Goal: Entertainment & Leisure: Browse casually

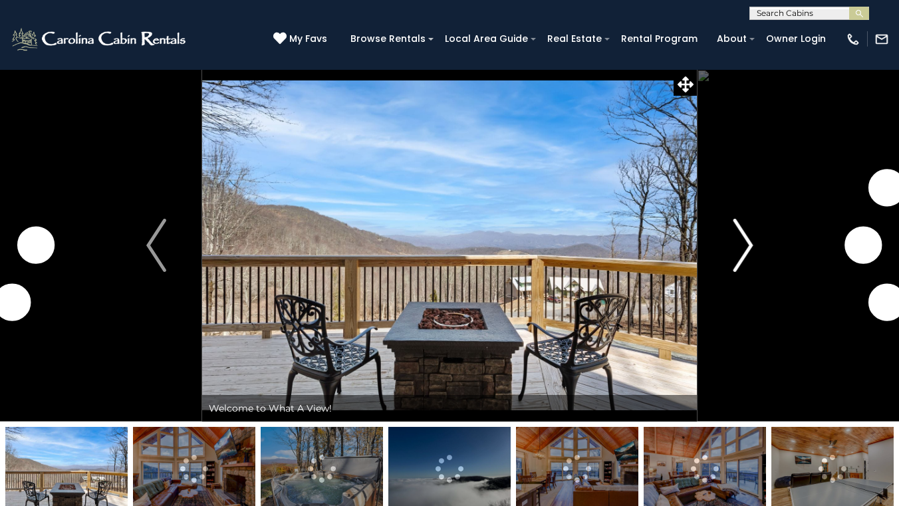
click at [740, 245] on img "Next" at bounding box center [742, 245] width 20 height 53
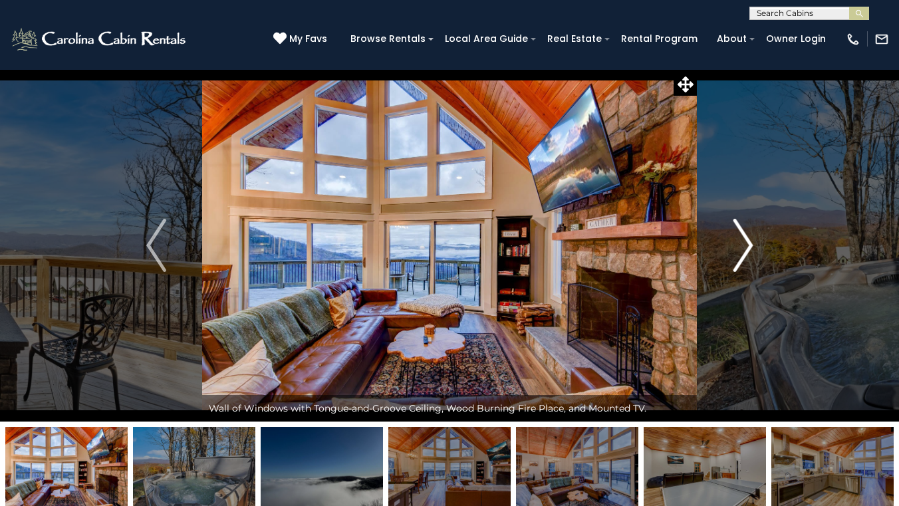
click at [740, 245] on img "Next" at bounding box center [742, 245] width 20 height 53
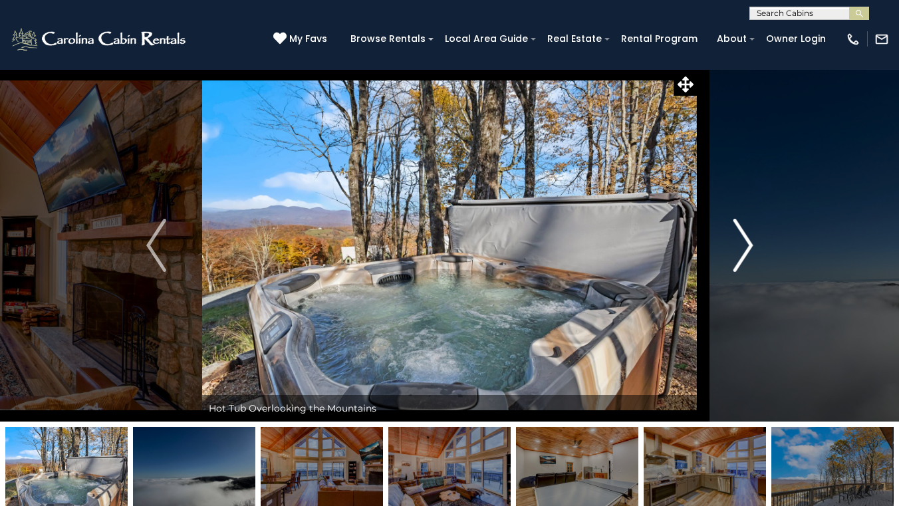
click at [740, 245] on img "Next" at bounding box center [742, 245] width 20 height 53
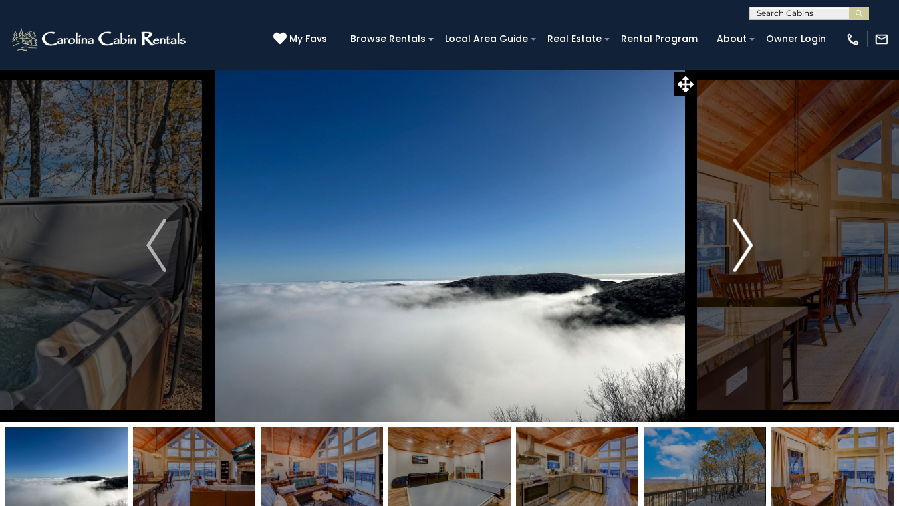
click at [740, 245] on img "Next" at bounding box center [742, 245] width 20 height 53
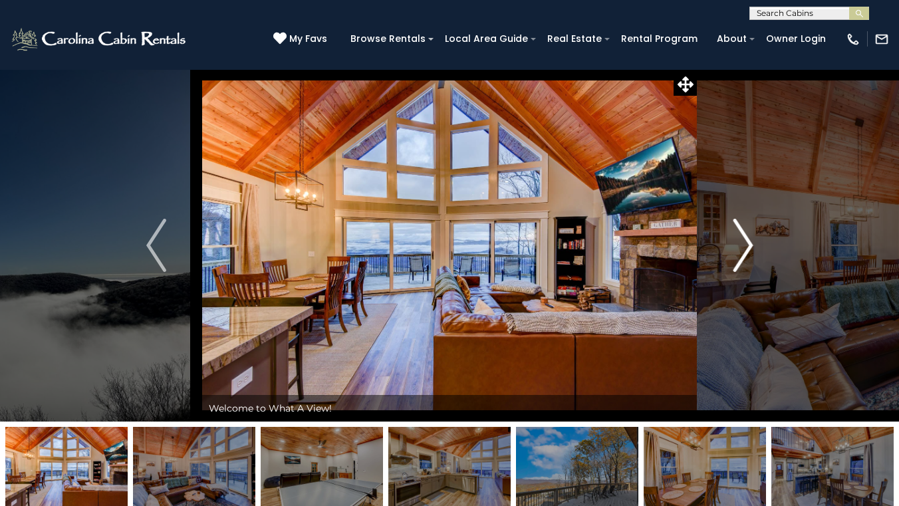
click at [740, 245] on img "Next" at bounding box center [742, 245] width 20 height 53
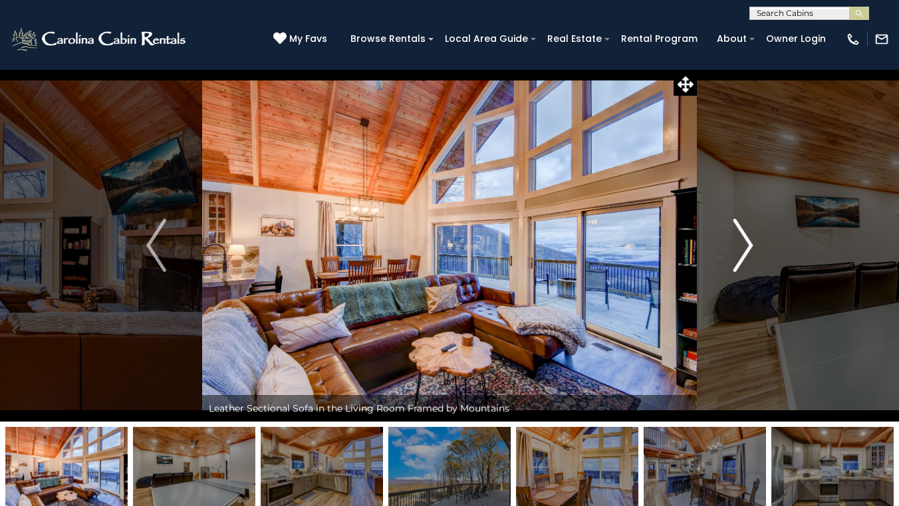
click at [740, 245] on img "Next" at bounding box center [742, 245] width 20 height 53
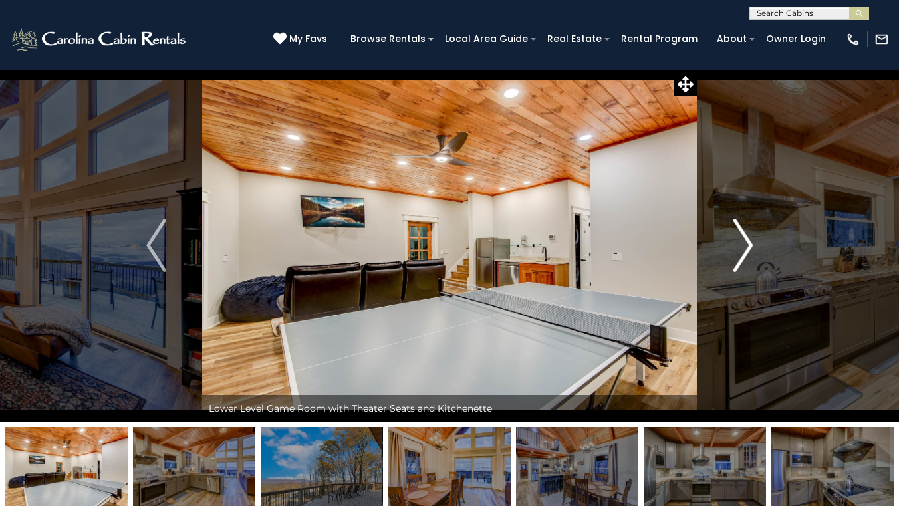
click at [740, 245] on img "Next" at bounding box center [742, 245] width 20 height 53
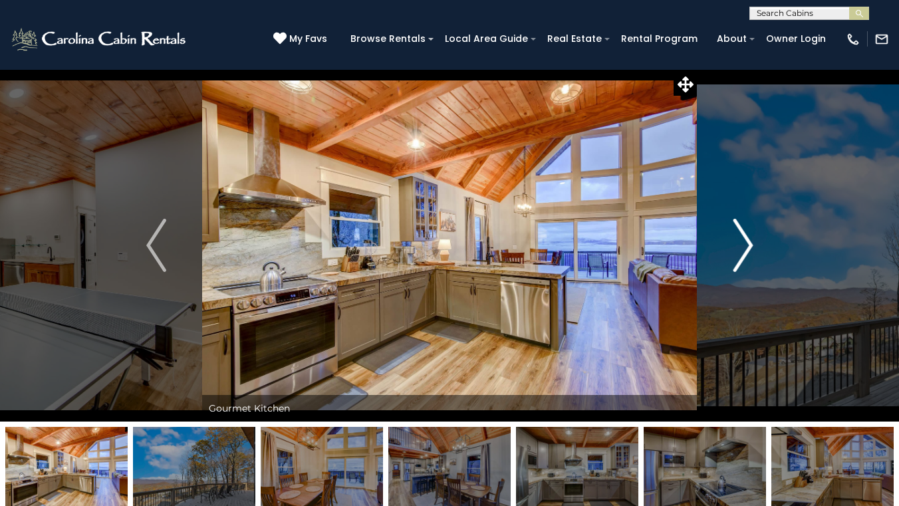
click at [740, 245] on img "Next" at bounding box center [742, 245] width 20 height 53
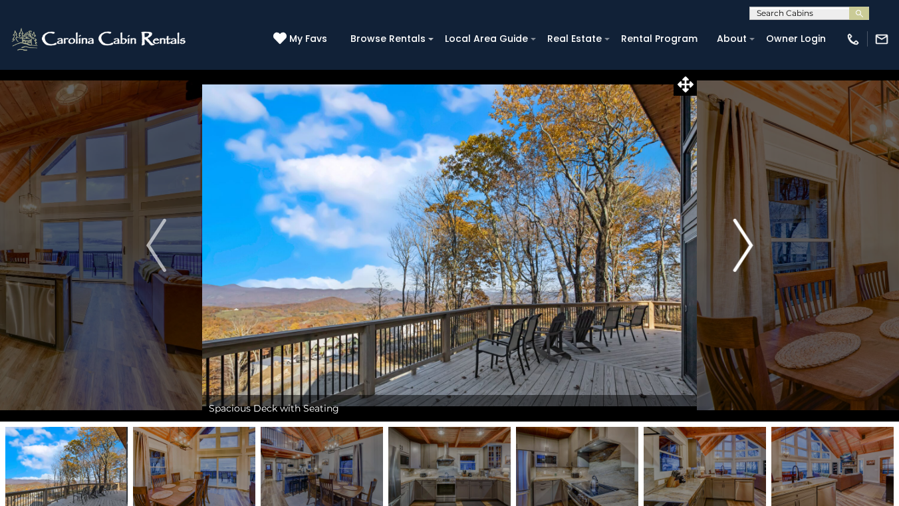
click at [740, 245] on img "Next" at bounding box center [742, 245] width 20 height 53
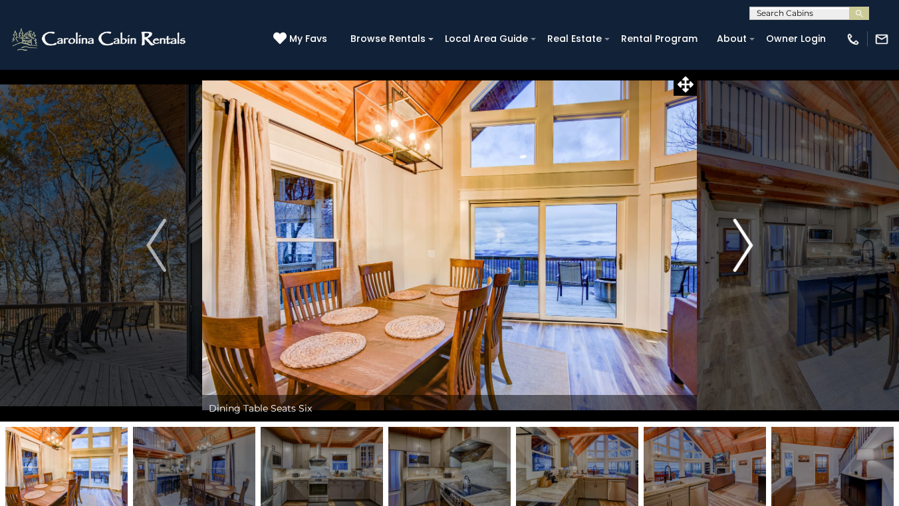
click at [740, 245] on img "Next" at bounding box center [742, 245] width 20 height 53
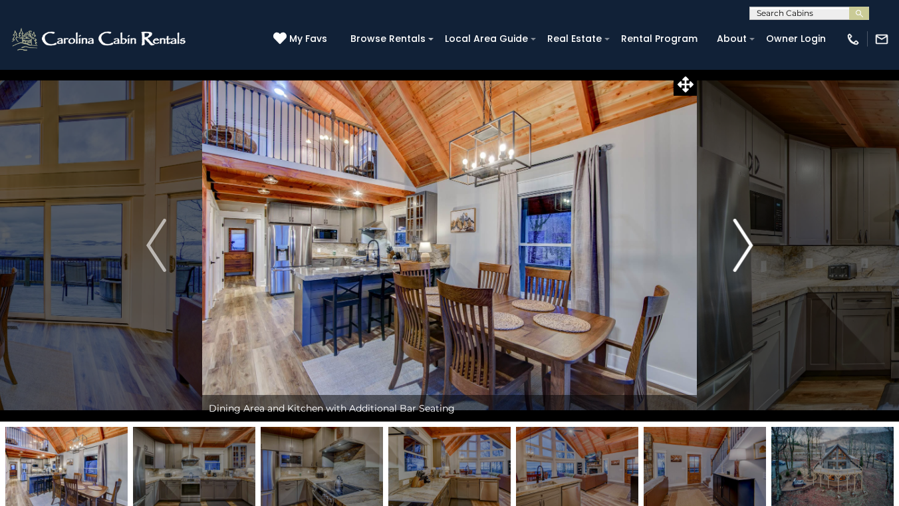
click at [740, 245] on img "Next" at bounding box center [742, 245] width 20 height 53
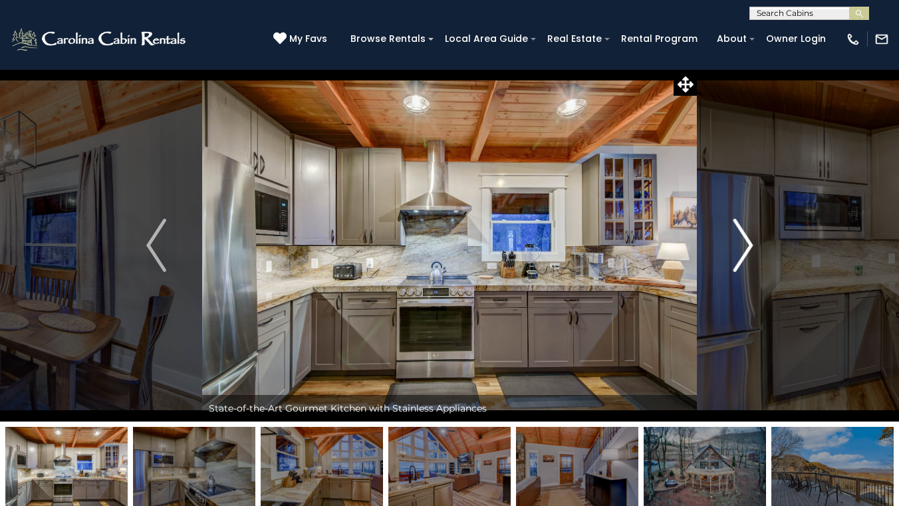
click at [740, 245] on img "Next" at bounding box center [742, 245] width 20 height 53
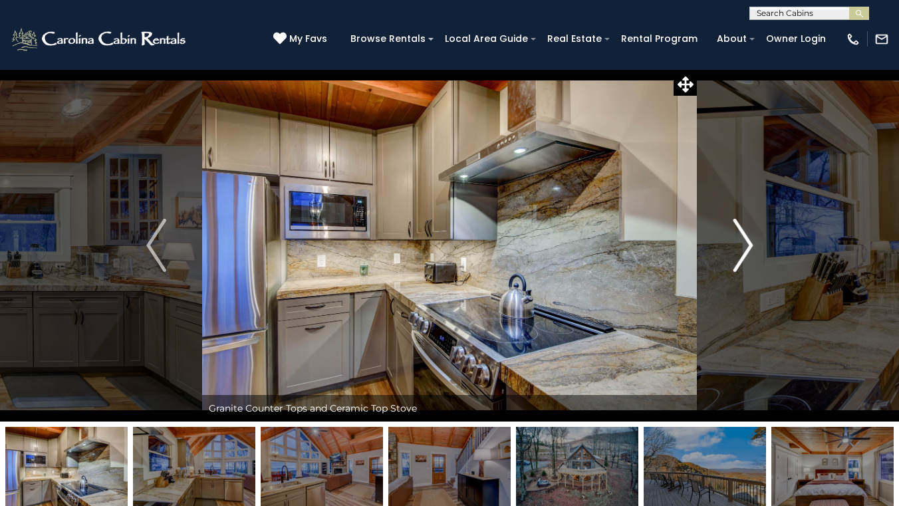
click at [740, 245] on img "Next" at bounding box center [742, 245] width 20 height 53
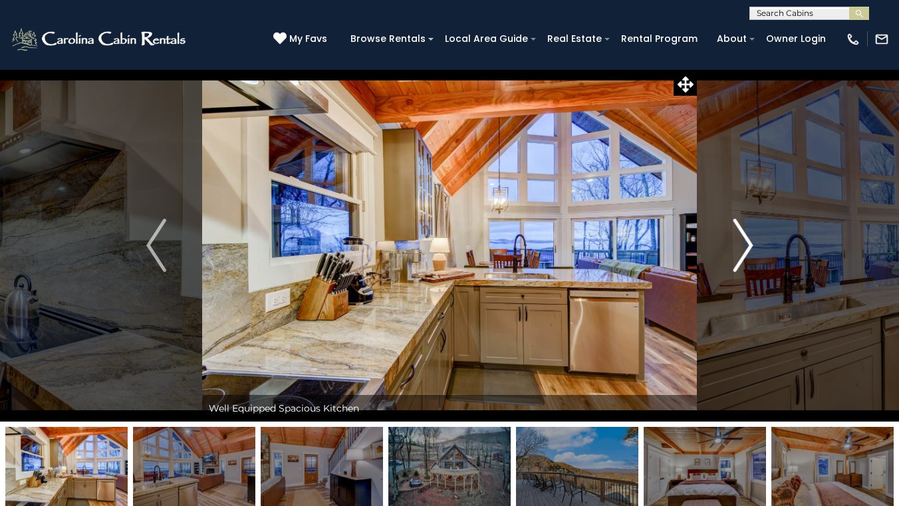
click at [740, 245] on img "Next" at bounding box center [742, 245] width 20 height 53
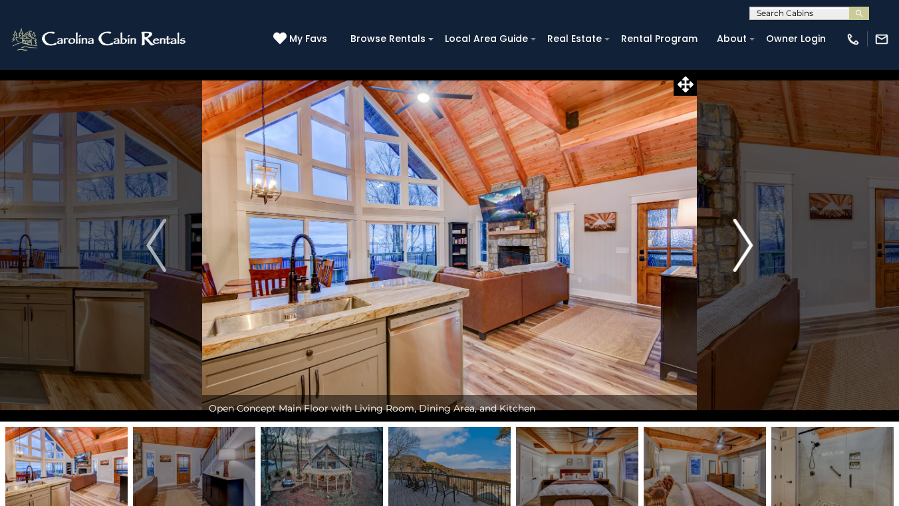
click at [740, 245] on img "Next" at bounding box center [742, 245] width 20 height 53
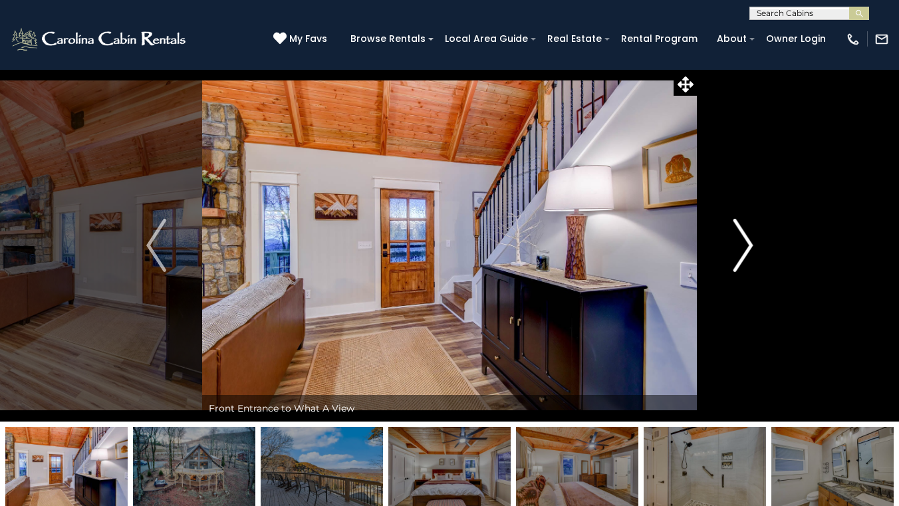
click at [740, 245] on img "Next" at bounding box center [742, 245] width 20 height 53
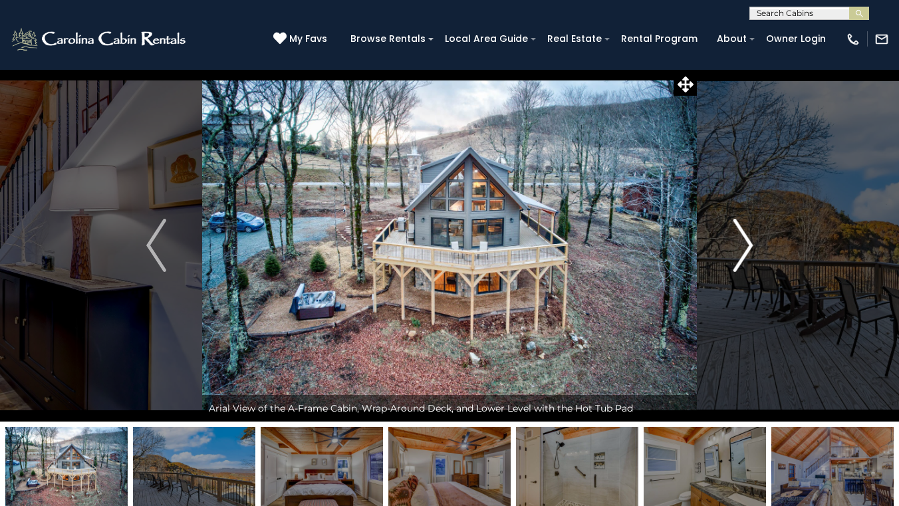
click at [740, 245] on img "Next" at bounding box center [742, 245] width 20 height 53
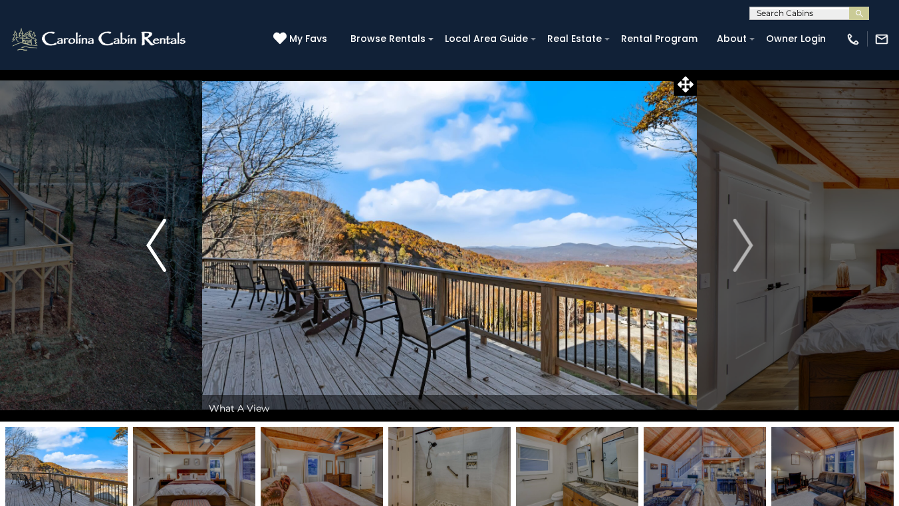
click at [162, 250] on img "Previous" at bounding box center [156, 245] width 20 height 53
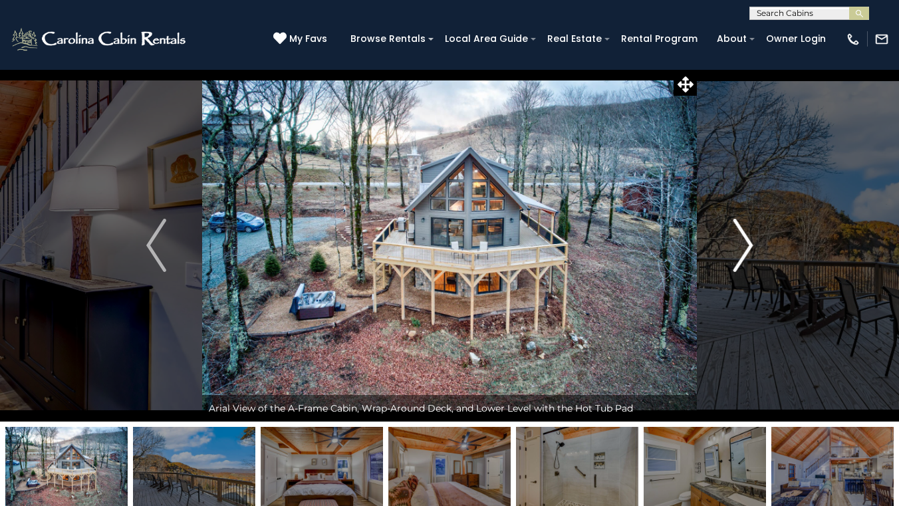
click at [748, 237] on img "Next" at bounding box center [742, 245] width 20 height 53
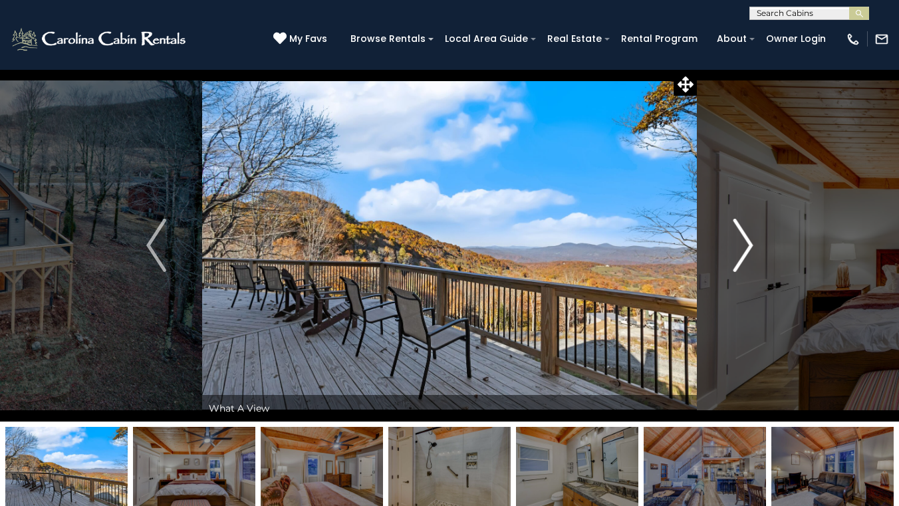
click at [748, 237] on img "Next" at bounding box center [742, 245] width 20 height 53
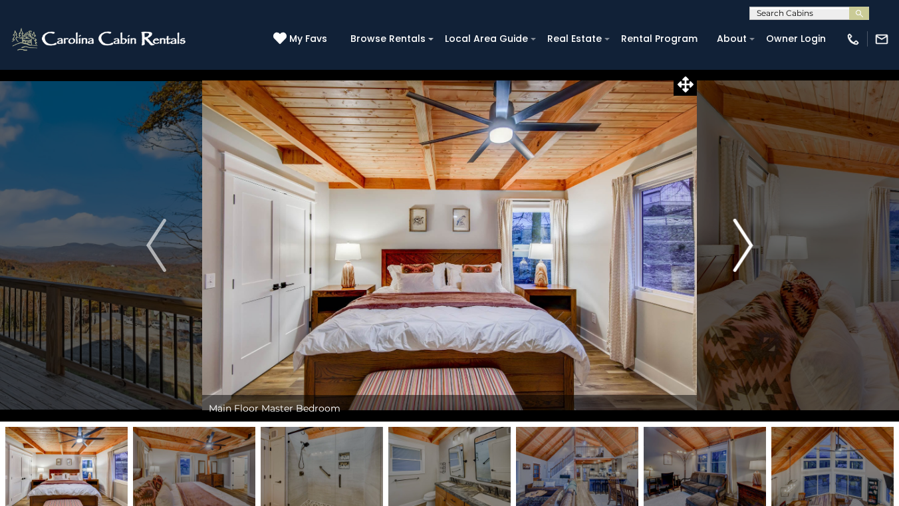
click at [748, 237] on img "Next" at bounding box center [742, 245] width 20 height 53
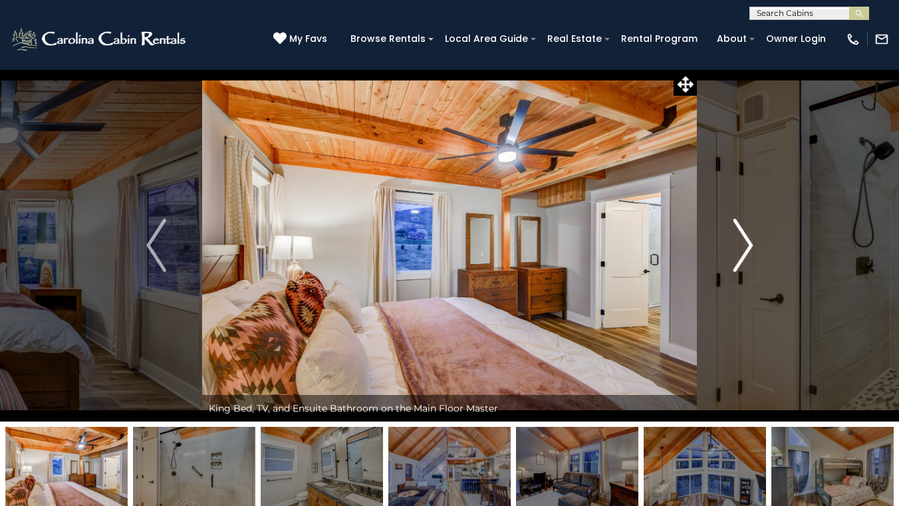
click at [748, 237] on img "Next" at bounding box center [742, 245] width 20 height 53
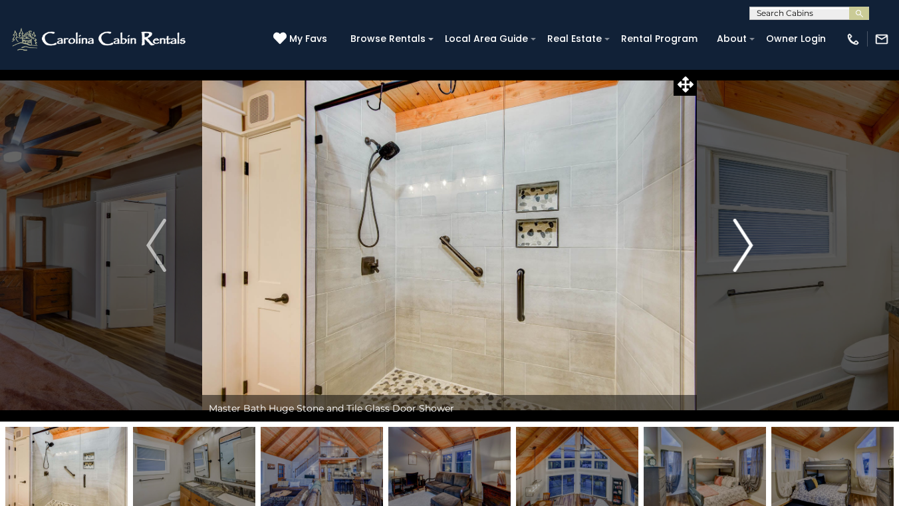
click at [748, 237] on img "Next" at bounding box center [742, 245] width 20 height 53
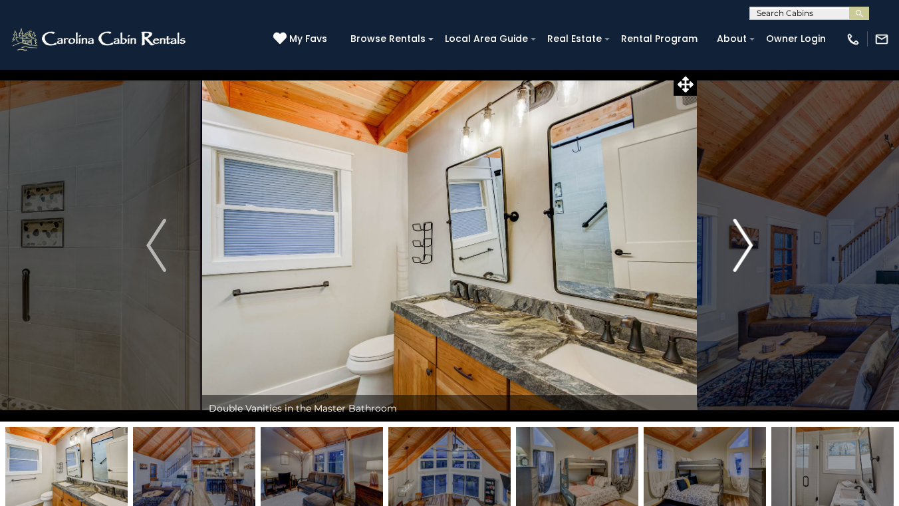
click at [748, 237] on img "Next" at bounding box center [742, 245] width 20 height 53
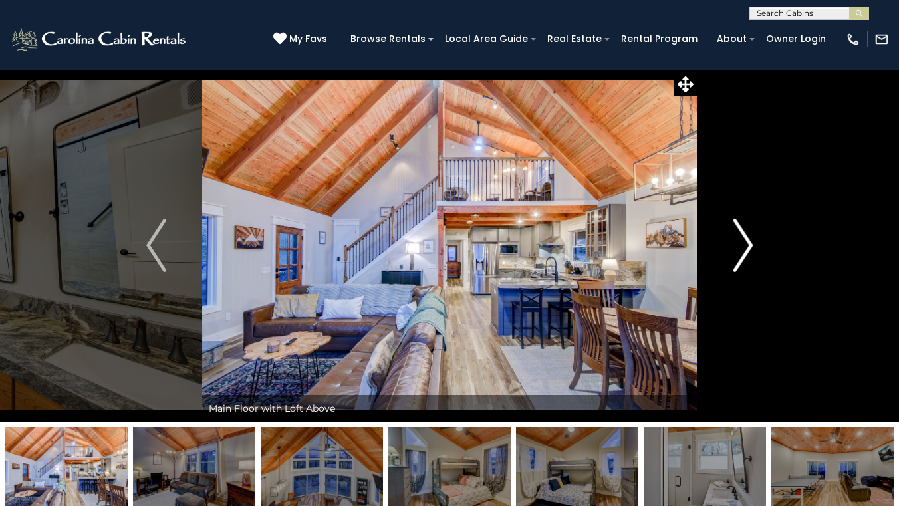
click at [747, 237] on img "Next" at bounding box center [742, 245] width 20 height 53
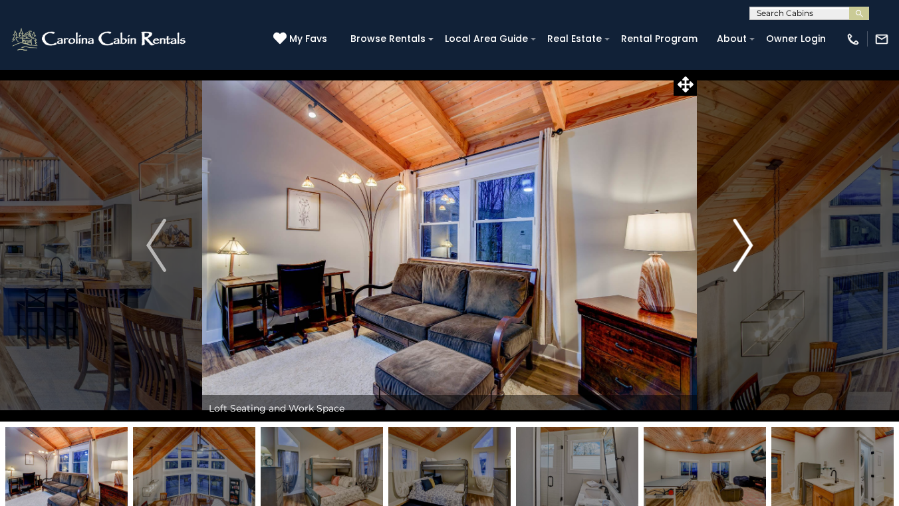
click at [747, 237] on img "Next" at bounding box center [742, 245] width 20 height 53
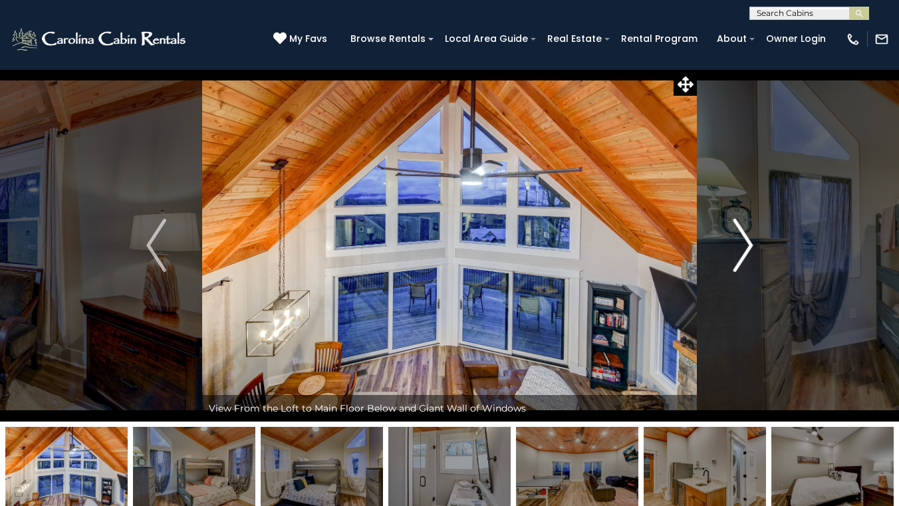
click at [747, 237] on img "Next" at bounding box center [742, 245] width 20 height 53
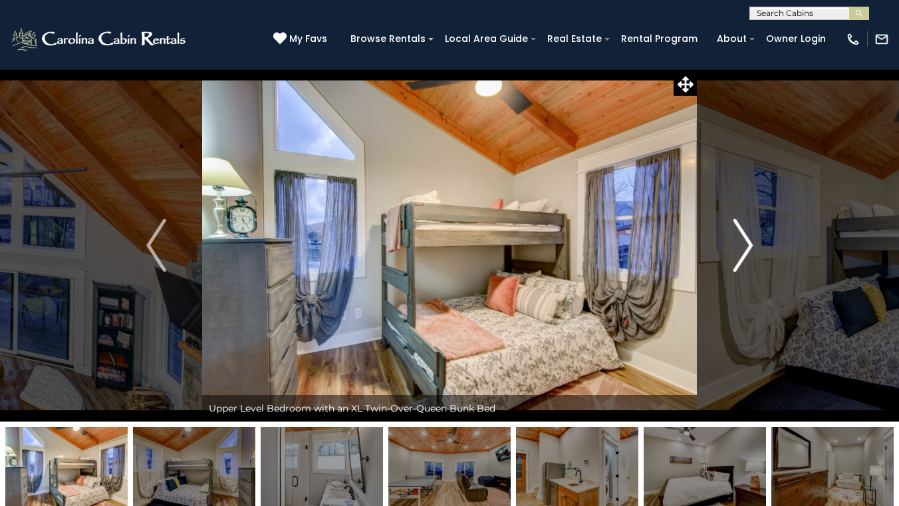
click at [747, 237] on img "Next" at bounding box center [742, 245] width 20 height 53
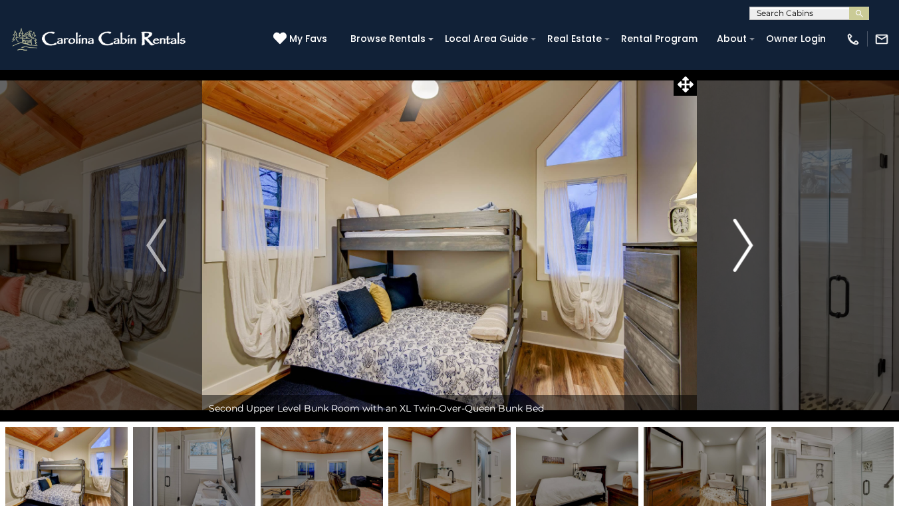
click at [747, 237] on img "Next" at bounding box center [742, 245] width 20 height 53
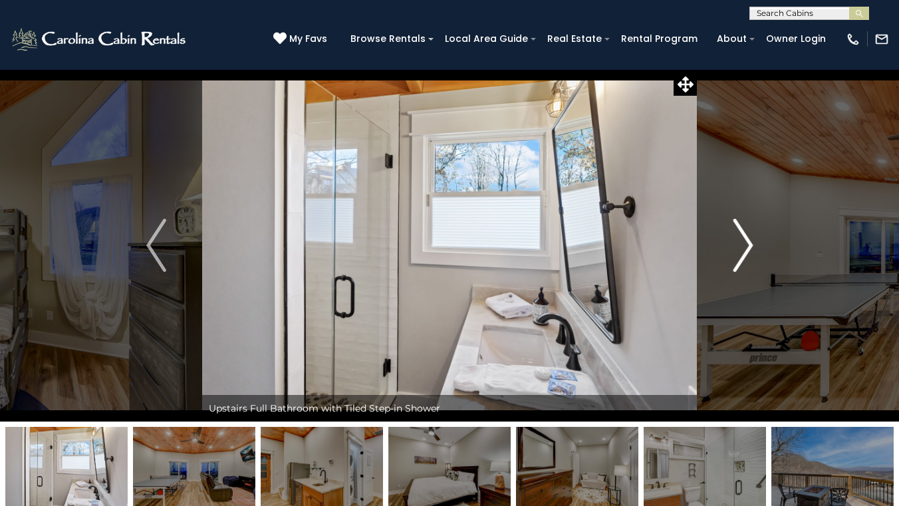
click at [747, 237] on img "Next" at bounding box center [742, 245] width 20 height 53
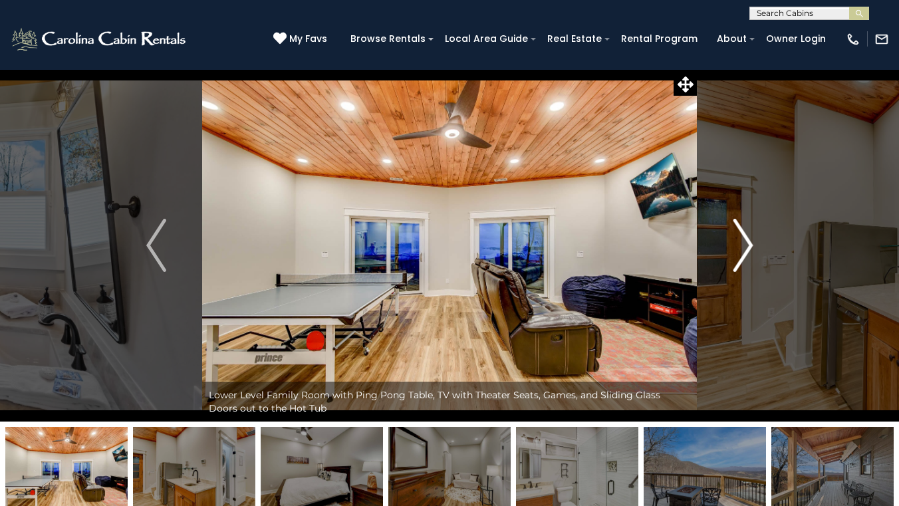
click at [747, 237] on img "Next" at bounding box center [742, 245] width 20 height 53
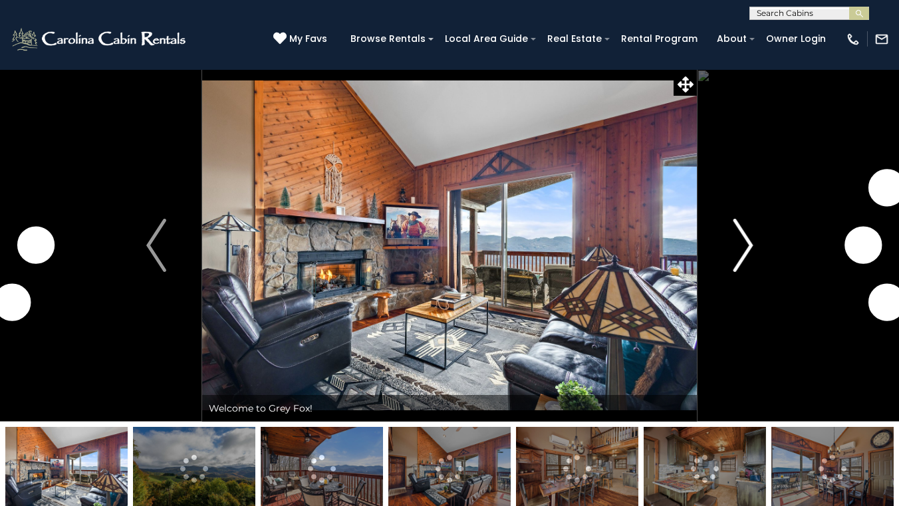
click at [740, 239] on img "Next" at bounding box center [742, 245] width 20 height 53
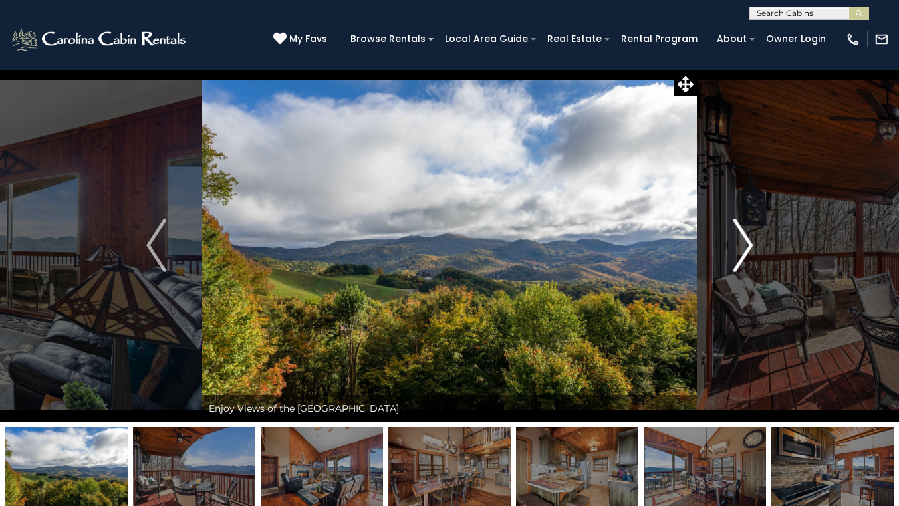
click at [740, 239] on img "Next" at bounding box center [742, 245] width 20 height 53
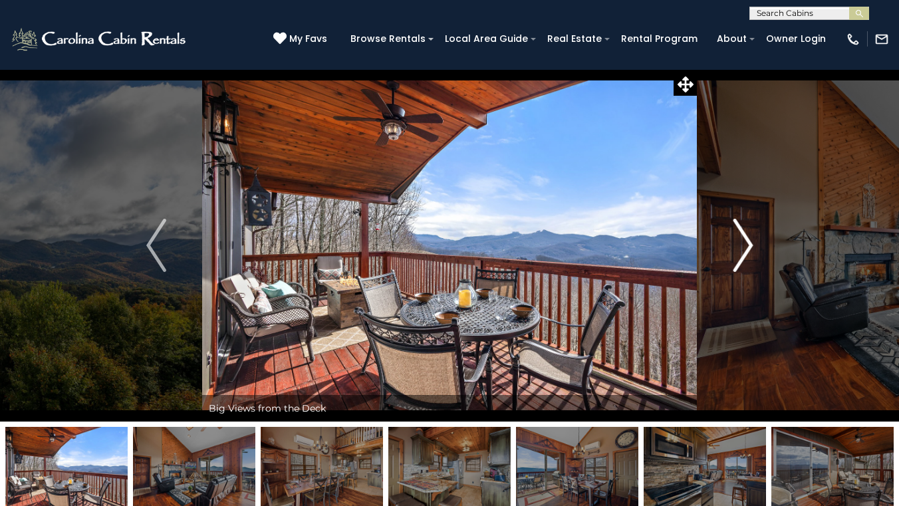
click at [740, 239] on img "Next" at bounding box center [742, 245] width 20 height 53
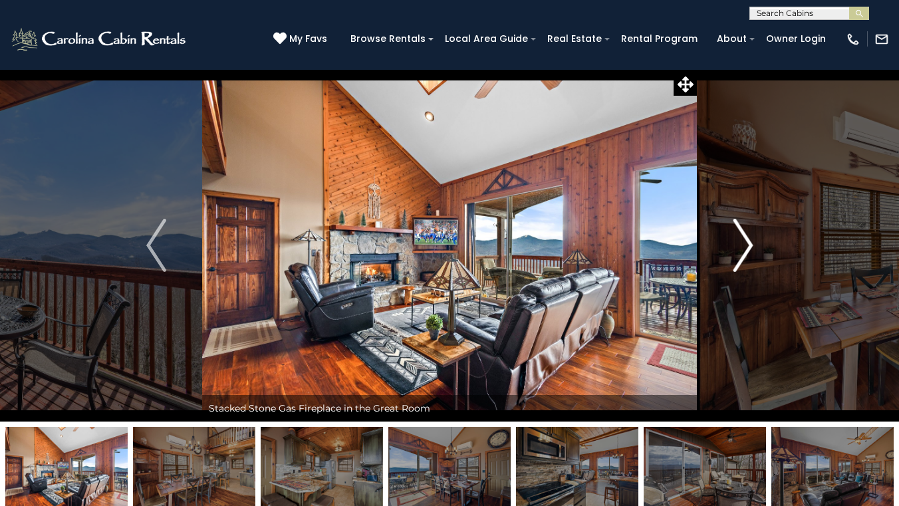
click at [740, 239] on img "Next" at bounding box center [742, 245] width 20 height 53
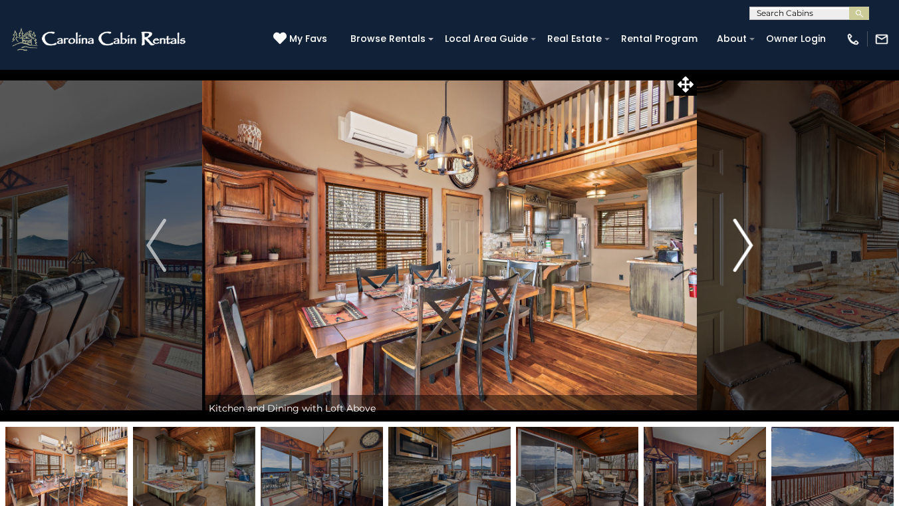
click at [740, 239] on img "Next" at bounding box center [742, 245] width 20 height 53
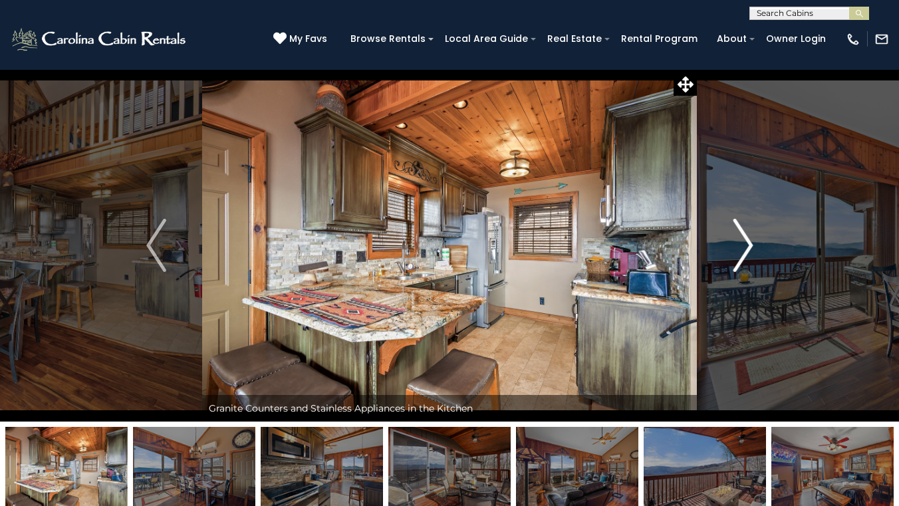
click at [740, 239] on img "Next" at bounding box center [742, 245] width 20 height 53
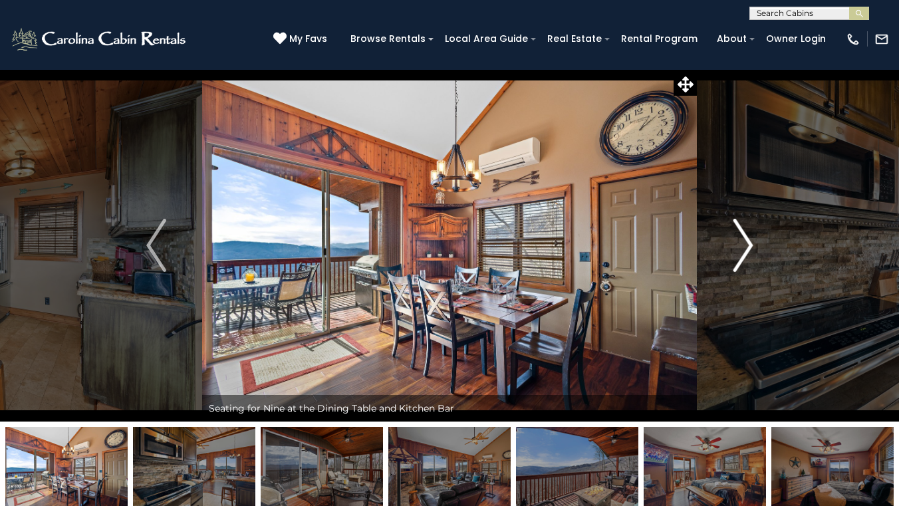
click at [740, 239] on img "Next" at bounding box center [742, 245] width 20 height 53
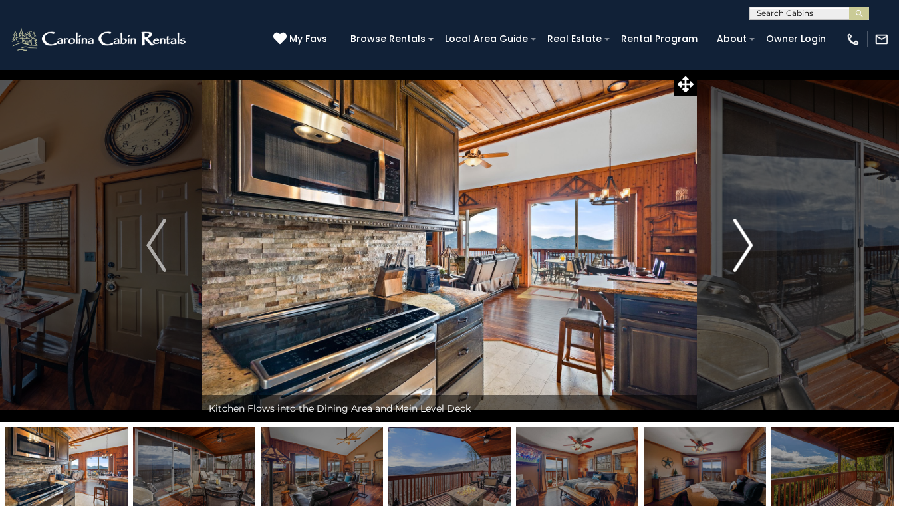
click at [740, 239] on img "Next" at bounding box center [742, 245] width 20 height 53
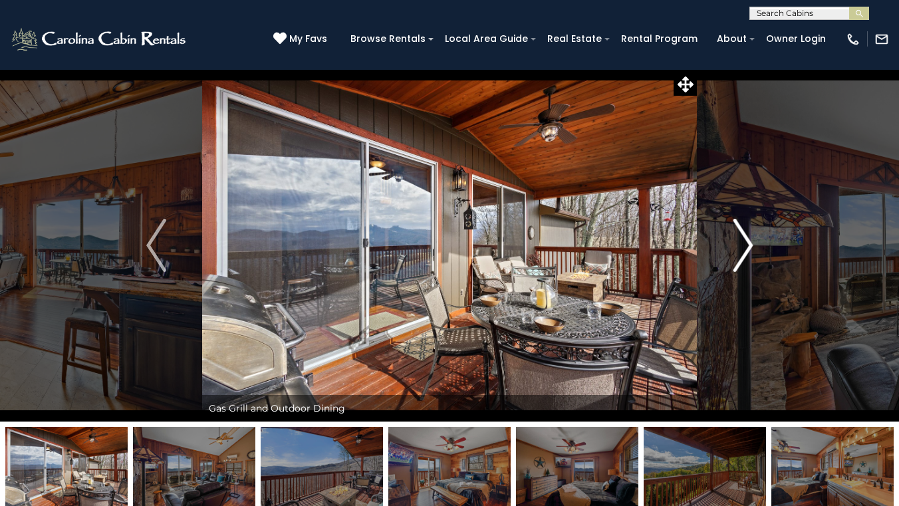
click at [740, 239] on img "Next" at bounding box center [742, 245] width 20 height 53
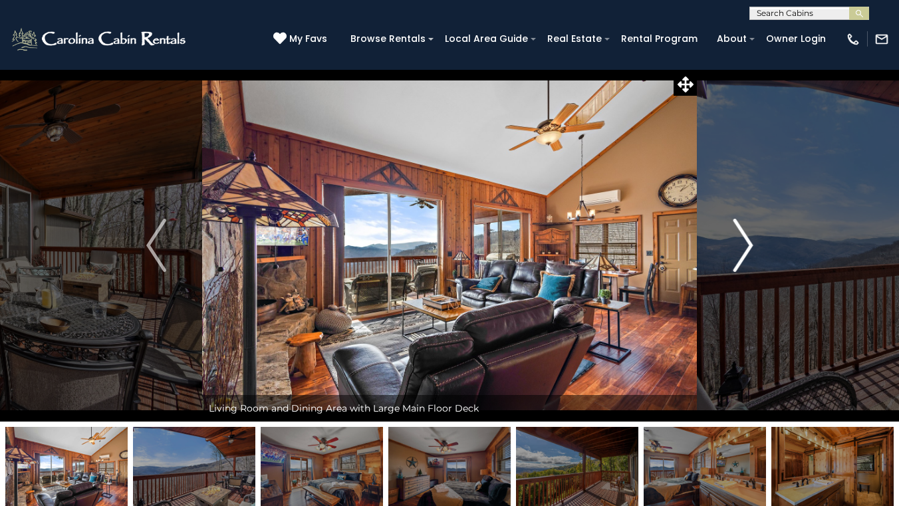
click at [740, 239] on img "Next" at bounding box center [742, 245] width 20 height 53
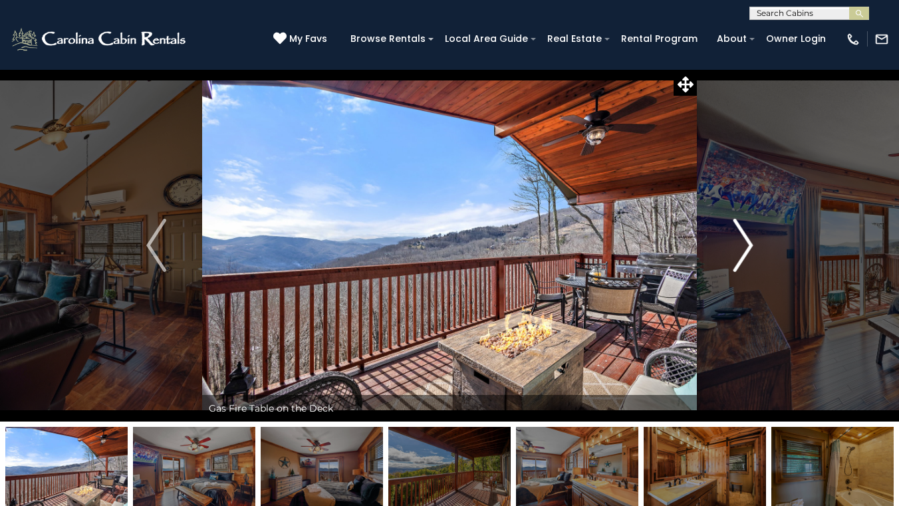
click at [740, 239] on img "Next" at bounding box center [742, 245] width 20 height 53
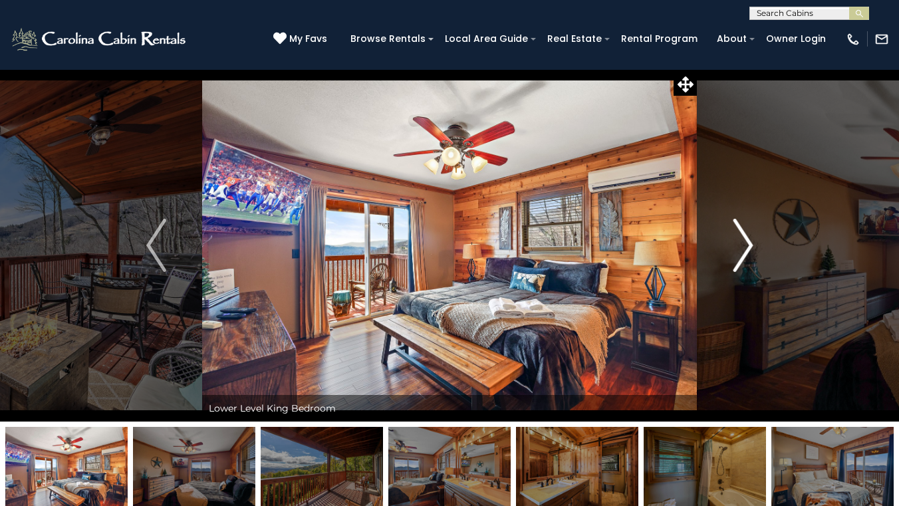
click at [740, 239] on img "Next" at bounding box center [742, 245] width 20 height 53
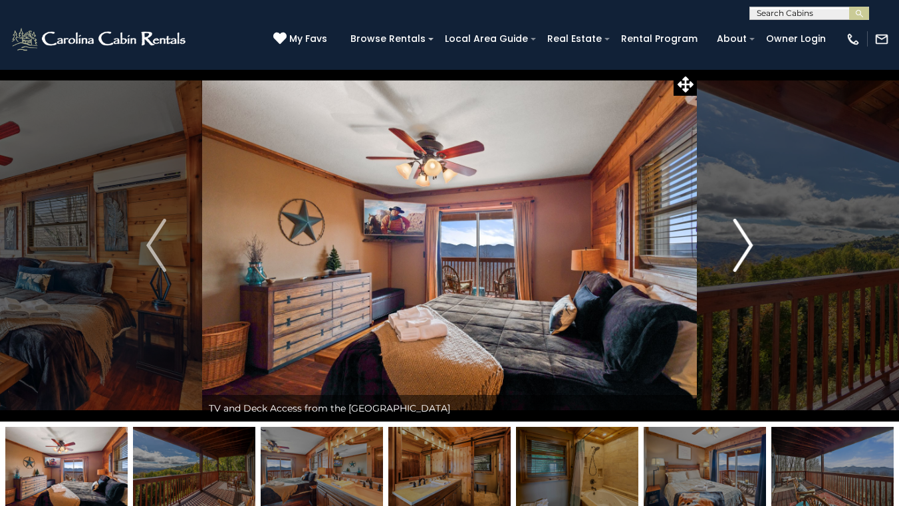
click at [740, 239] on img "Next" at bounding box center [742, 245] width 20 height 53
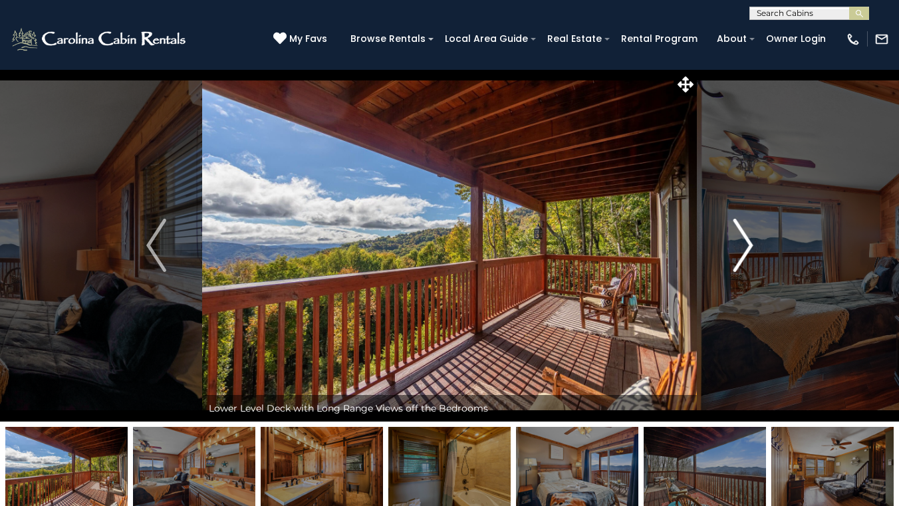
click at [740, 239] on img "Next" at bounding box center [742, 245] width 20 height 53
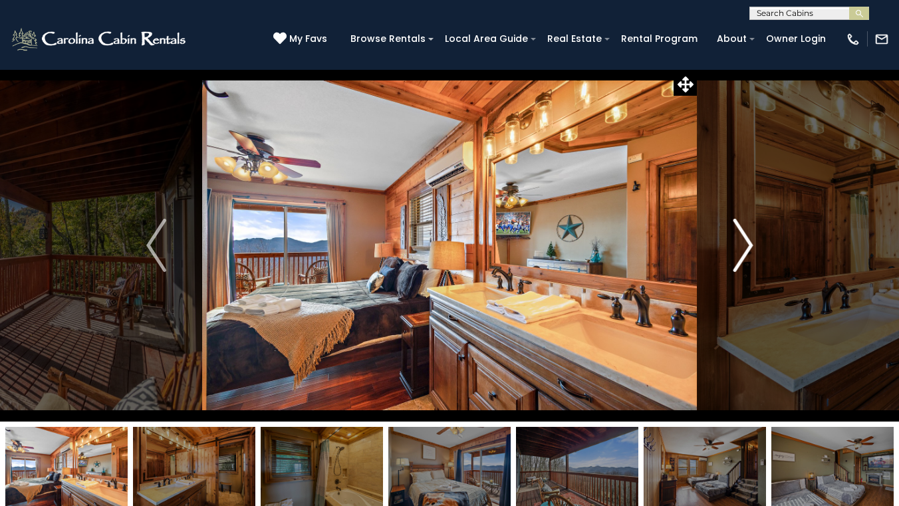
click at [740, 240] on img "Next" at bounding box center [742, 245] width 20 height 53
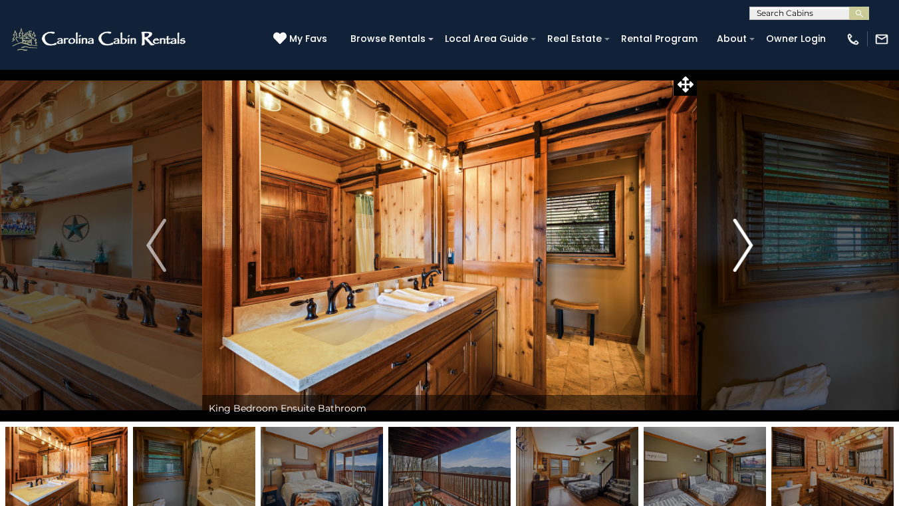
click at [740, 240] on img "Next" at bounding box center [742, 245] width 20 height 53
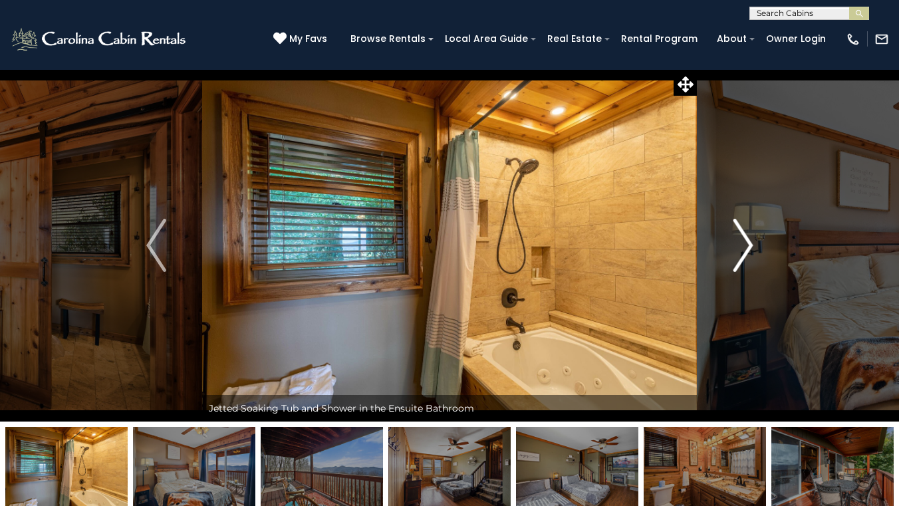
click at [740, 240] on img "Next" at bounding box center [742, 245] width 20 height 53
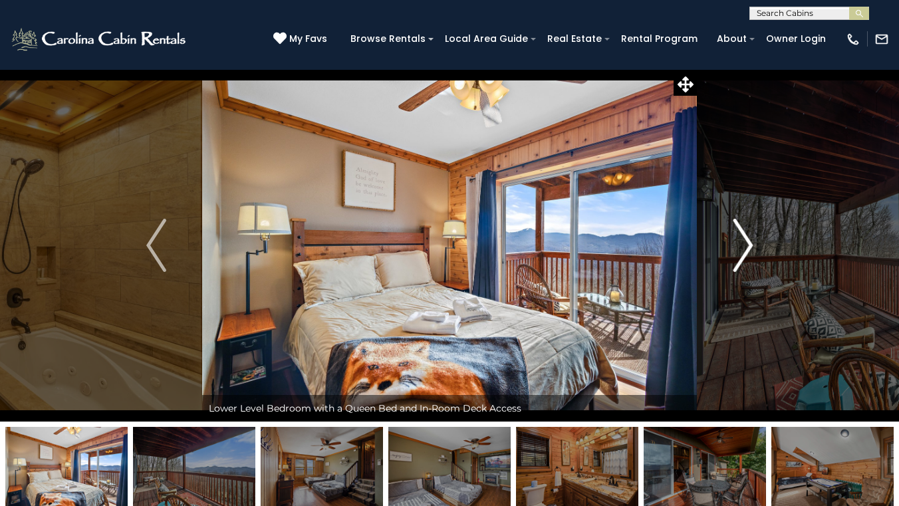
click at [740, 241] on img "Next" at bounding box center [742, 245] width 20 height 53
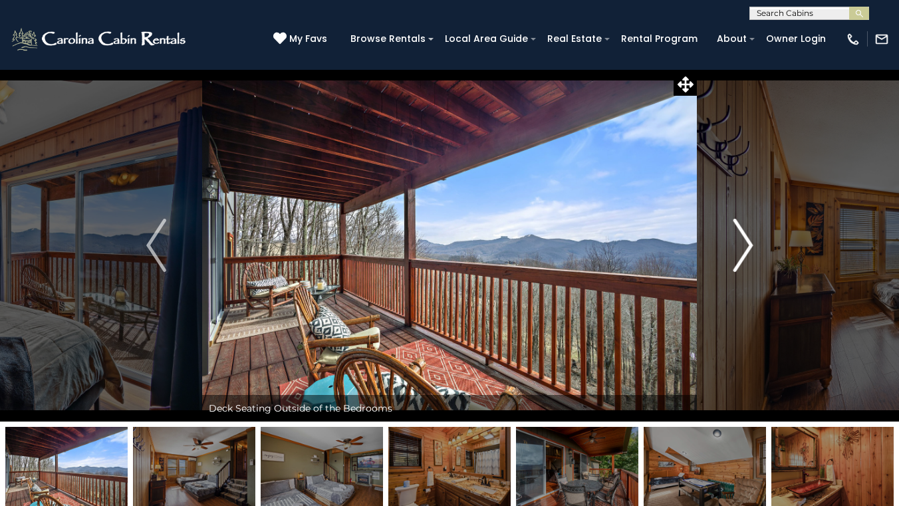
click at [740, 241] on img "Next" at bounding box center [742, 245] width 20 height 53
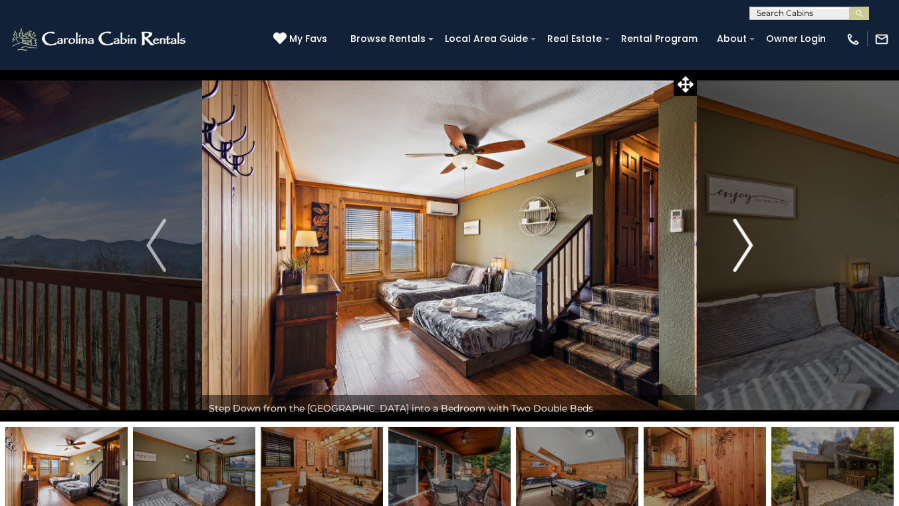
click at [740, 241] on img "Next" at bounding box center [742, 245] width 20 height 53
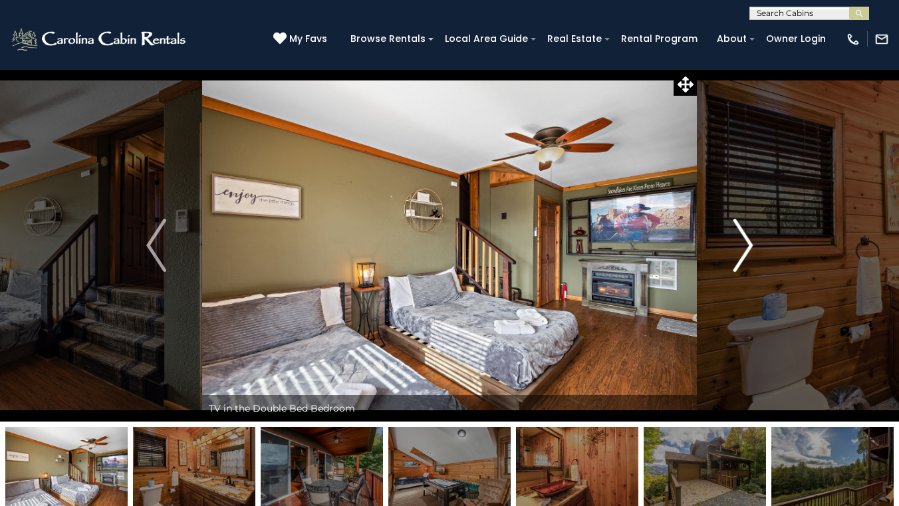
click at [740, 241] on img "Next" at bounding box center [742, 245] width 20 height 53
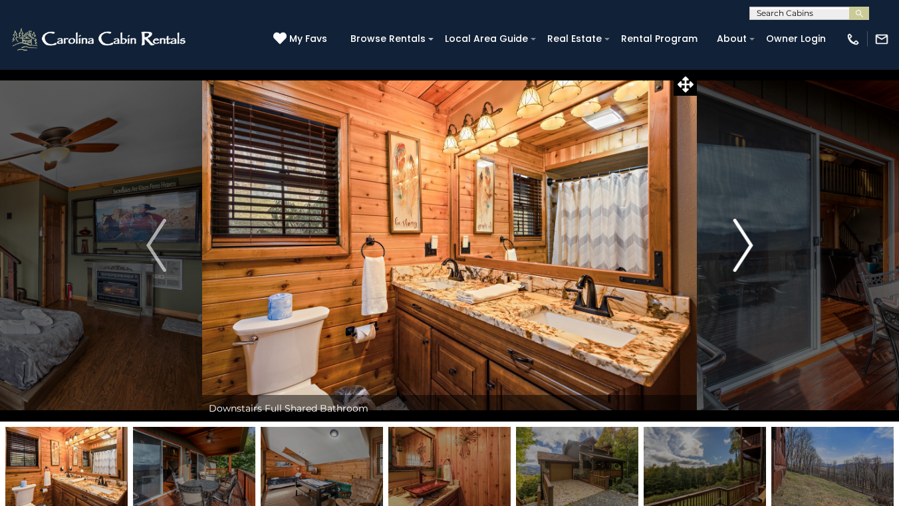
click at [740, 241] on img "Next" at bounding box center [742, 245] width 20 height 53
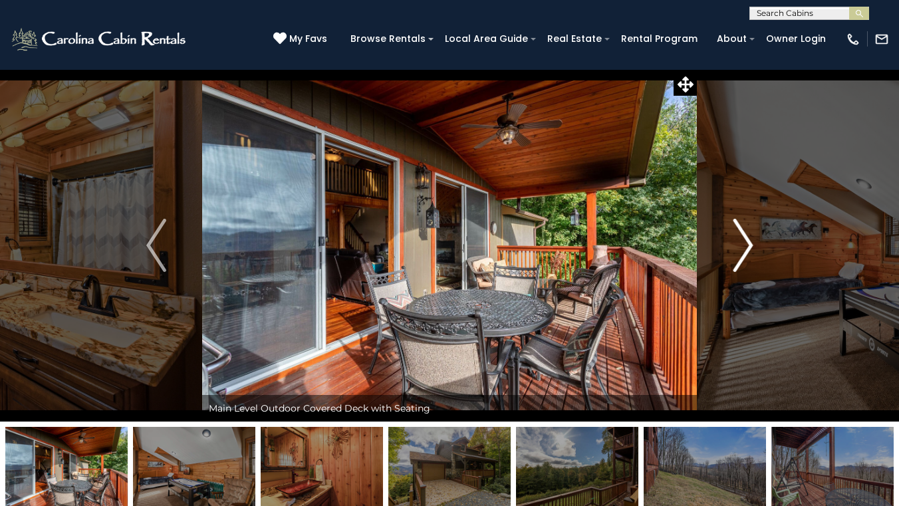
click at [740, 241] on img "Next" at bounding box center [742, 245] width 20 height 53
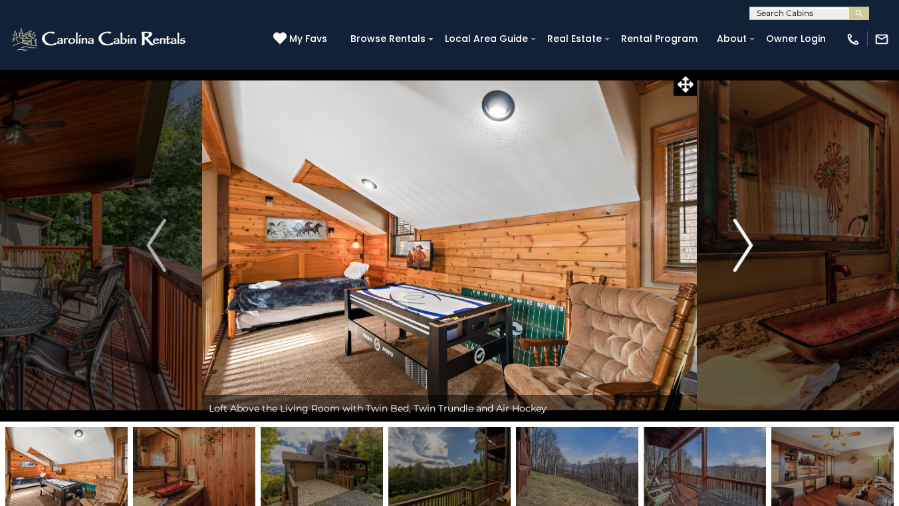
click at [740, 241] on img "Next" at bounding box center [742, 245] width 20 height 53
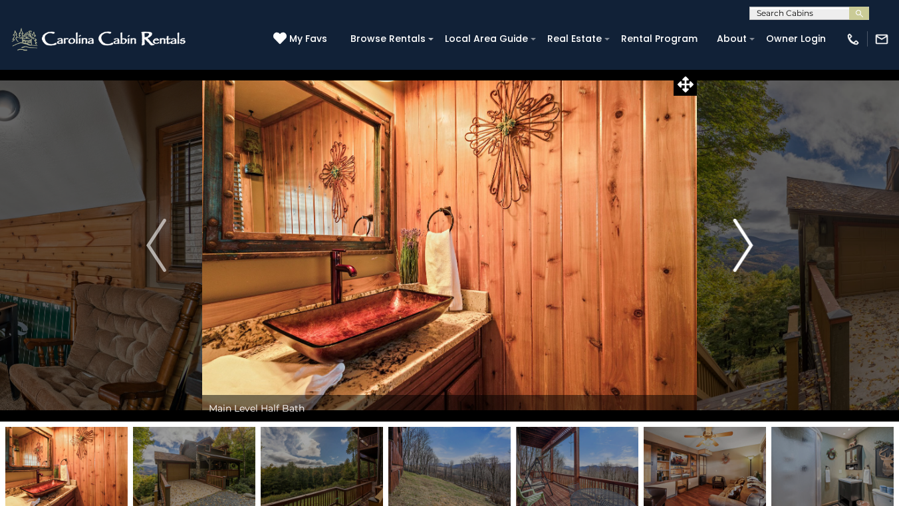
click at [740, 241] on img "Next" at bounding box center [742, 245] width 20 height 53
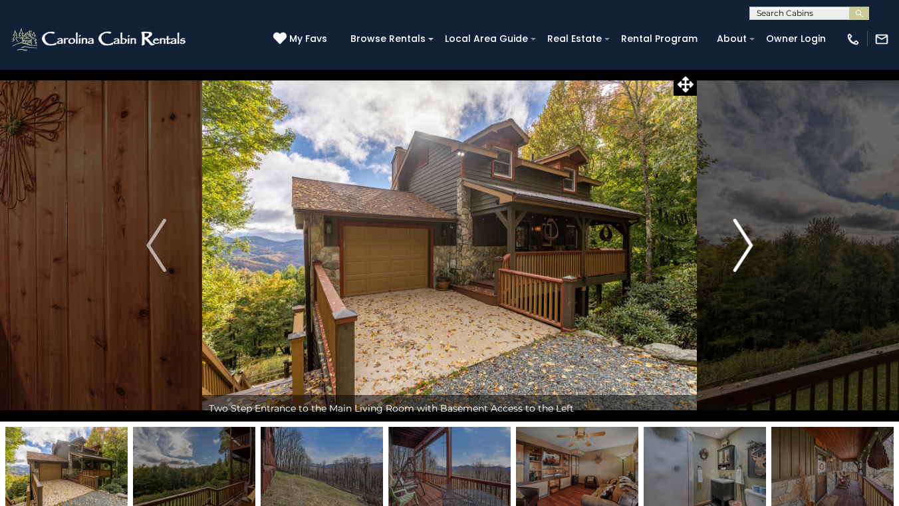
click at [740, 241] on img "Next" at bounding box center [742, 245] width 20 height 53
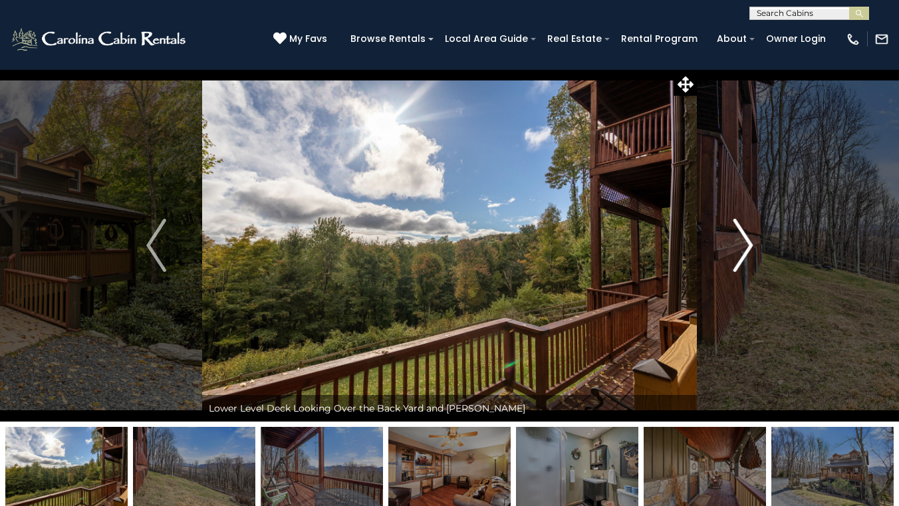
click at [739, 242] on img "Next" at bounding box center [742, 245] width 20 height 53
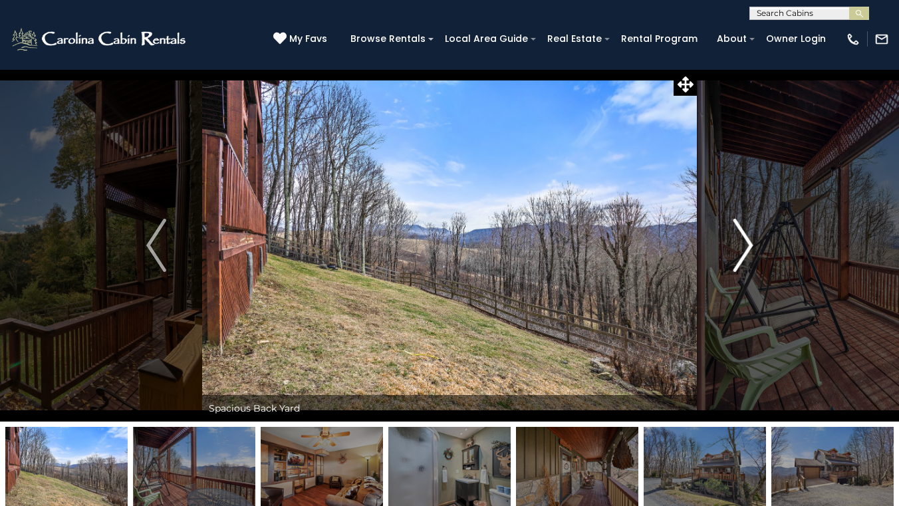
click at [738, 243] on img "Next" at bounding box center [742, 245] width 20 height 53
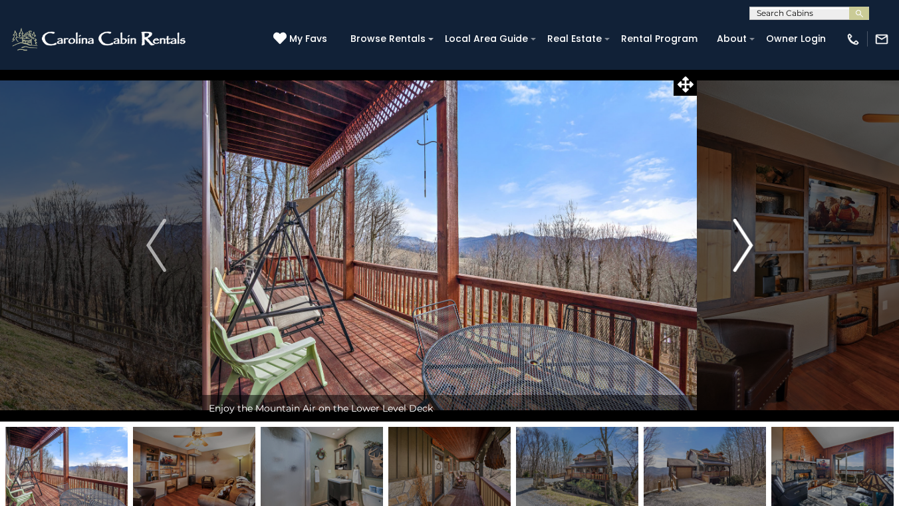
click at [738, 243] on img "Next" at bounding box center [742, 245] width 20 height 53
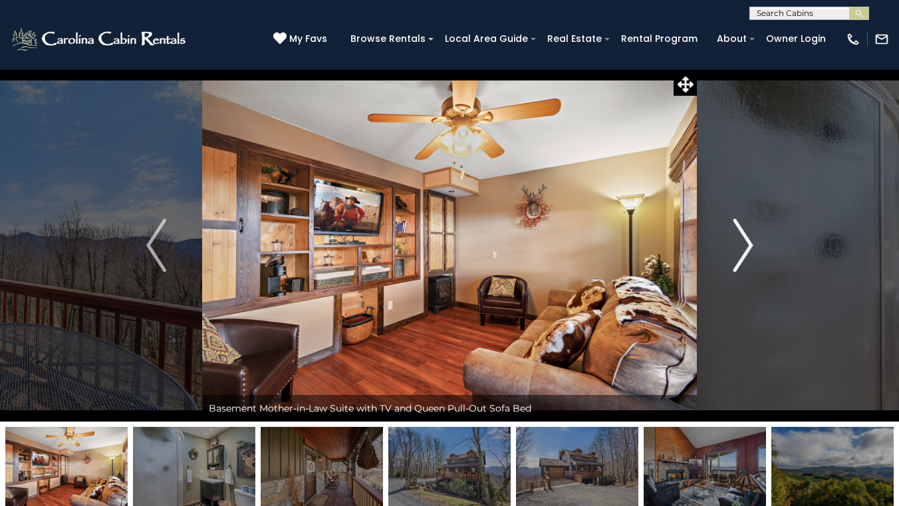
click at [738, 244] on img "Next" at bounding box center [742, 245] width 20 height 53
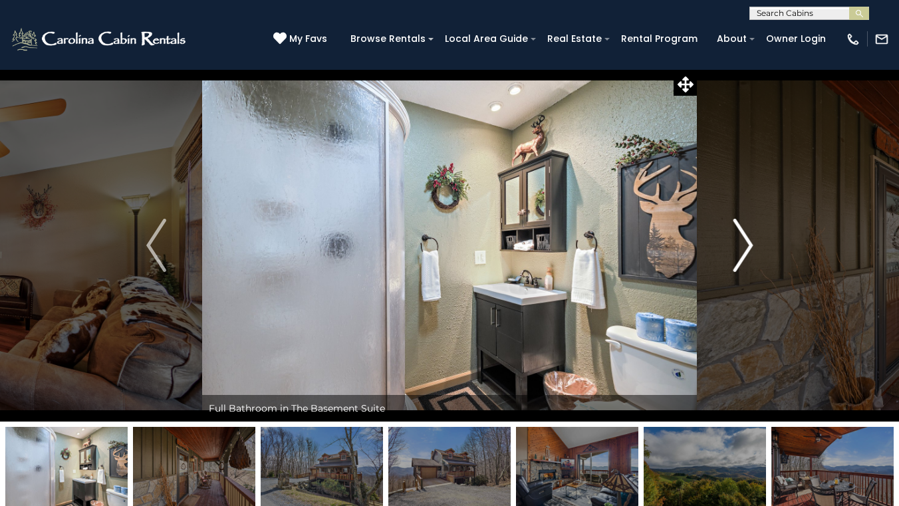
click at [737, 245] on img "Next" at bounding box center [742, 245] width 20 height 53
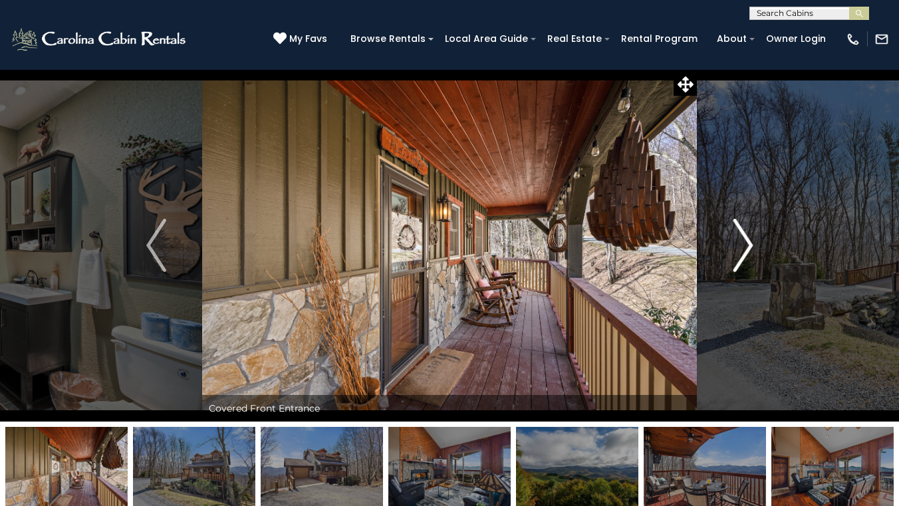
click at [737, 245] on img "Next" at bounding box center [742, 245] width 20 height 53
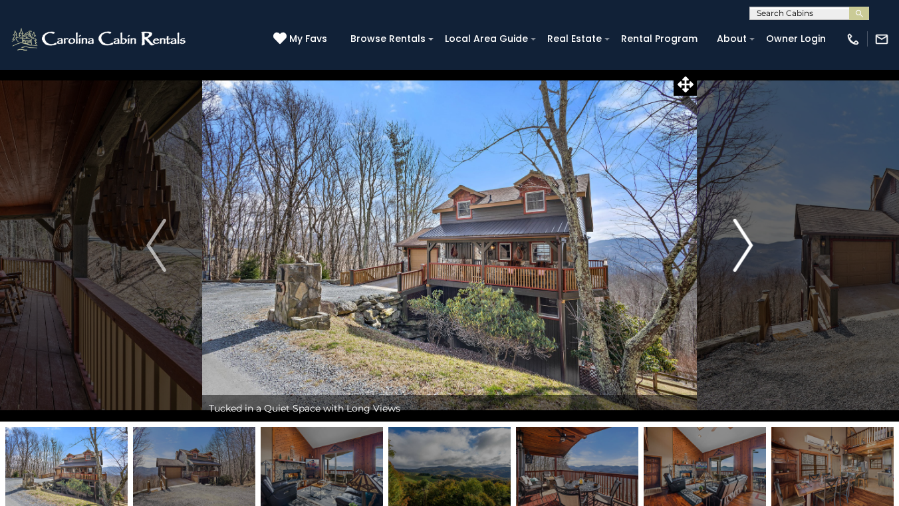
click at [737, 245] on img "Next" at bounding box center [742, 245] width 20 height 53
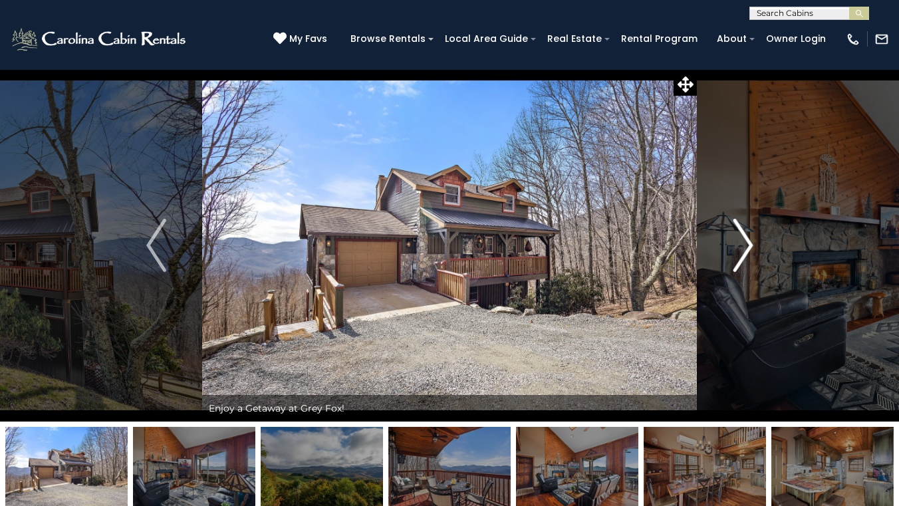
click at [737, 245] on img "Next" at bounding box center [742, 245] width 20 height 53
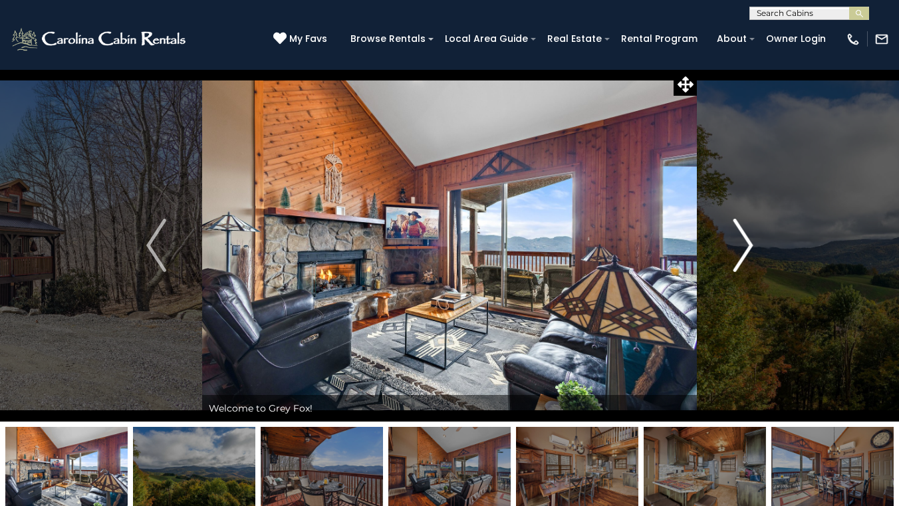
click at [737, 245] on img "Next" at bounding box center [742, 245] width 20 height 53
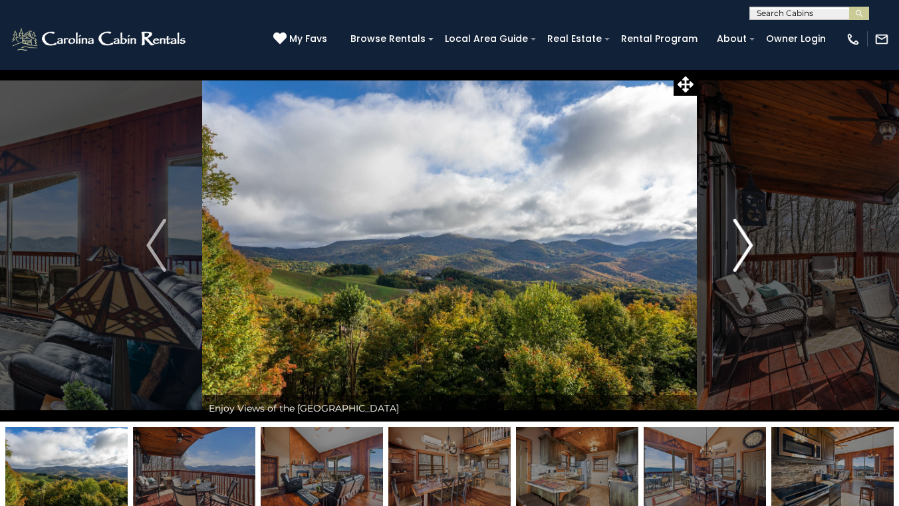
click at [737, 245] on img "Next" at bounding box center [742, 245] width 20 height 53
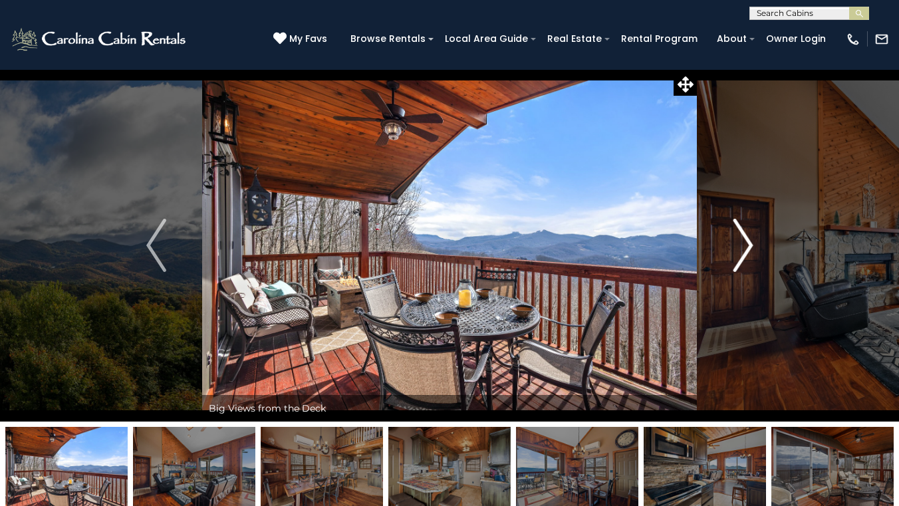
click at [737, 245] on img "Next" at bounding box center [742, 245] width 20 height 53
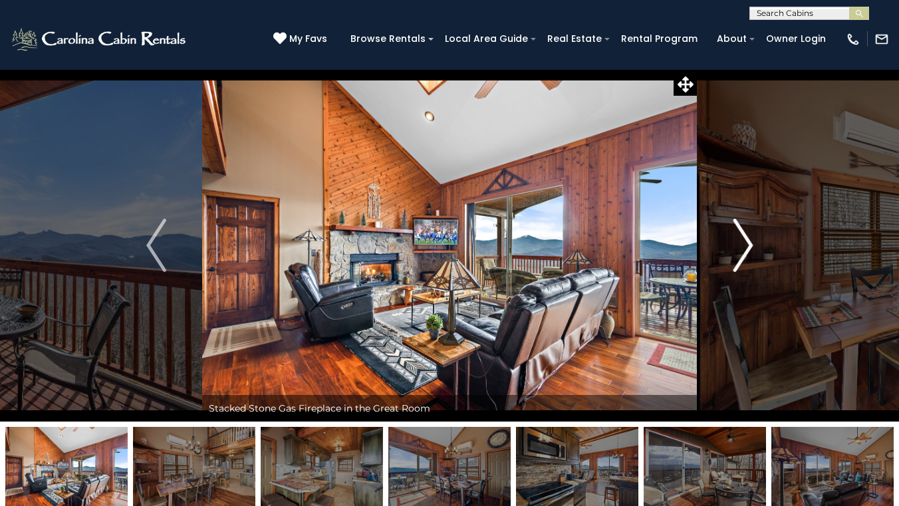
click at [737, 245] on img "Next" at bounding box center [742, 245] width 20 height 53
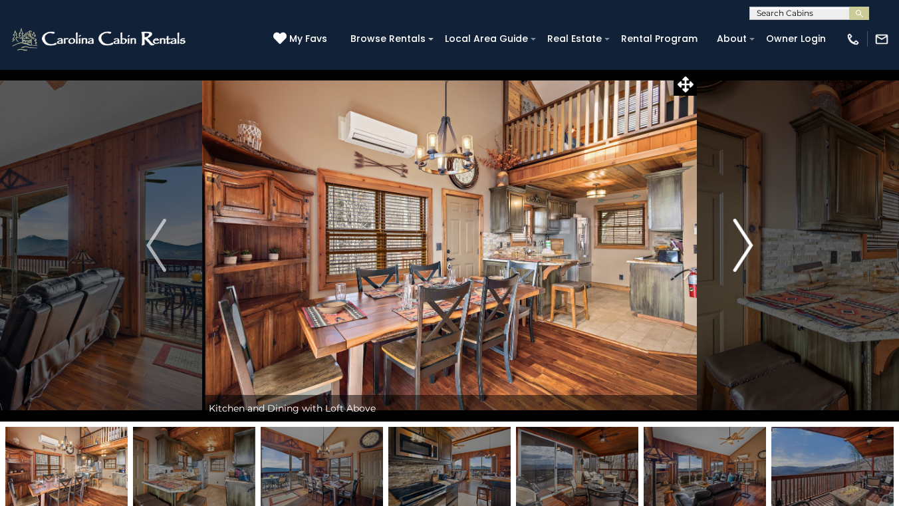
click at [737, 245] on img "Next" at bounding box center [742, 245] width 20 height 53
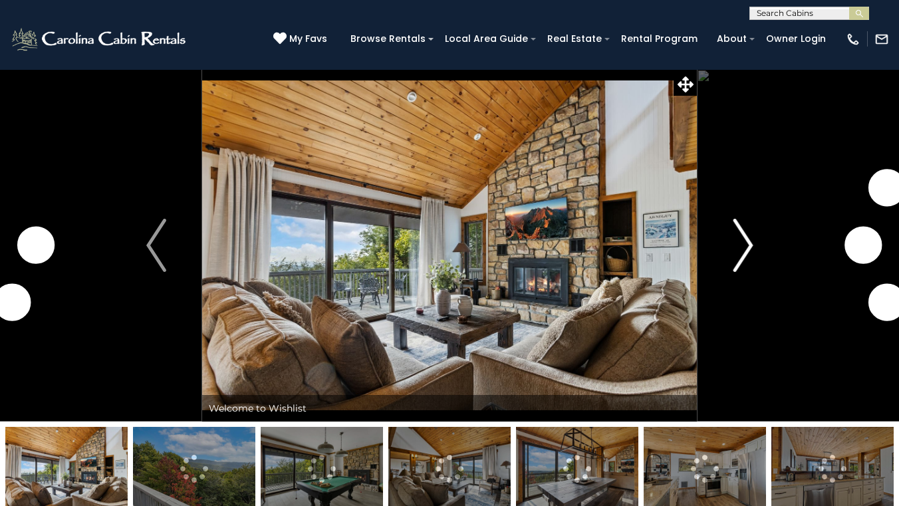
click at [748, 265] on img "Next" at bounding box center [742, 245] width 20 height 53
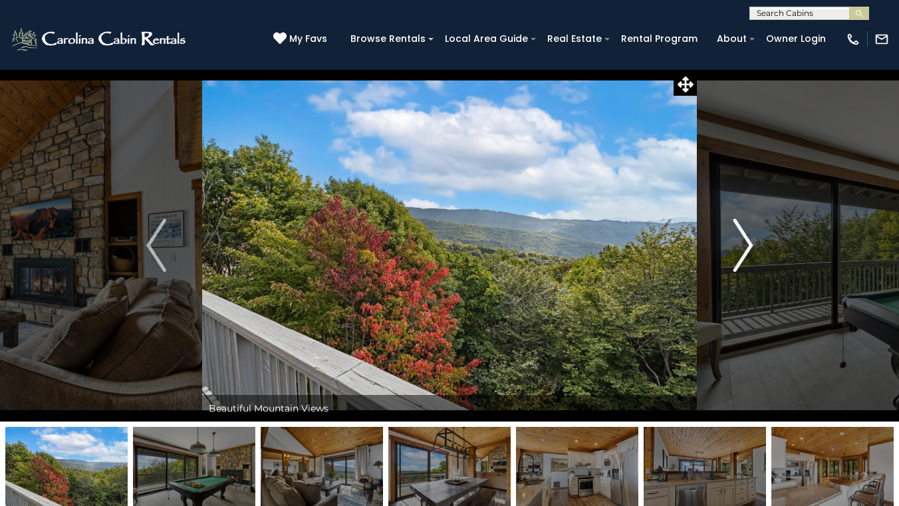
click at [748, 244] on img "Next" at bounding box center [742, 245] width 20 height 53
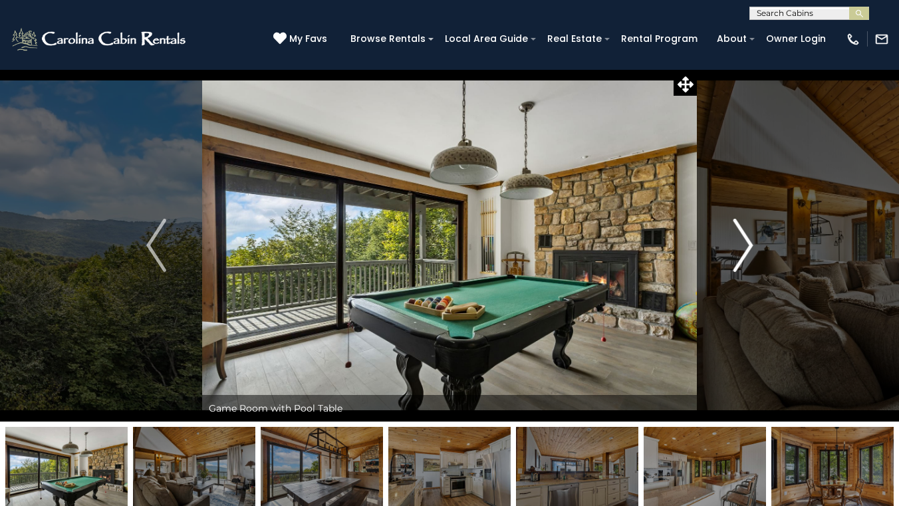
click at [748, 244] on img "Next" at bounding box center [742, 245] width 20 height 53
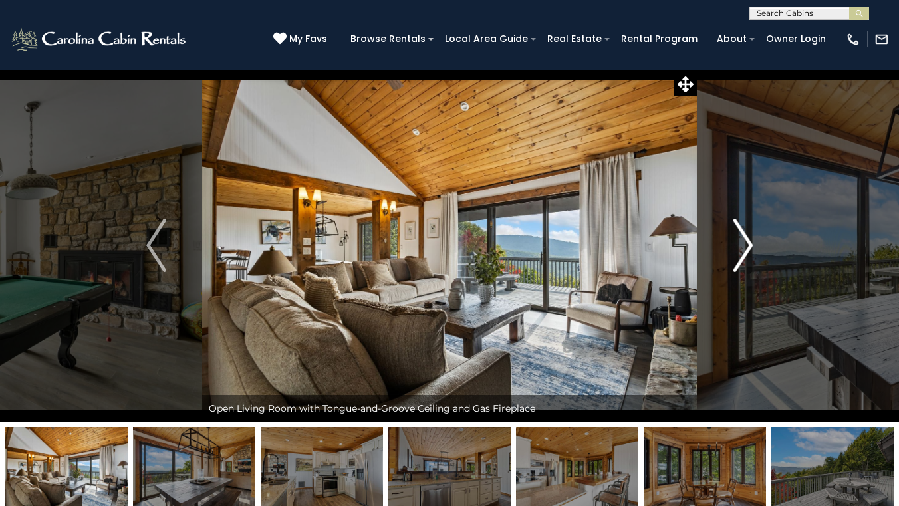
click at [748, 244] on img "Next" at bounding box center [742, 245] width 20 height 53
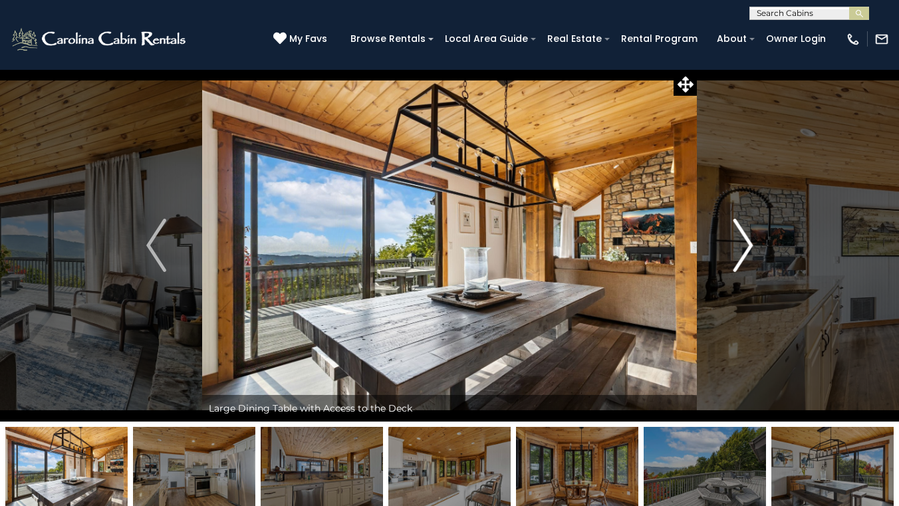
click at [748, 244] on img "Next" at bounding box center [742, 245] width 20 height 53
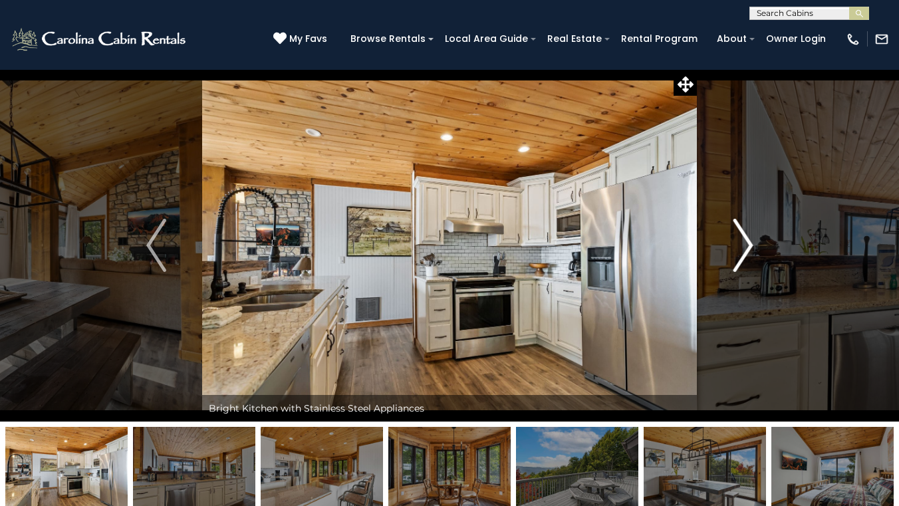
click at [748, 244] on img "Next" at bounding box center [742, 245] width 20 height 53
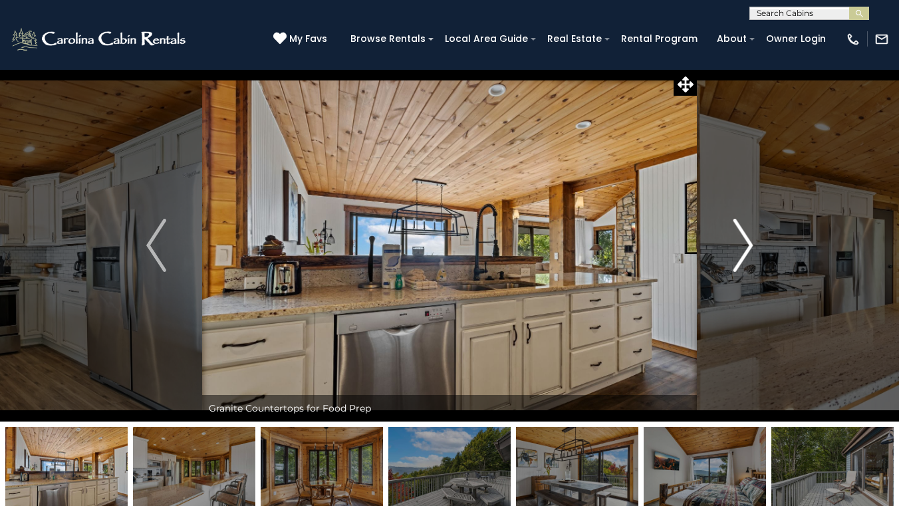
click at [748, 244] on img "Next" at bounding box center [742, 245] width 20 height 53
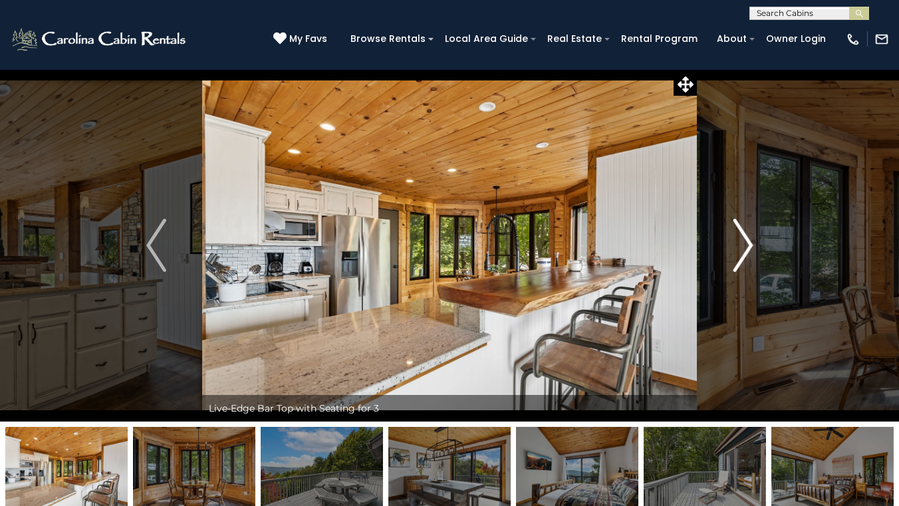
click at [748, 244] on img "Next" at bounding box center [742, 245] width 20 height 53
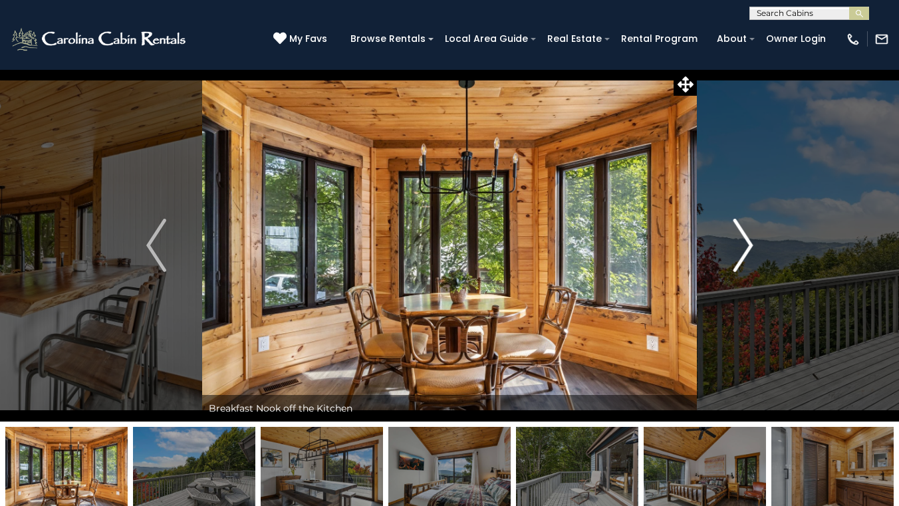
click at [748, 244] on img "Next" at bounding box center [742, 245] width 20 height 53
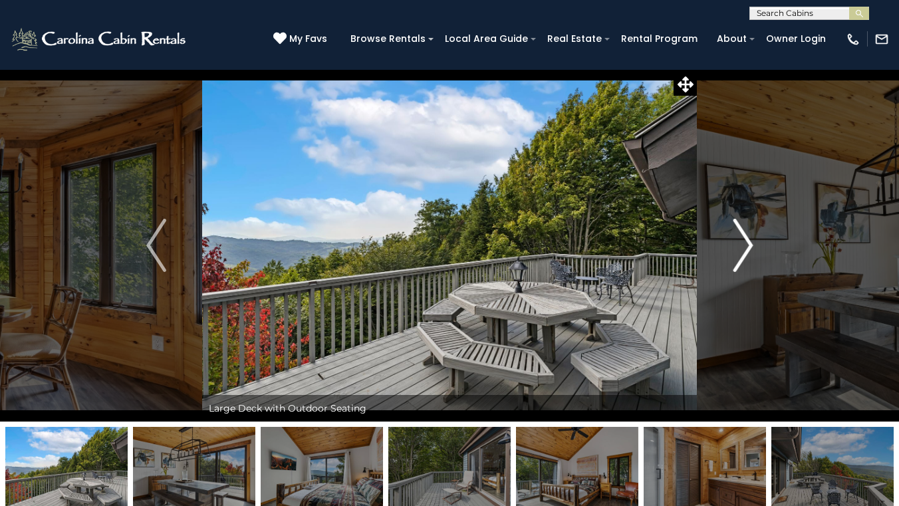
click at [746, 244] on img "Next" at bounding box center [742, 245] width 20 height 53
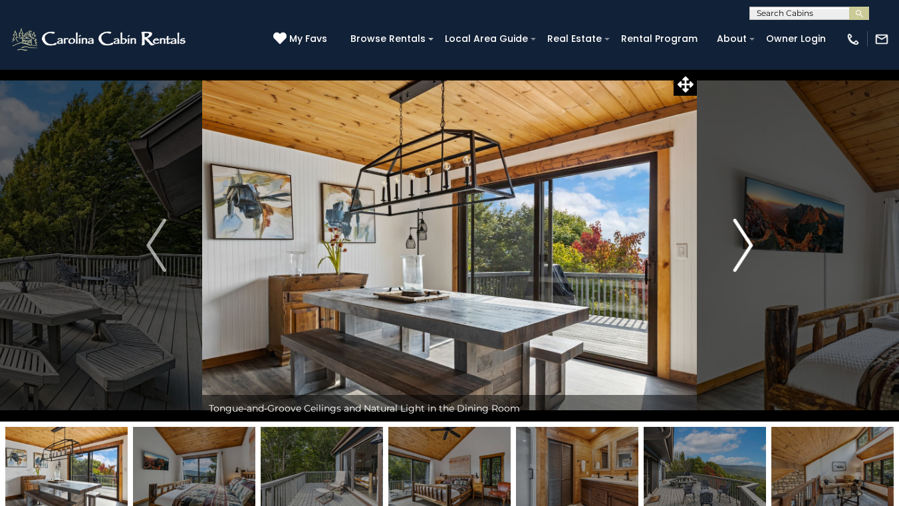
click at [746, 244] on img "Next" at bounding box center [742, 245] width 20 height 53
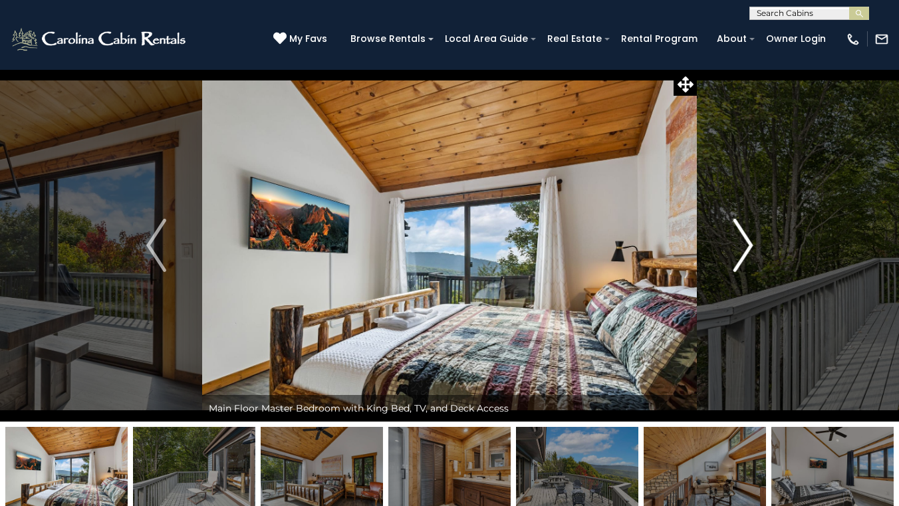
click at [746, 244] on img "Next" at bounding box center [742, 245] width 20 height 53
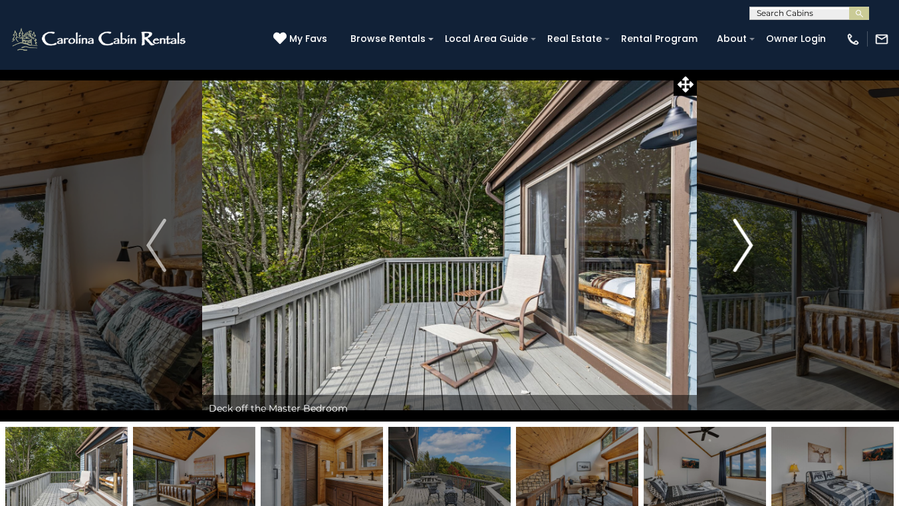
click at [746, 244] on img "Next" at bounding box center [742, 245] width 20 height 53
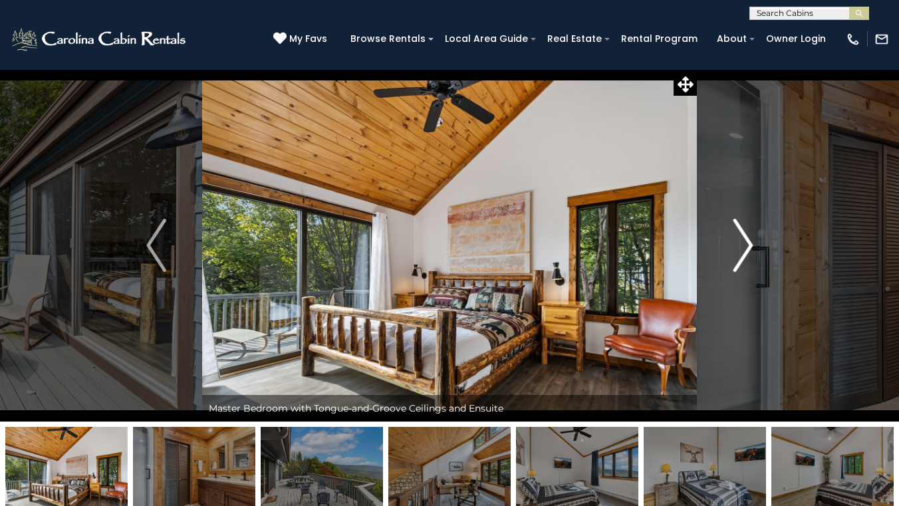
click at [746, 244] on img "Next" at bounding box center [742, 245] width 20 height 53
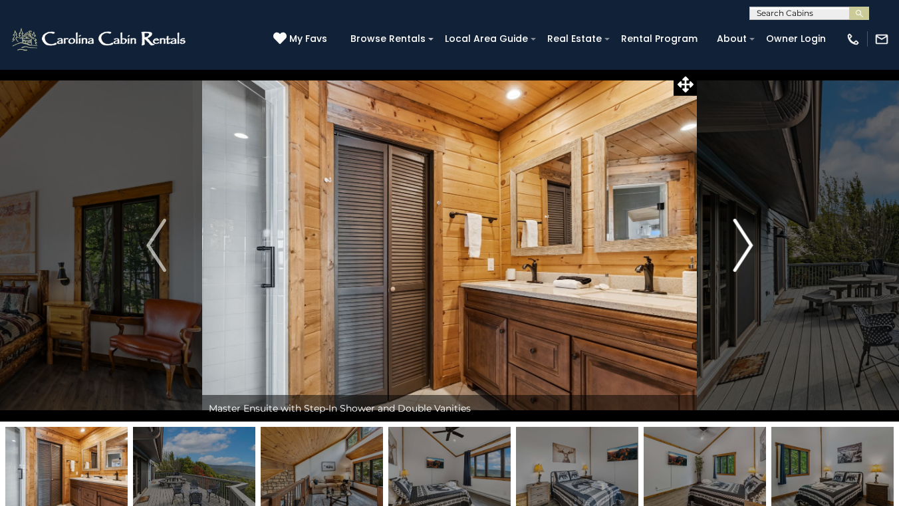
click at [746, 244] on img "Next" at bounding box center [742, 245] width 20 height 53
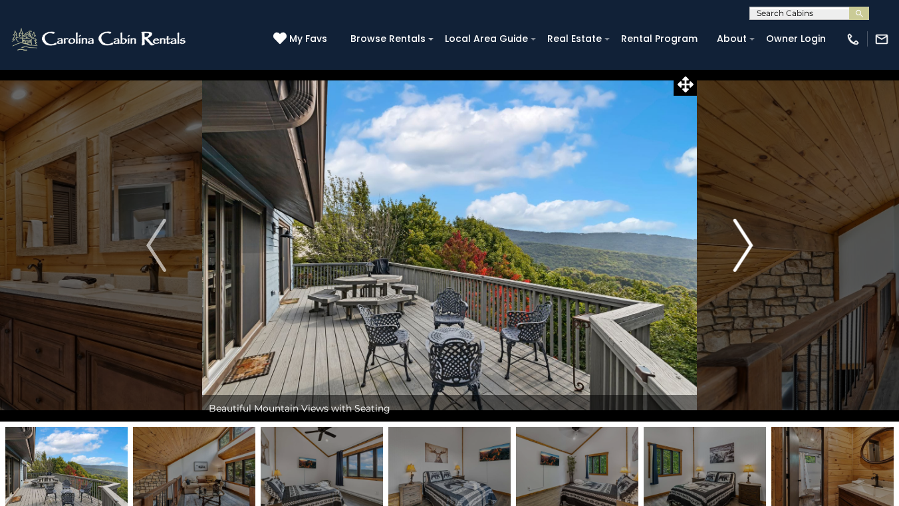
click at [746, 244] on img "Next" at bounding box center [742, 245] width 20 height 53
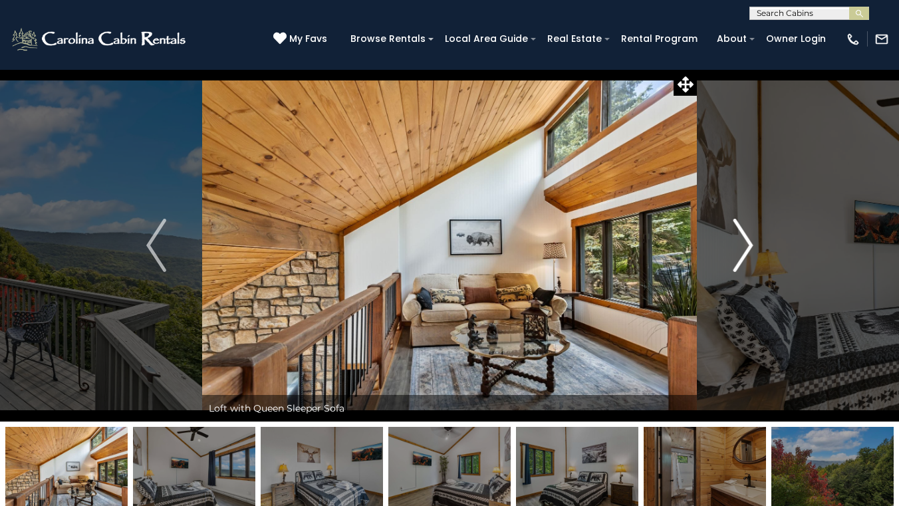
click at [746, 244] on img "Next" at bounding box center [742, 245] width 20 height 53
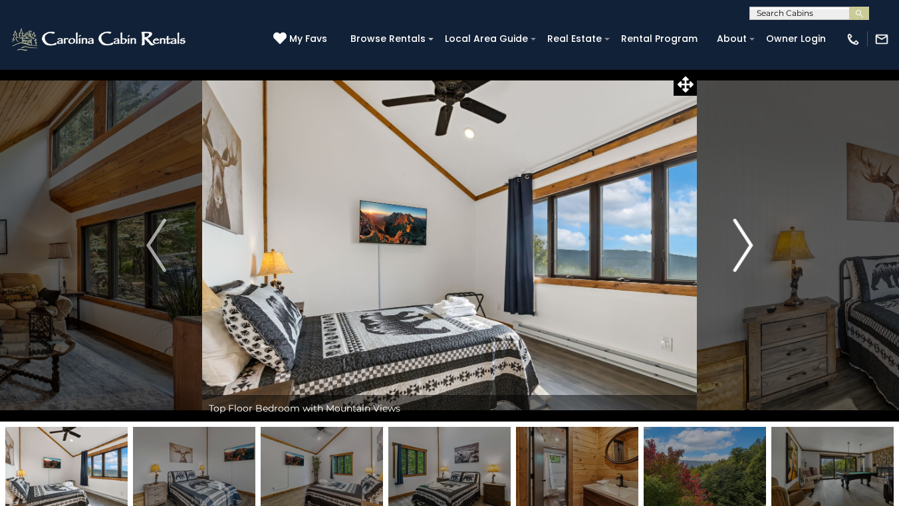
click at [745, 244] on img "Next" at bounding box center [742, 245] width 20 height 53
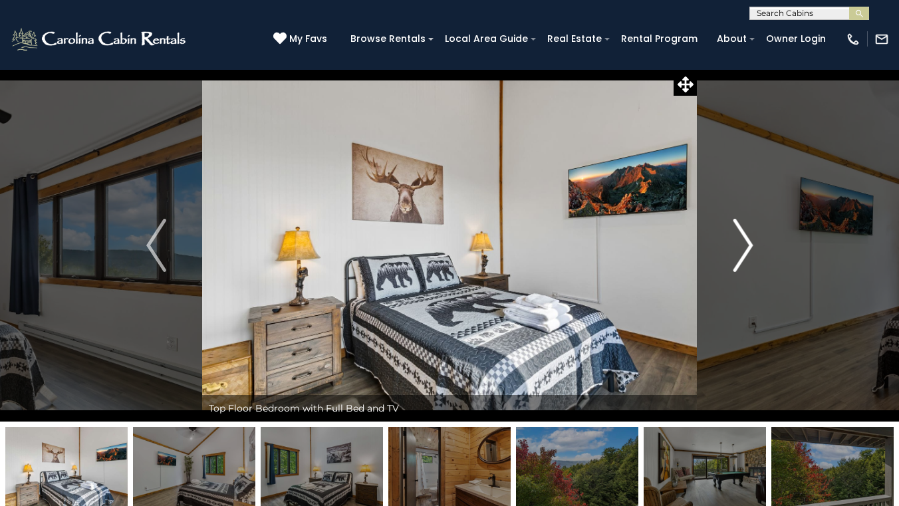
click at [745, 244] on img "Next" at bounding box center [742, 245] width 20 height 53
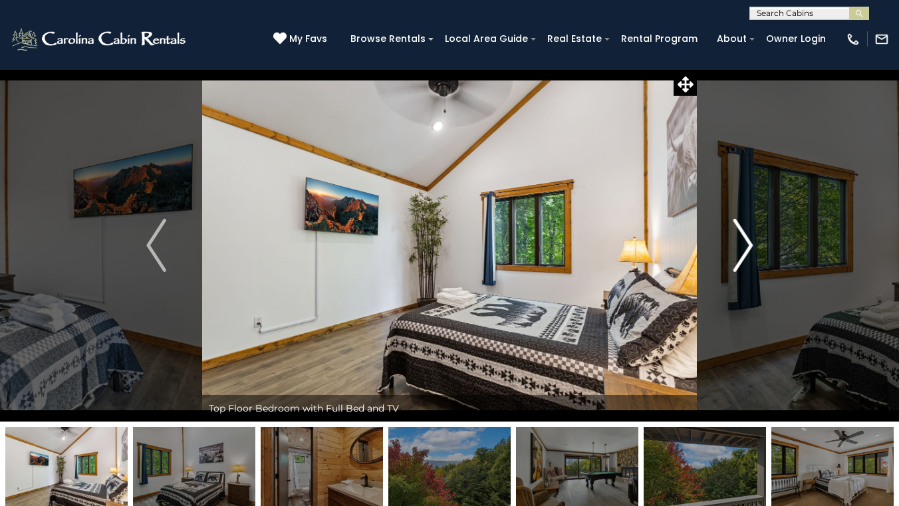
click at [745, 244] on img "Next" at bounding box center [742, 245] width 20 height 53
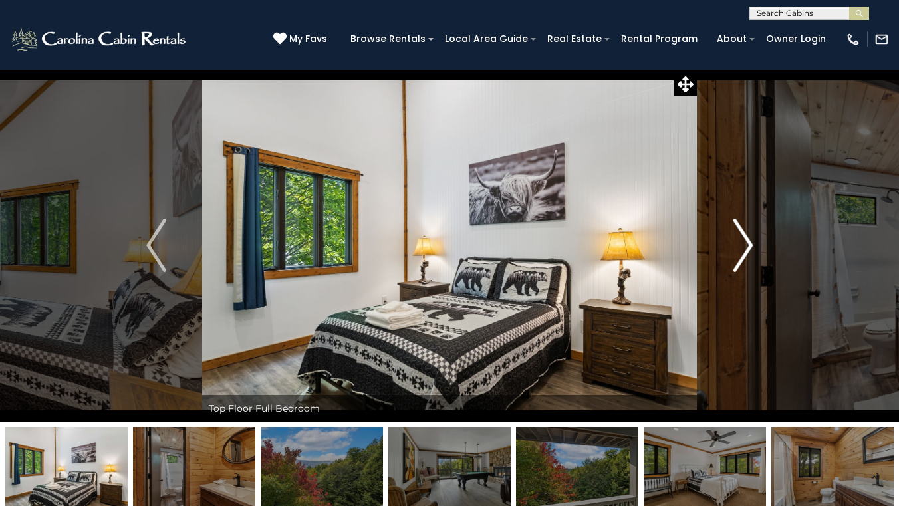
click at [745, 244] on img "Next" at bounding box center [742, 245] width 20 height 53
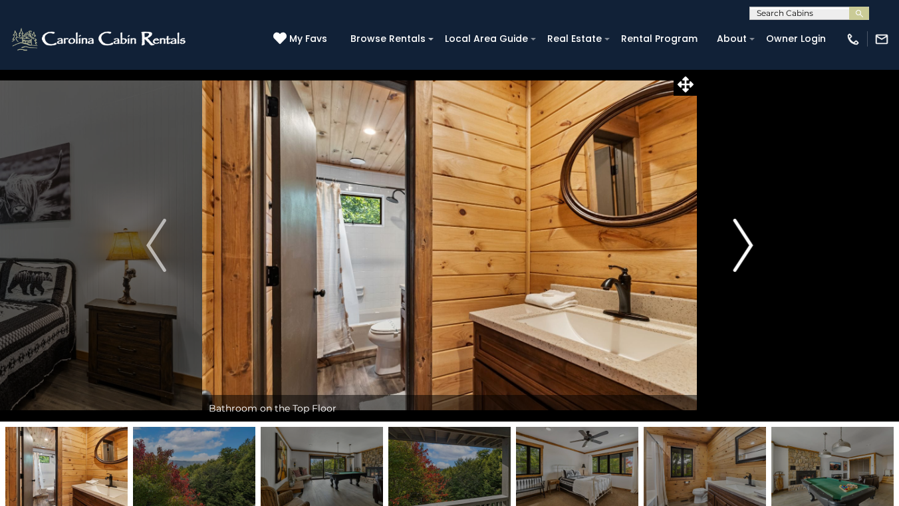
click at [744, 244] on img "Next" at bounding box center [742, 245] width 20 height 53
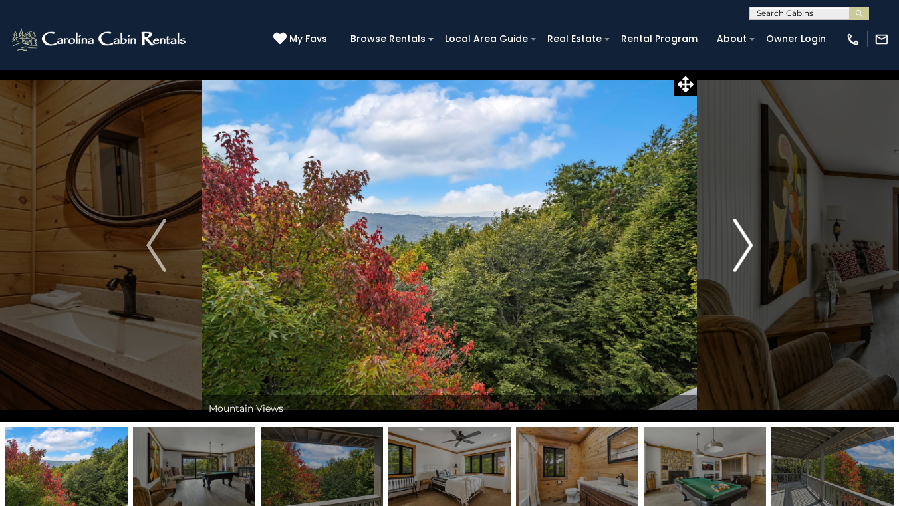
click at [744, 244] on img "Next" at bounding box center [742, 245] width 20 height 53
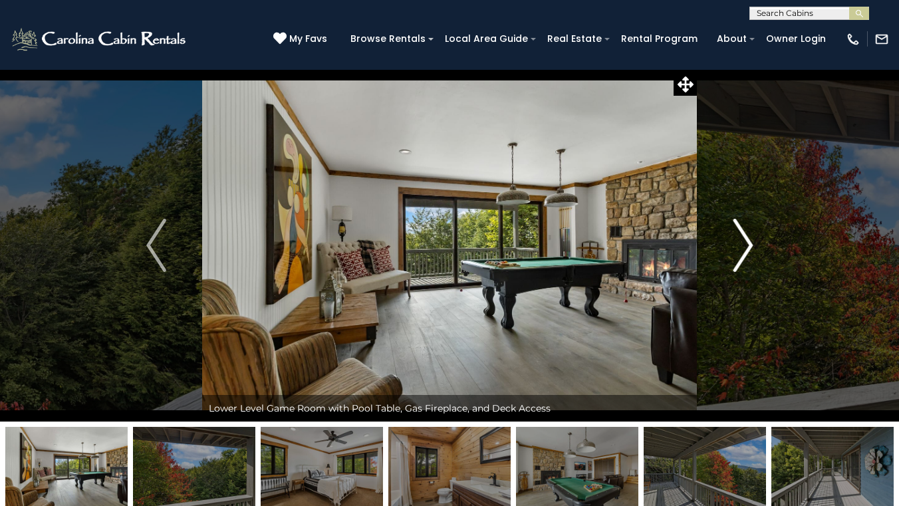
click at [744, 244] on img "Next" at bounding box center [742, 245] width 20 height 53
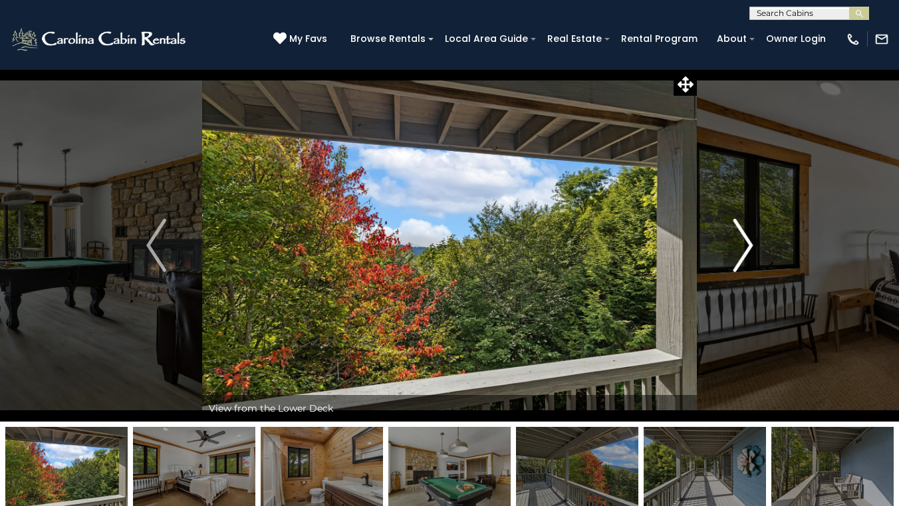
click at [743, 244] on img "Next" at bounding box center [742, 245] width 20 height 53
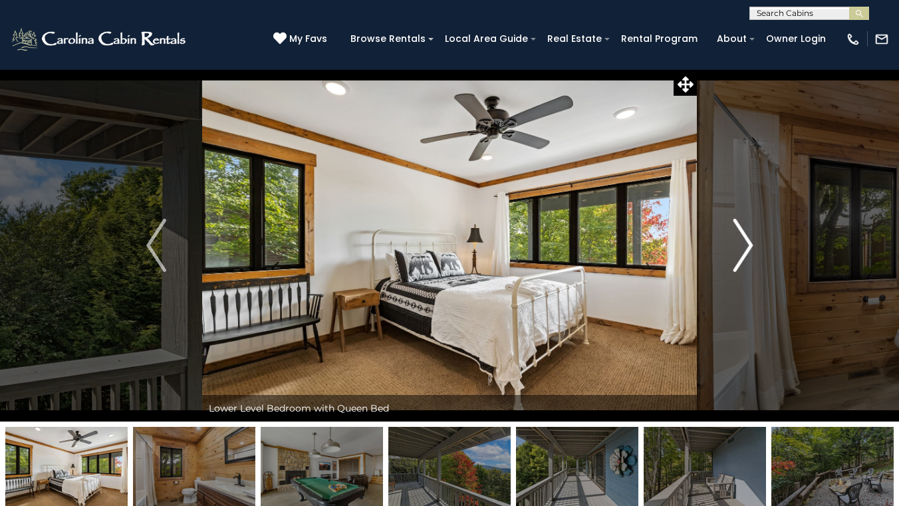
click at [742, 244] on img "Next" at bounding box center [742, 245] width 20 height 53
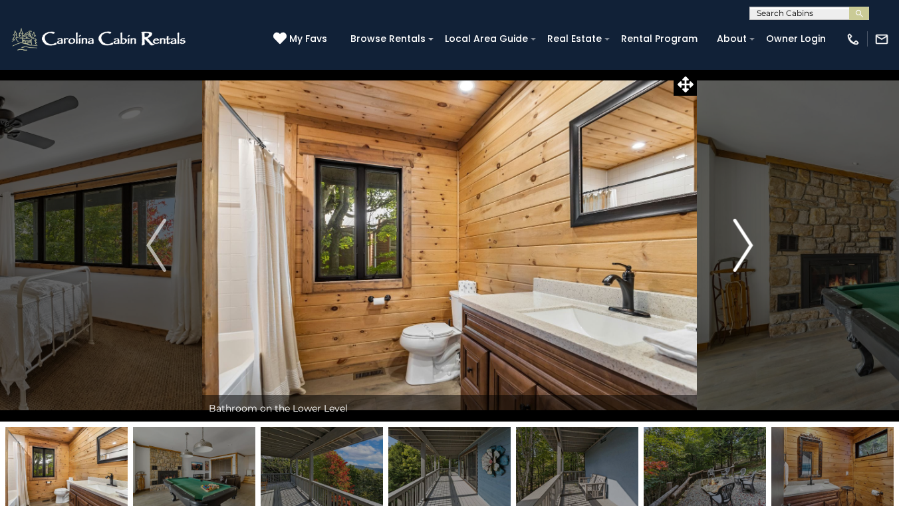
click at [742, 244] on img "Next" at bounding box center [742, 245] width 20 height 53
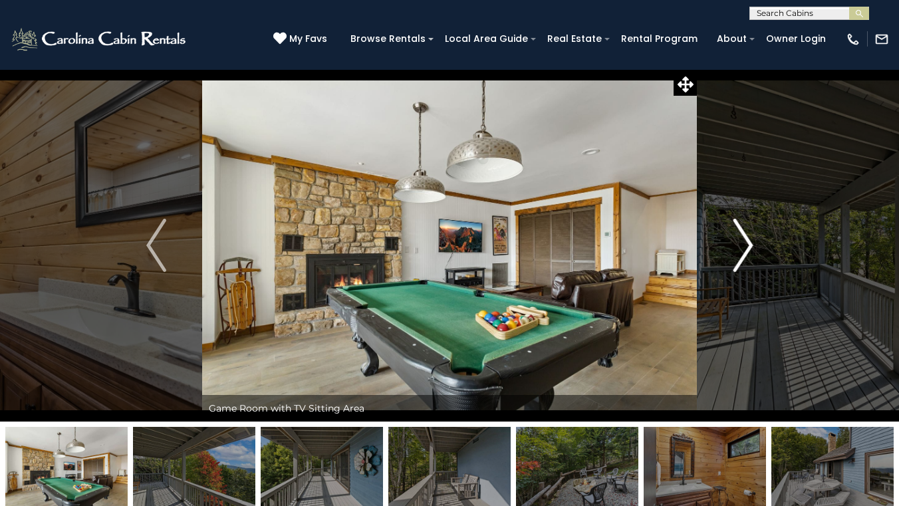
click at [742, 244] on img "Next" at bounding box center [742, 245] width 20 height 53
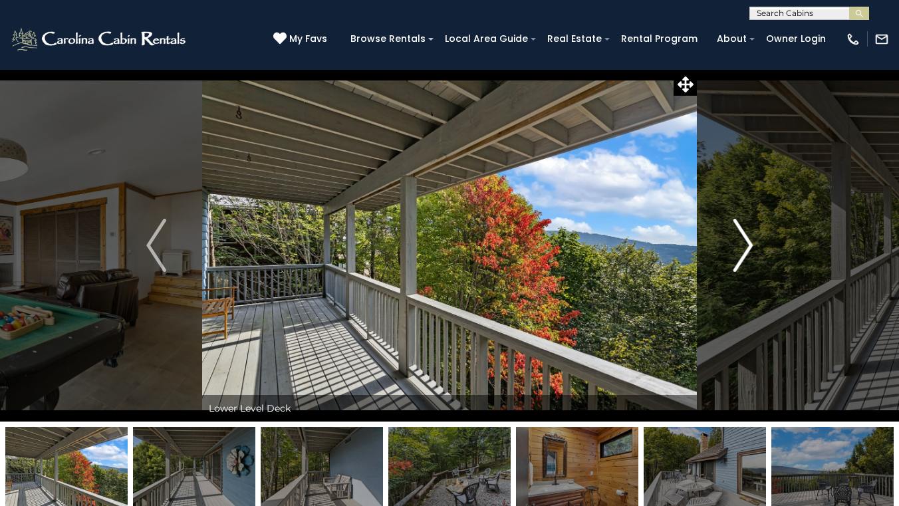
click at [741, 244] on img "Next" at bounding box center [742, 245] width 20 height 53
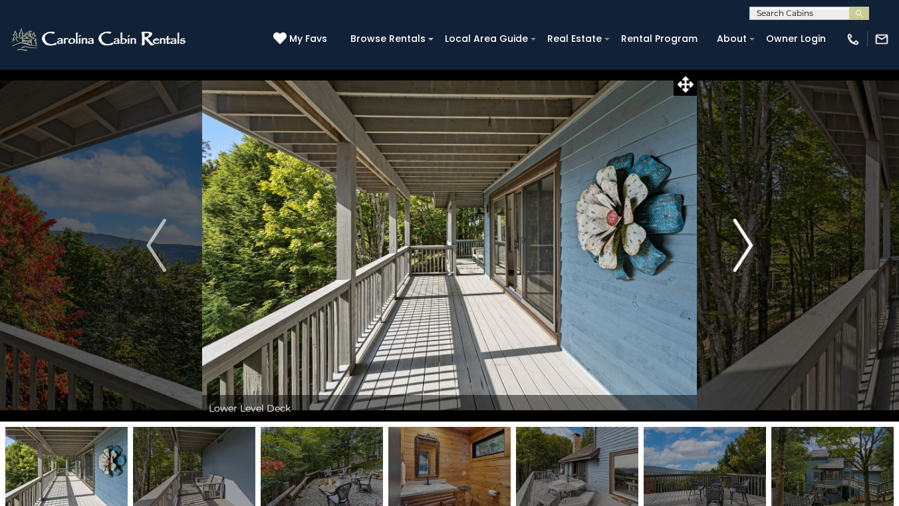
click at [740, 245] on img "Next" at bounding box center [742, 245] width 20 height 53
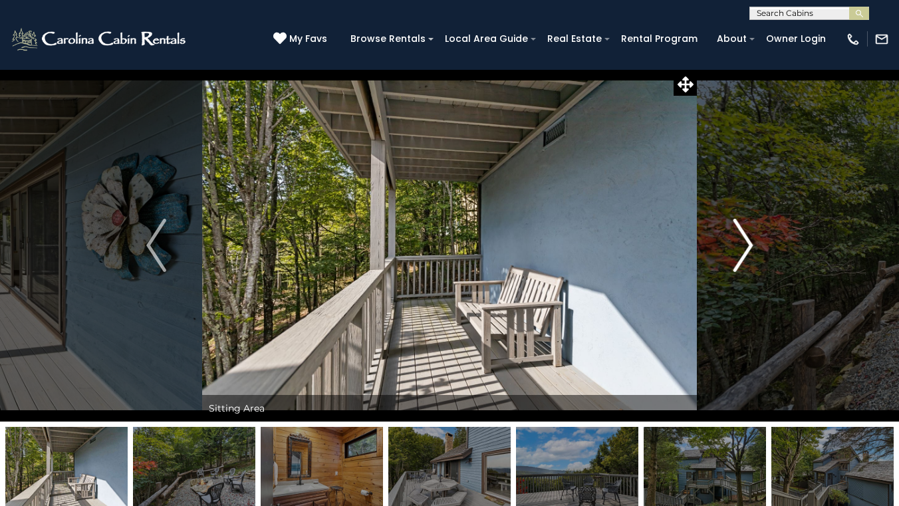
click at [739, 245] on img "Next" at bounding box center [742, 245] width 20 height 53
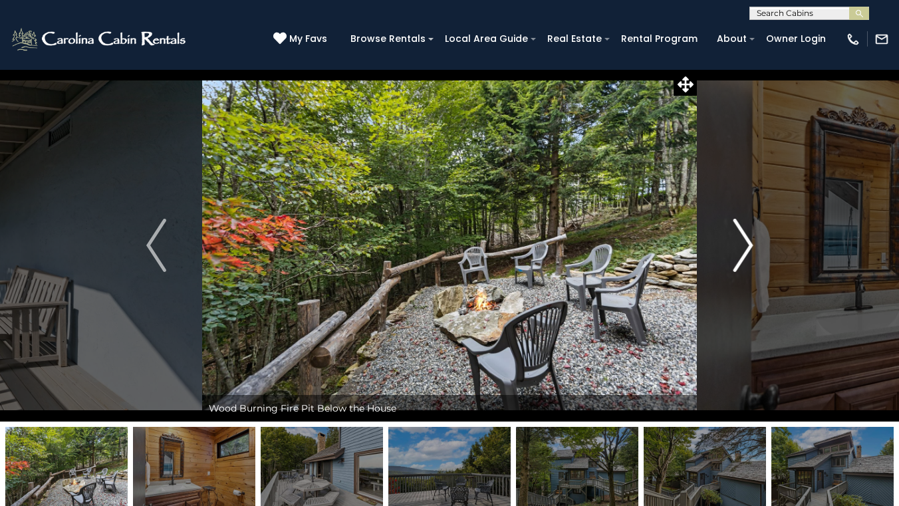
click at [738, 245] on img "Next" at bounding box center [742, 245] width 20 height 53
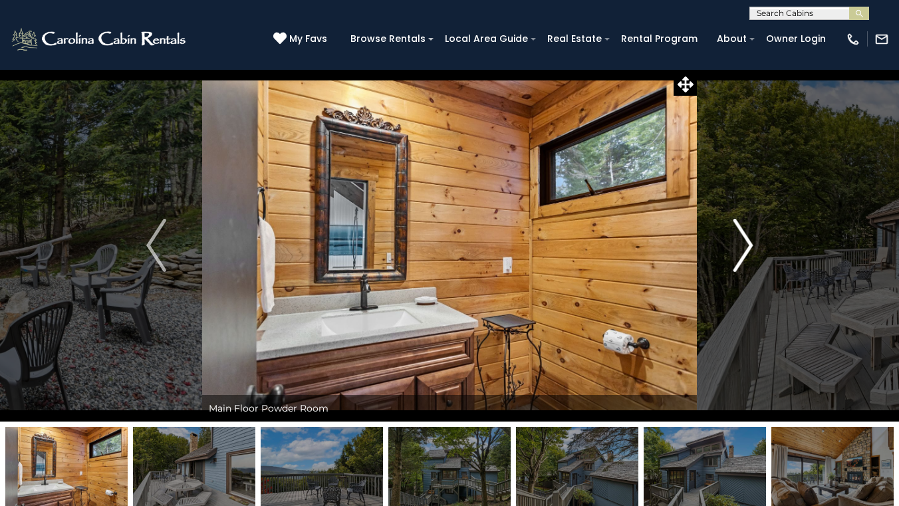
click at [738, 245] on img "Next" at bounding box center [742, 245] width 20 height 53
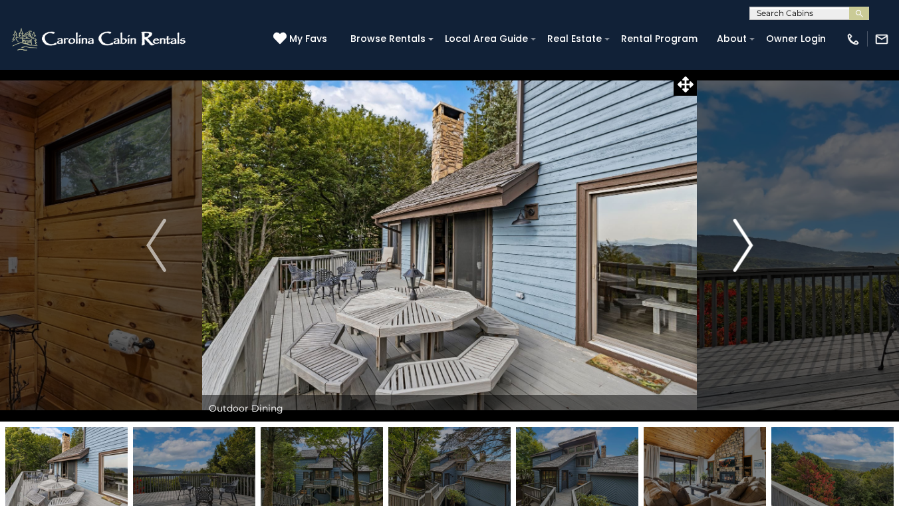
click at [737, 245] on img "Next" at bounding box center [742, 245] width 20 height 53
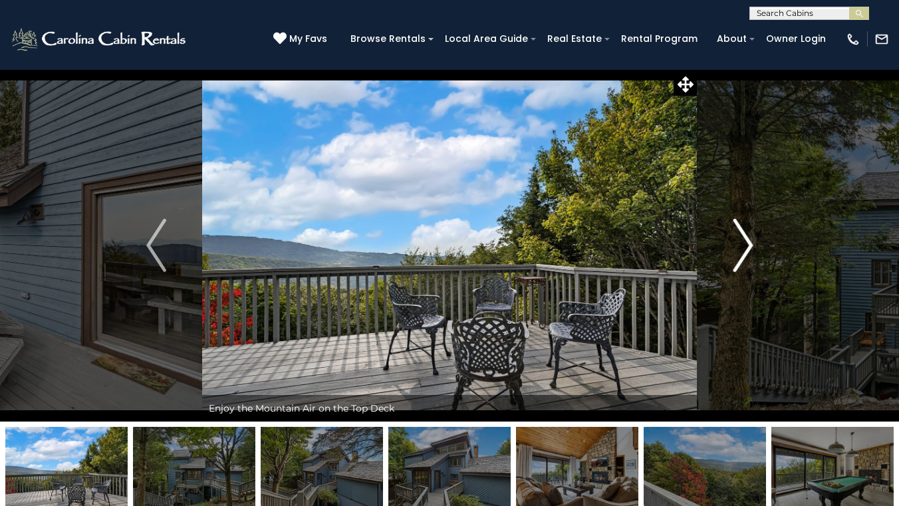
click at [737, 245] on img "Next" at bounding box center [742, 245] width 20 height 53
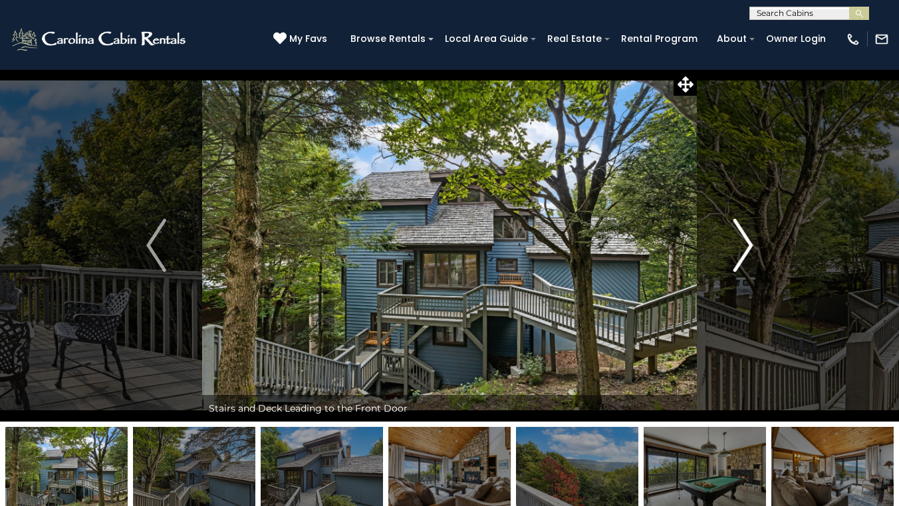
click at [736, 244] on img "Next" at bounding box center [742, 245] width 20 height 53
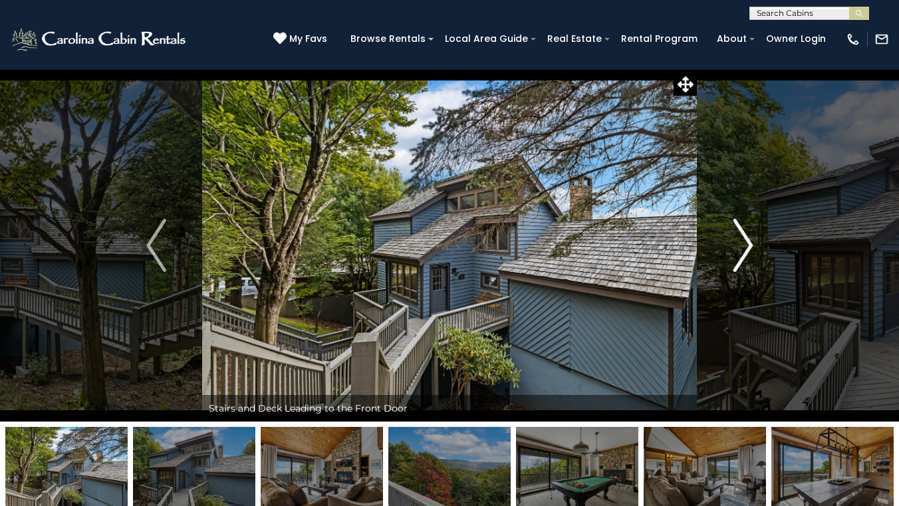
click at [736, 244] on img "Next" at bounding box center [742, 245] width 20 height 53
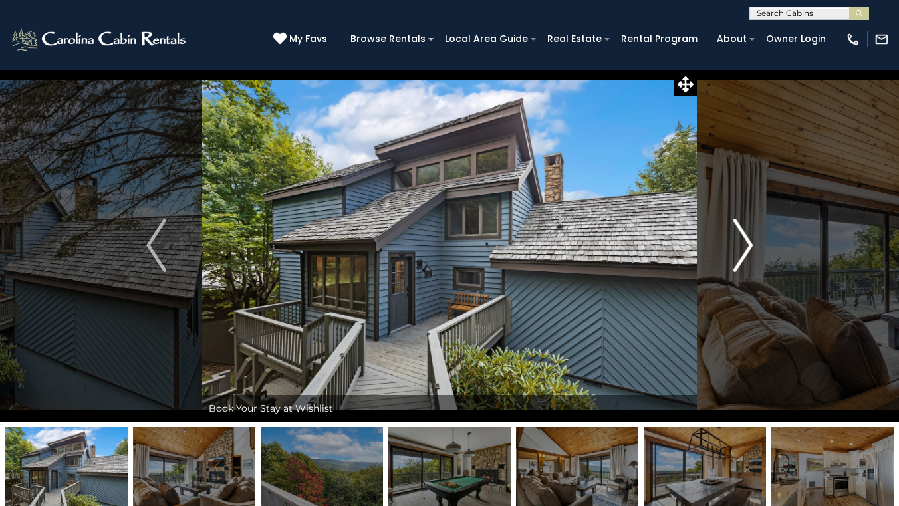
click at [736, 245] on img "Next" at bounding box center [742, 245] width 20 height 53
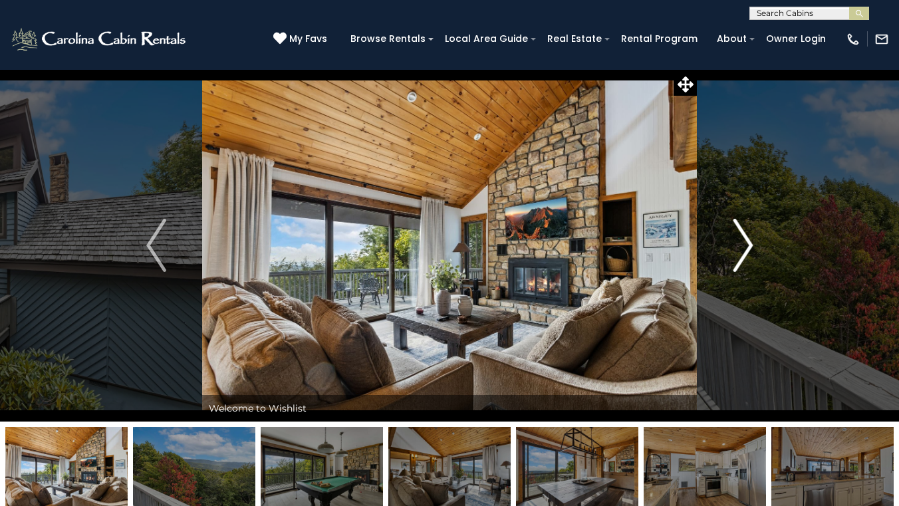
click at [735, 245] on img "Next" at bounding box center [742, 245] width 20 height 53
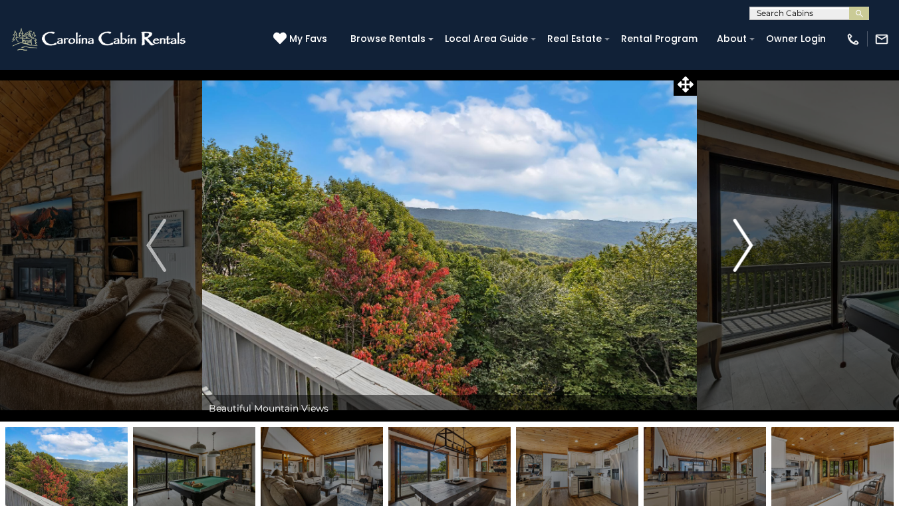
click at [735, 245] on img "Next" at bounding box center [742, 245] width 20 height 53
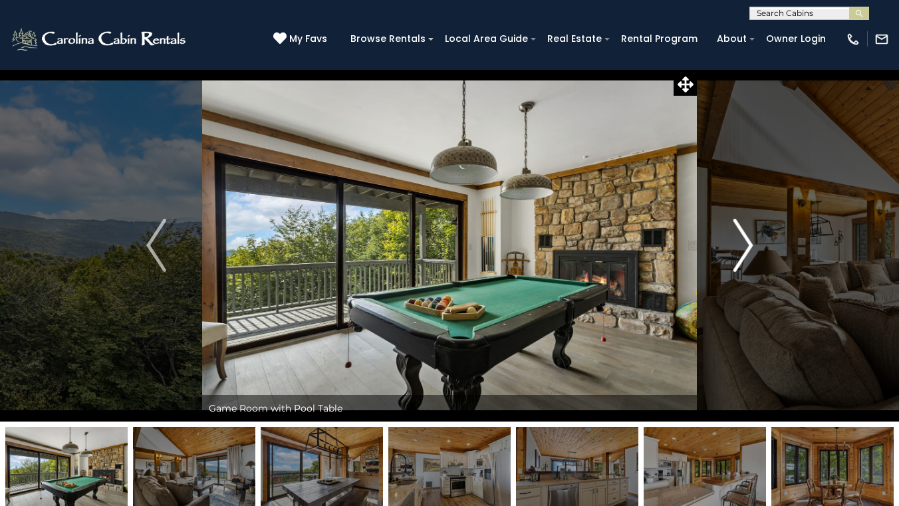
click at [734, 245] on img "Next" at bounding box center [742, 245] width 20 height 53
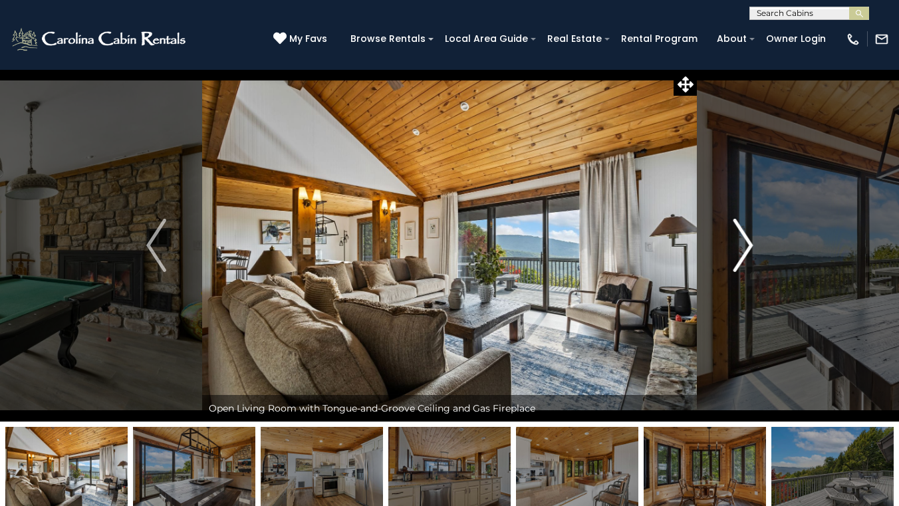
click at [733, 245] on img "Next" at bounding box center [742, 245] width 20 height 53
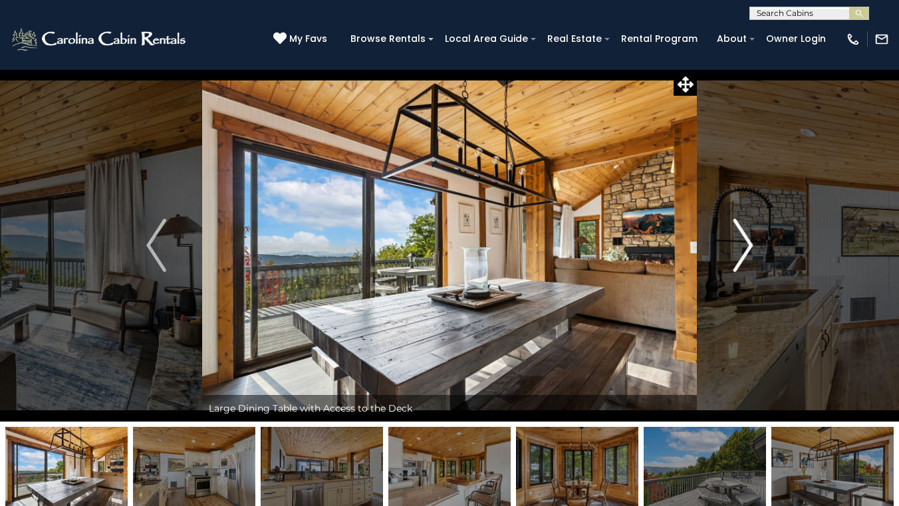
click at [732, 245] on img "Next" at bounding box center [742, 245] width 20 height 53
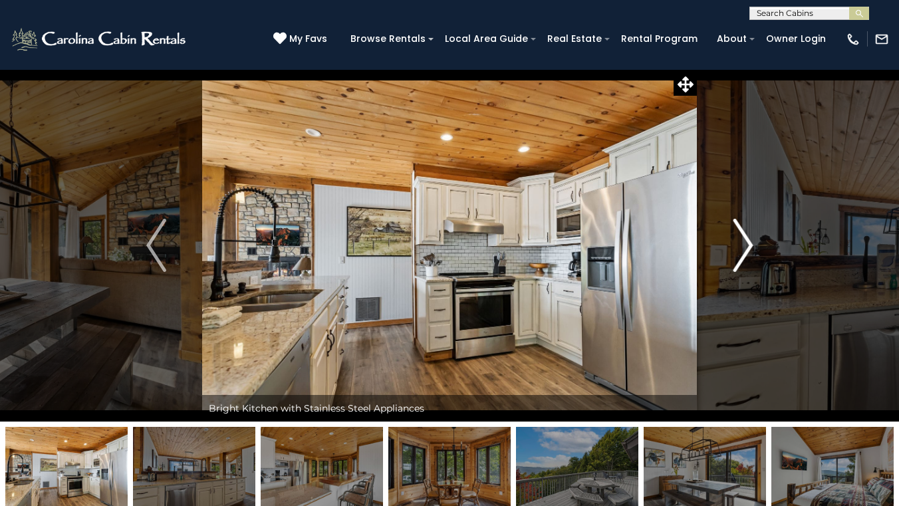
click at [732, 245] on button "Next" at bounding box center [743, 245] width 92 height 352
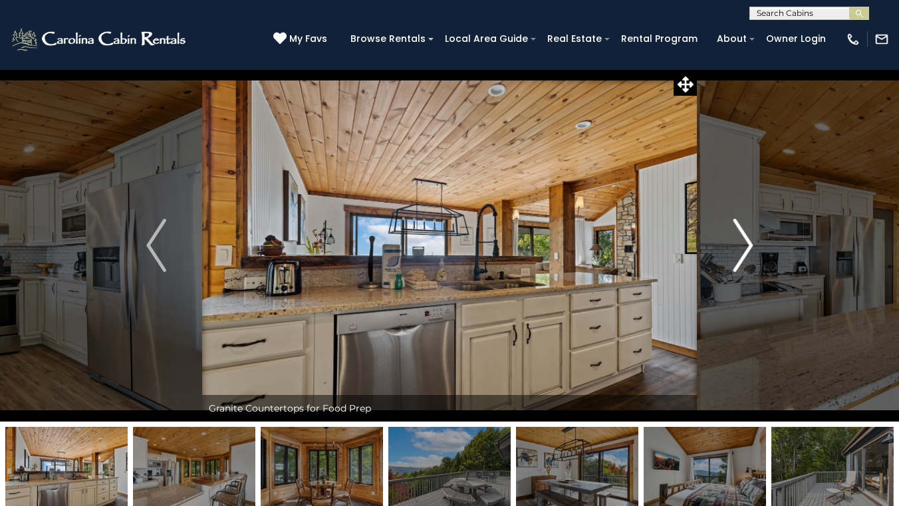
click at [732, 245] on img "Next" at bounding box center [742, 245] width 20 height 53
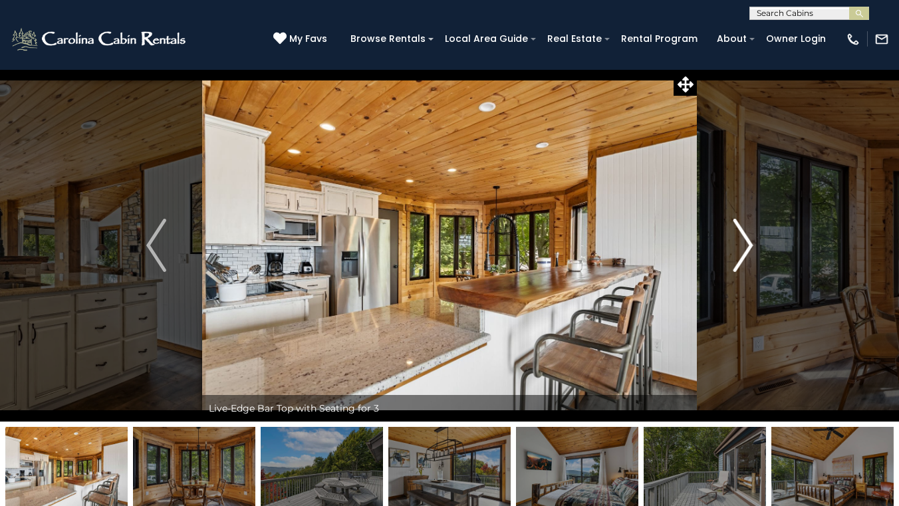
click at [743, 255] on img "Next" at bounding box center [742, 245] width 20 height 53
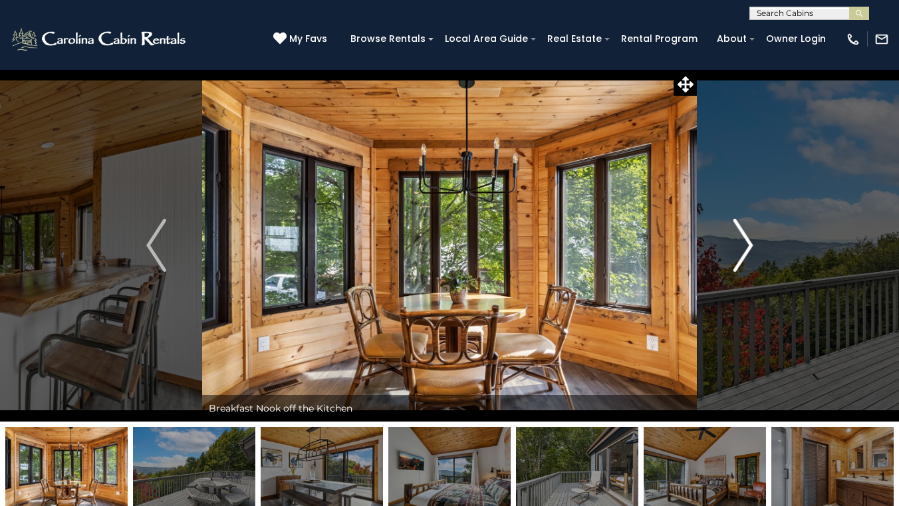
click at [744, 254] on img "Next" at bounding box center [742, 245] width 20 height 53
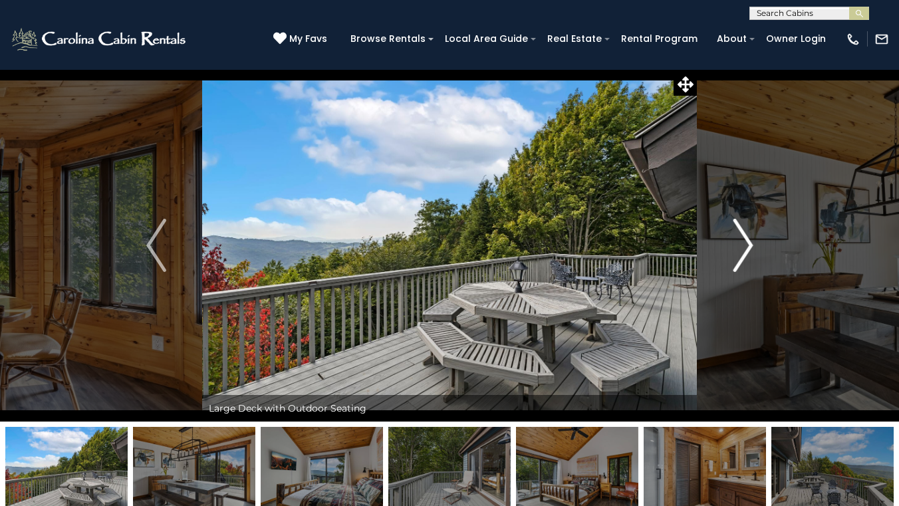
click at [742, 253] on img "Next" at bounding box center [742, 245] width 20 height 53
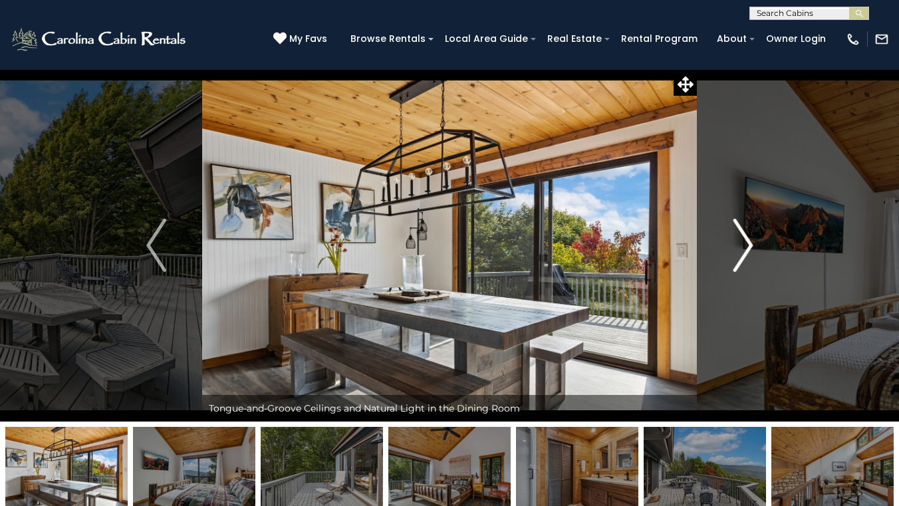
click at [740, 253] on img "Next" at bounding box center [742, 245] width 20 height 53
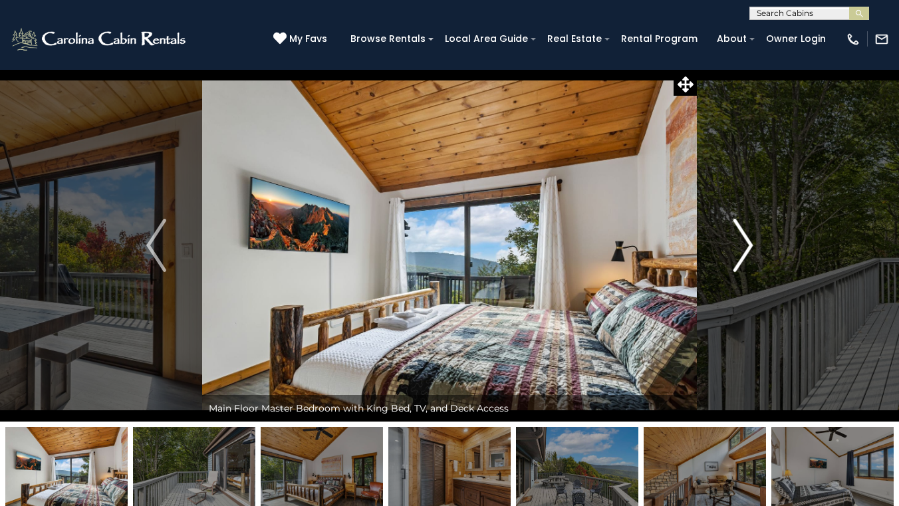
click at [740, 254] on img "Next" at bounding box center [742, 245] width 20 height 53
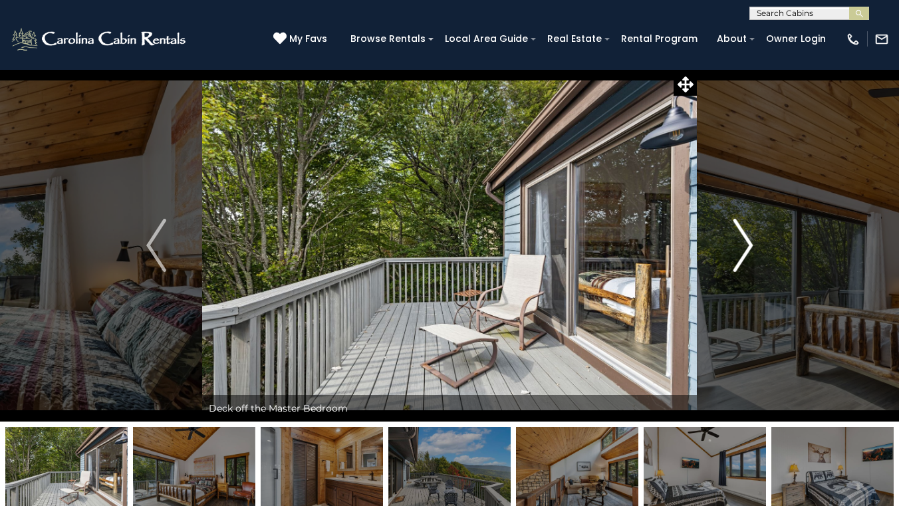
click at [740, 254] on img "Next" at bounding box center [742, 245] width 20 height 53
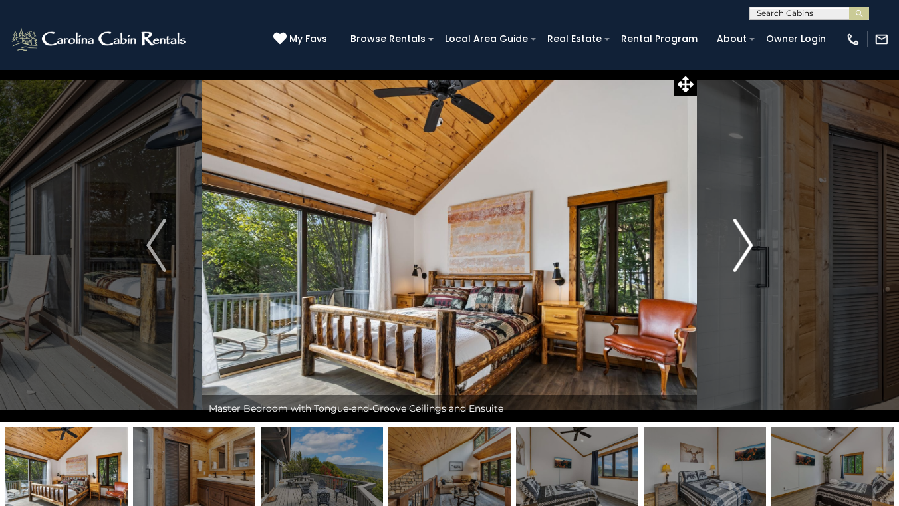
click at [740, 254] on img "Next" at bounding box center [742, 245] width 20 height 53
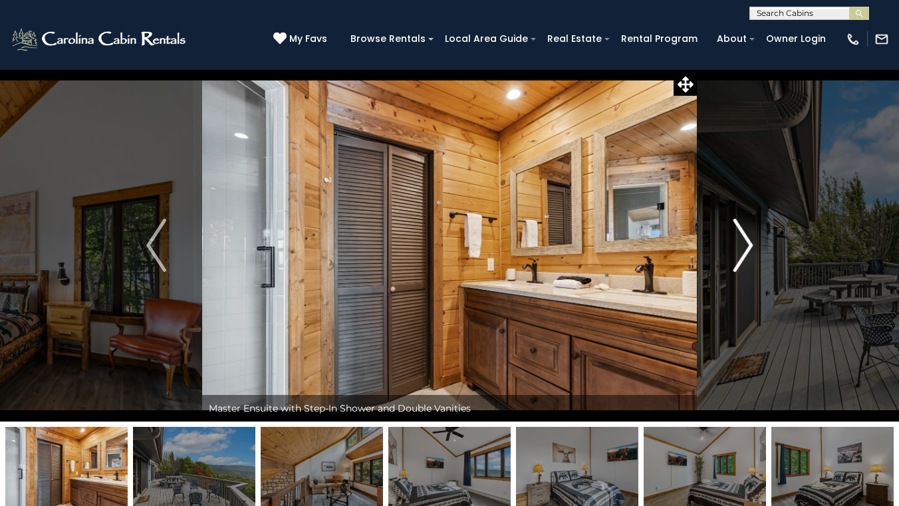
click at [739, 255] on img "Next" at bounding box center [742, 245] width 20 height 53
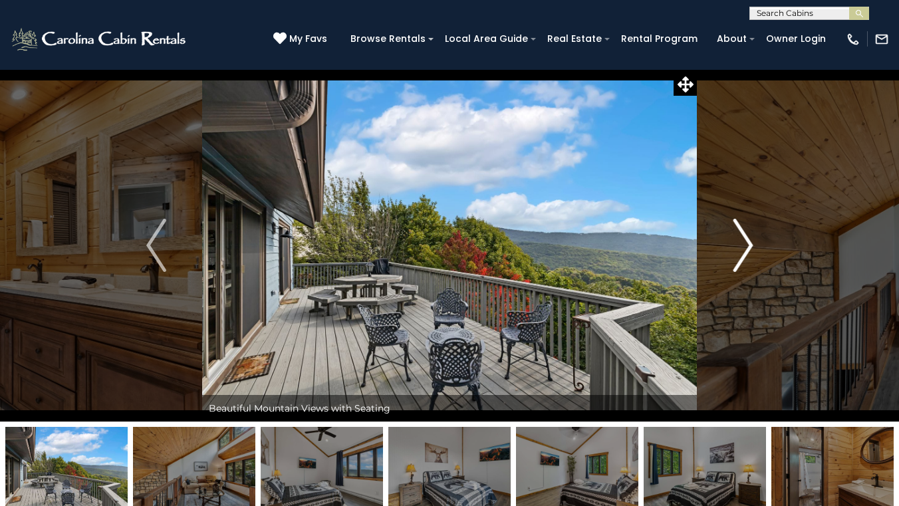
click at [738, 255] on img "Next" at bounding box center [742, 245] width 20 height 53
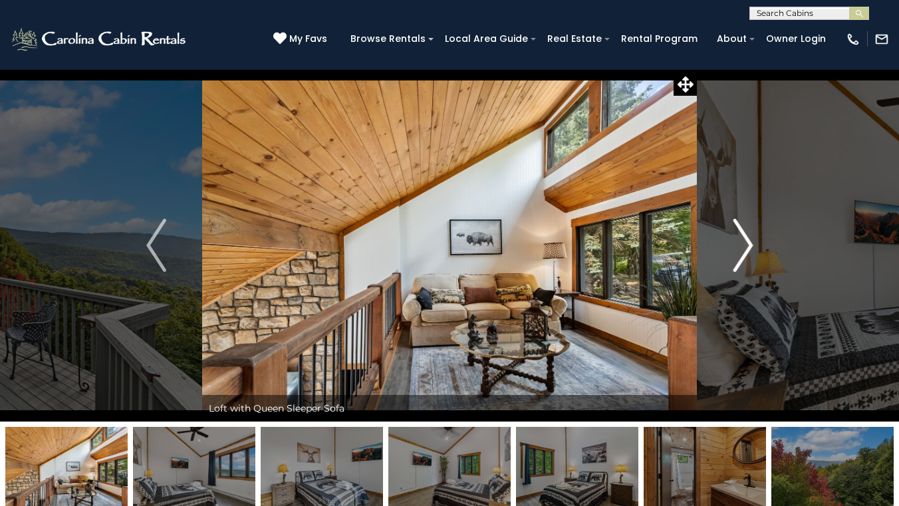
click at [736, 255] on img "Next" at bounding box center [742, 245] width 20 height 53
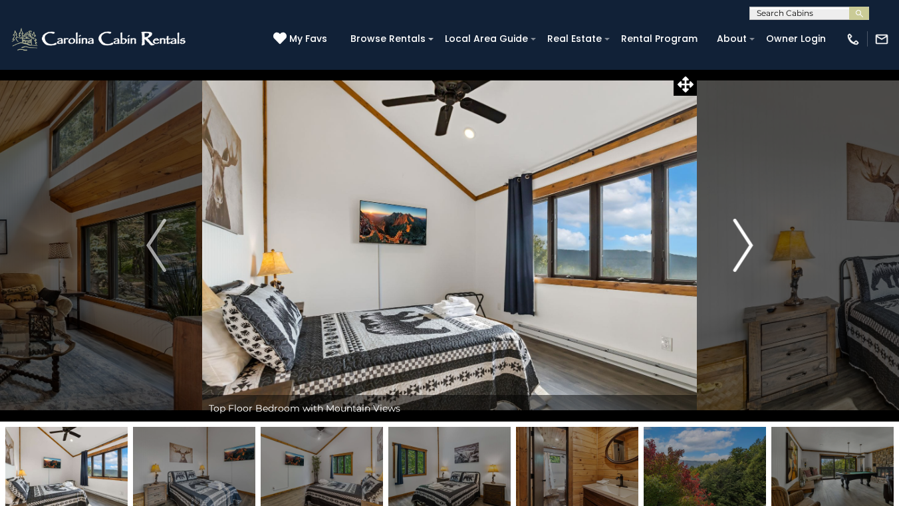
click at [736, 255] on img "Next" at bounding box center [742, 245] width 20 height 53
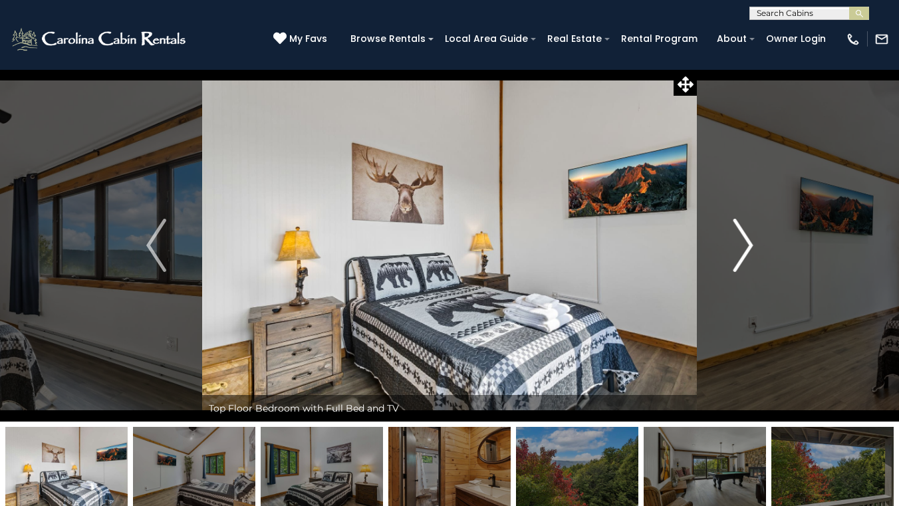
click at [735, 255] on img "Next" at bounding box center [742, 245] width 20 height 53
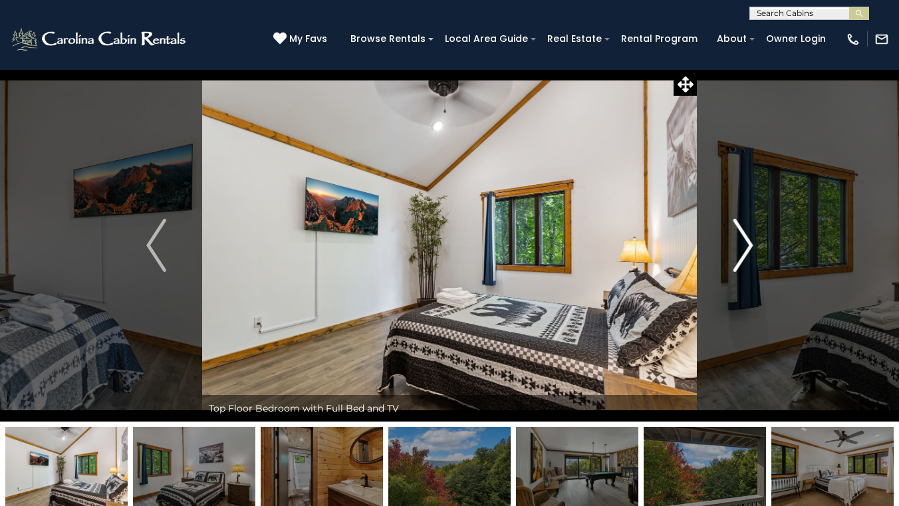
click at [734, 255] on img "Next" at bounding box center [742, 245] width 20 height 53
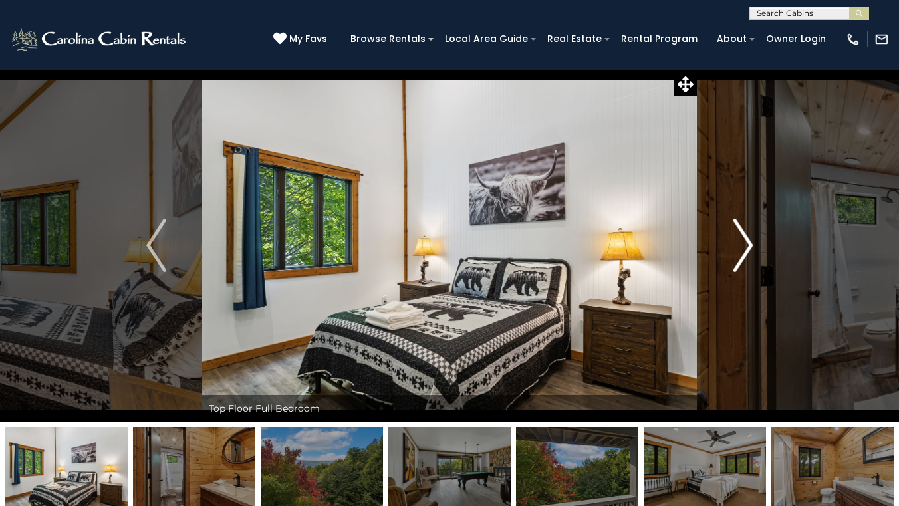
click at [733, 255] on img "Next" at bounding box center [742, 245] width 20 height 53
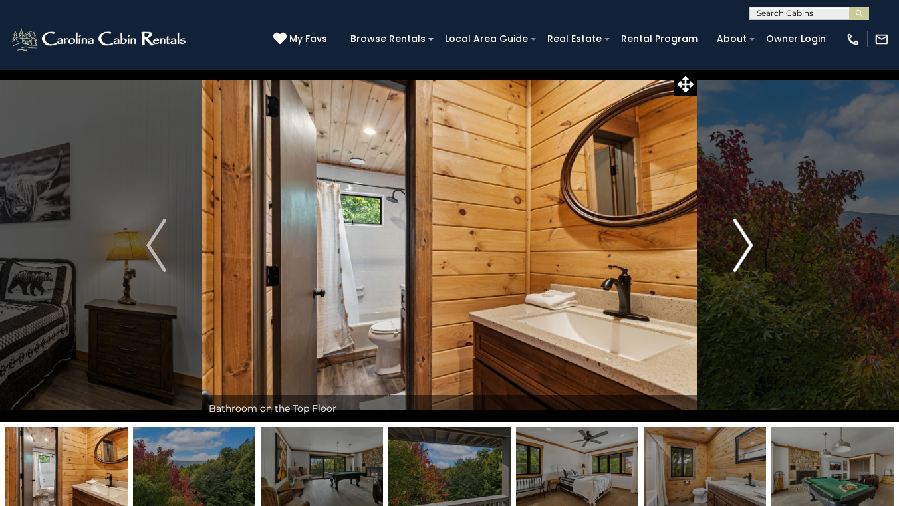
click at [731, 255] on button "Next" at bounding box center [743, 245] width 92 height 352
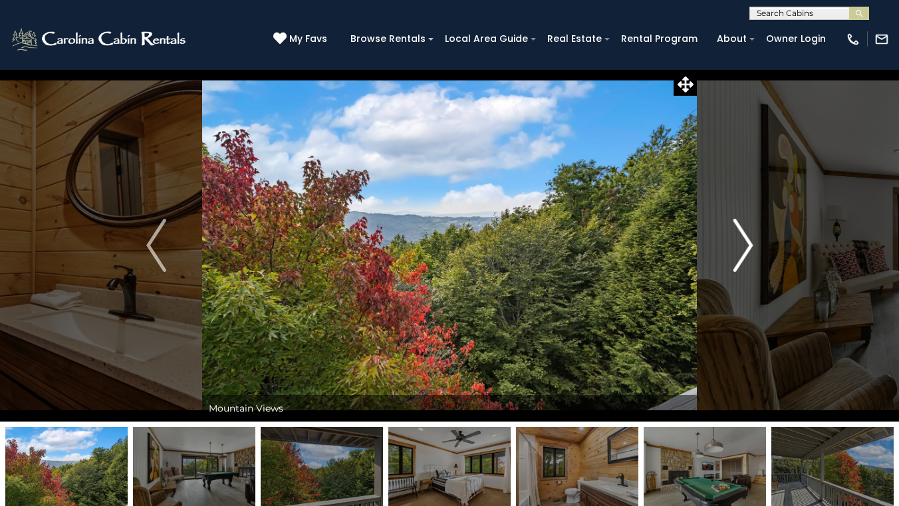
click at [730, 255] on button "Next" at bounding box center [743, 245] width 92 height 352
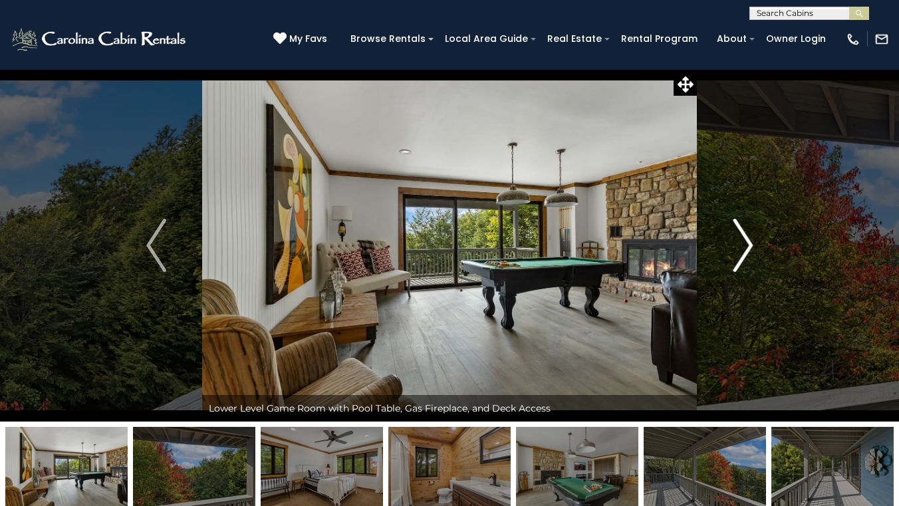
click at [730, 255] on button "Next" at bounding box center [743, 245] width 92 height 352
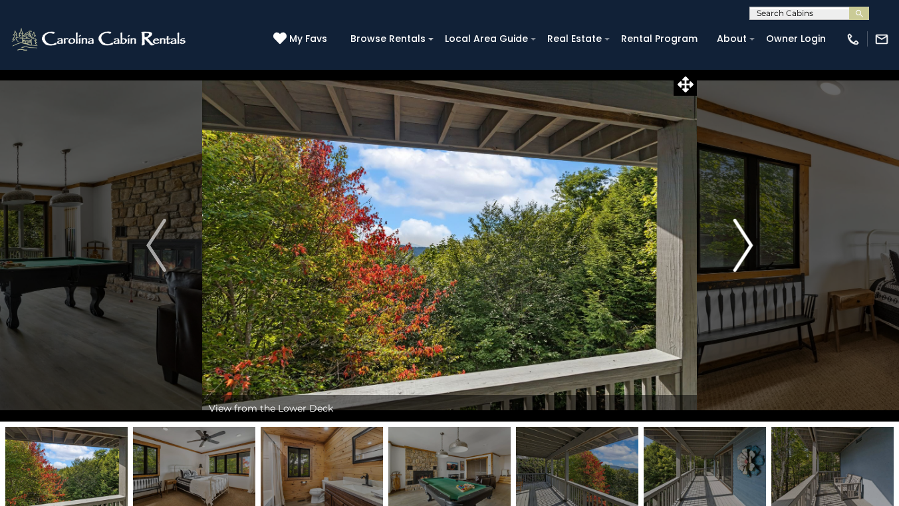
click at [729, 255] on button "Next" at bounding box center [743, 245] width 92 height 352
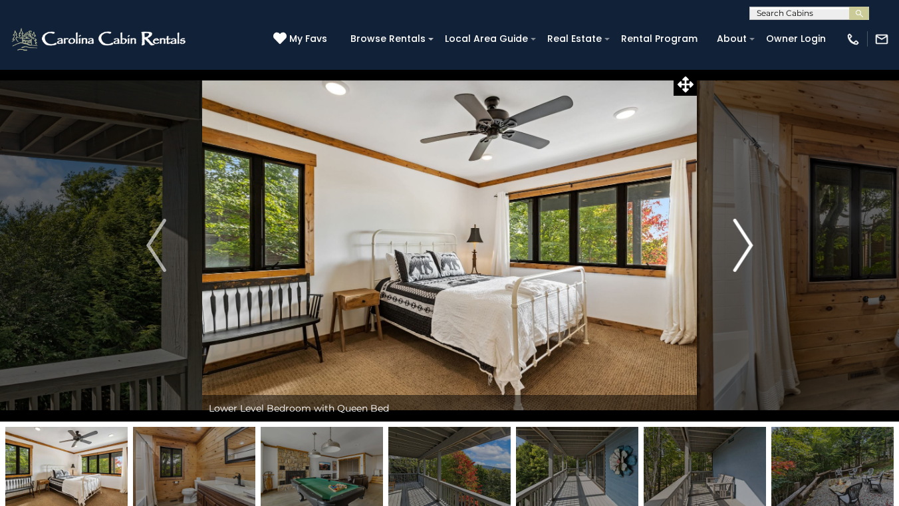
click at [728, 255] on button "Next" at bounding box center [743, 245] width 92 height 352
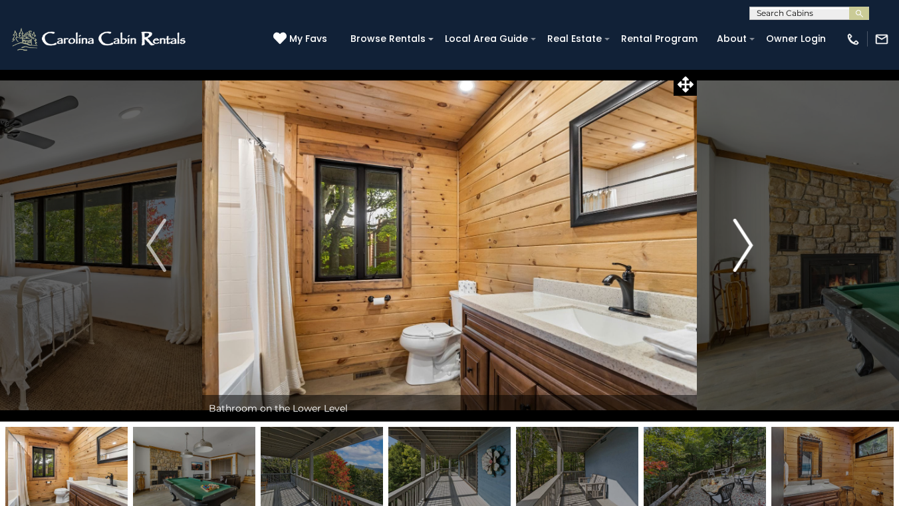
click at [727, 255] on button "Next" at bounding box center [743, 245] width 92 height 352
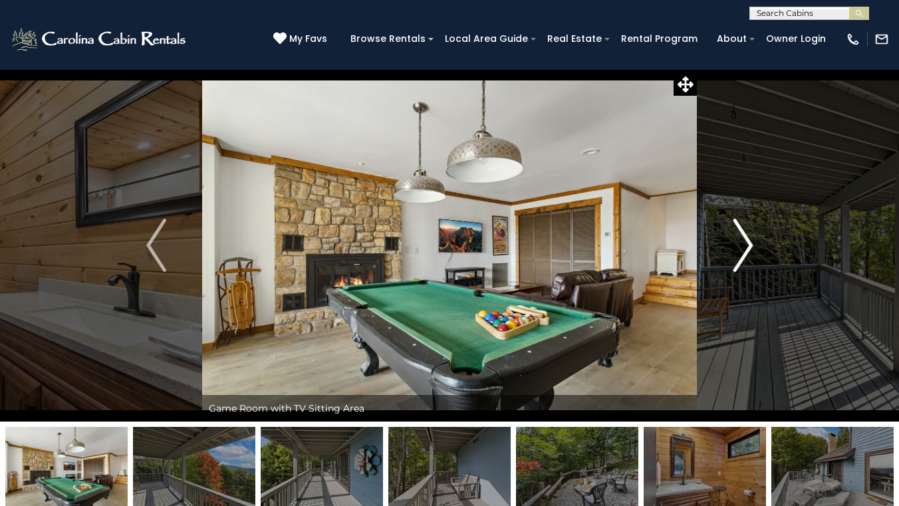
click at [727, 255] on button "Next" at bounding box center [743, 245] width 92 height 352
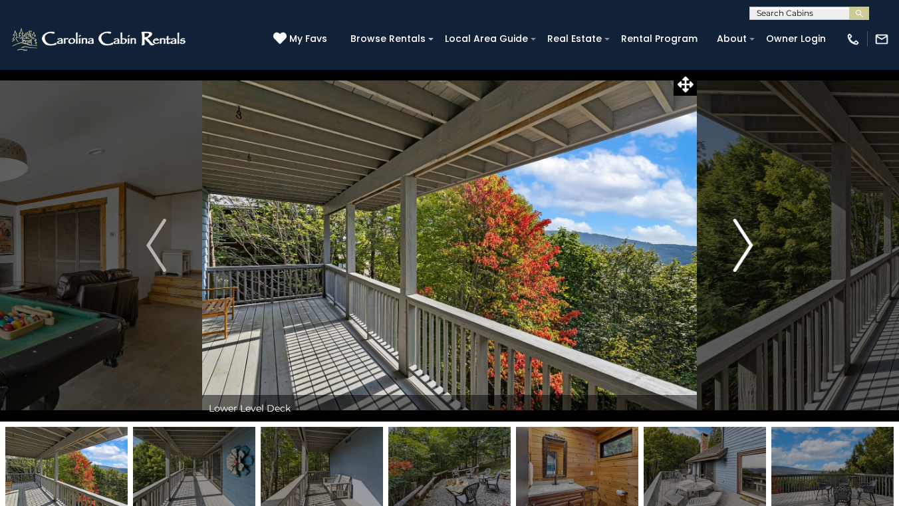
click at [750, 246] on img "Next" at bounding box center [742, 245] width 20 height 53
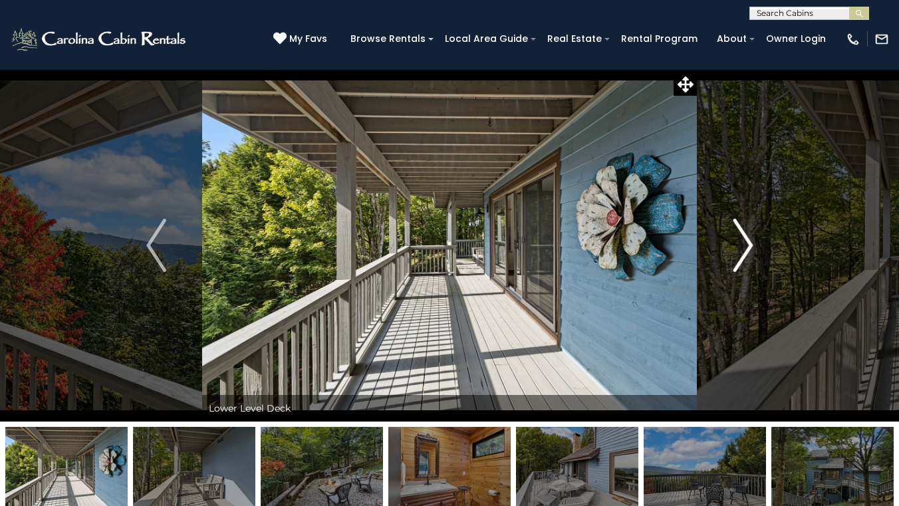
click at [750, 246] on img "Next" at bounding box center [742, 245] width 20 height 53
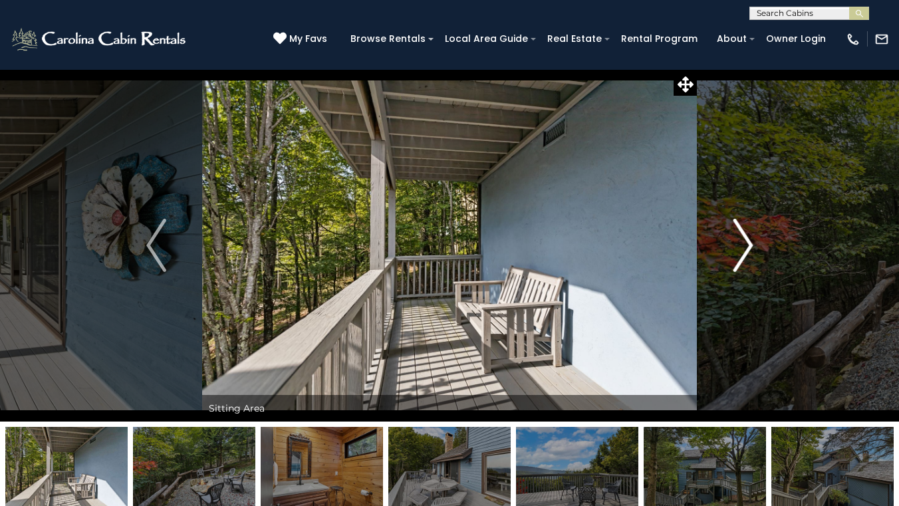
click at [750, 246] on img "Next" at bounding box center [742, 245] width 20 height 53
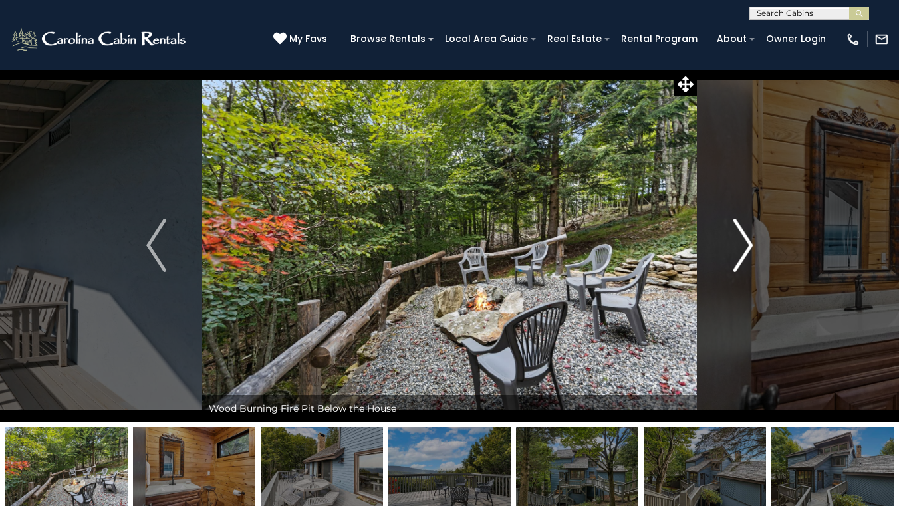
click at [750, 246] on img "Next" at bounding box center [742, 245] width 20 height 53
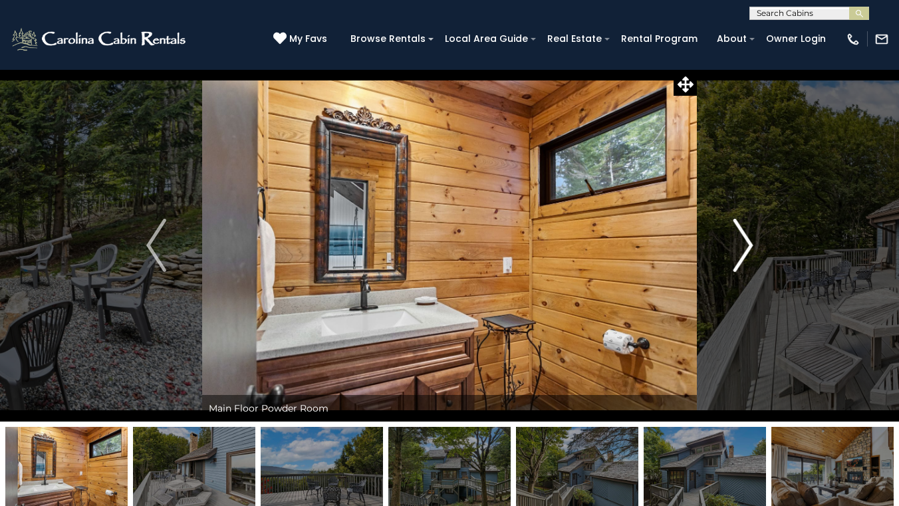
click at [750, 246] on img "Next" at bounding box center [742, 245] width 20 height 53
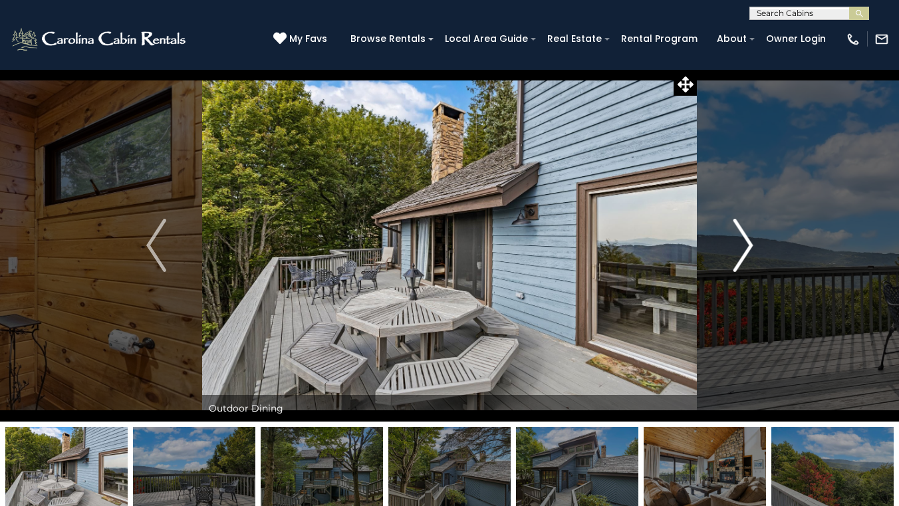
click at [750, 246] on img "Next" at bounding box center [742, 245] width 20 height 53
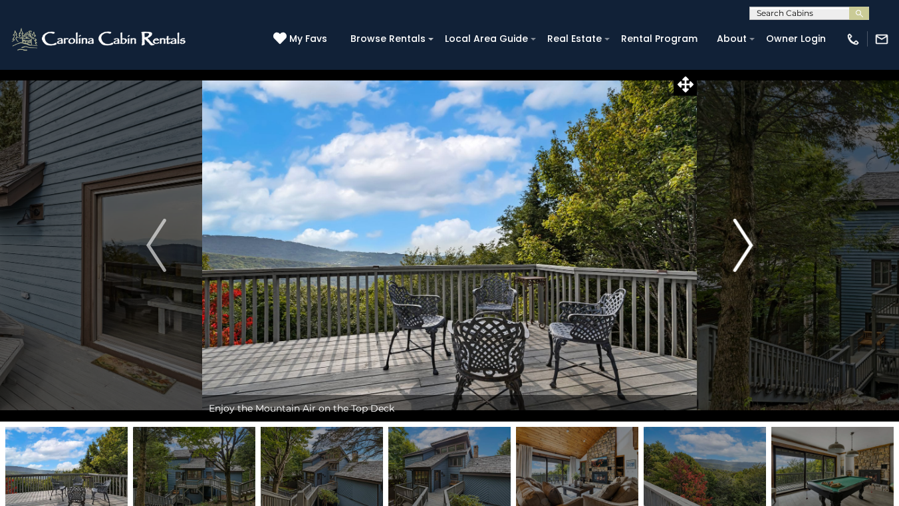
click at [750, 246] on img "Next" at bounding box center [742, 245] width 20 height 53
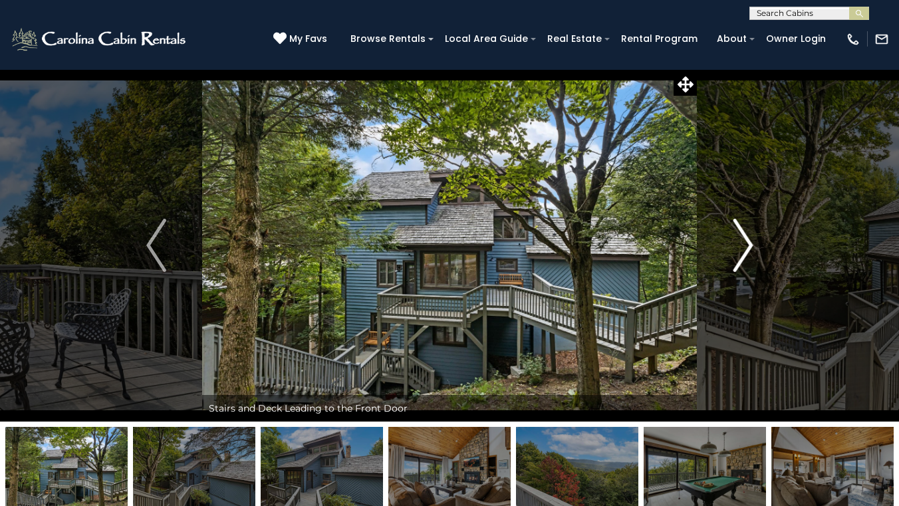
click at [750, 246] on img "Next" at bounding box center [742, 245] width 20 height 53
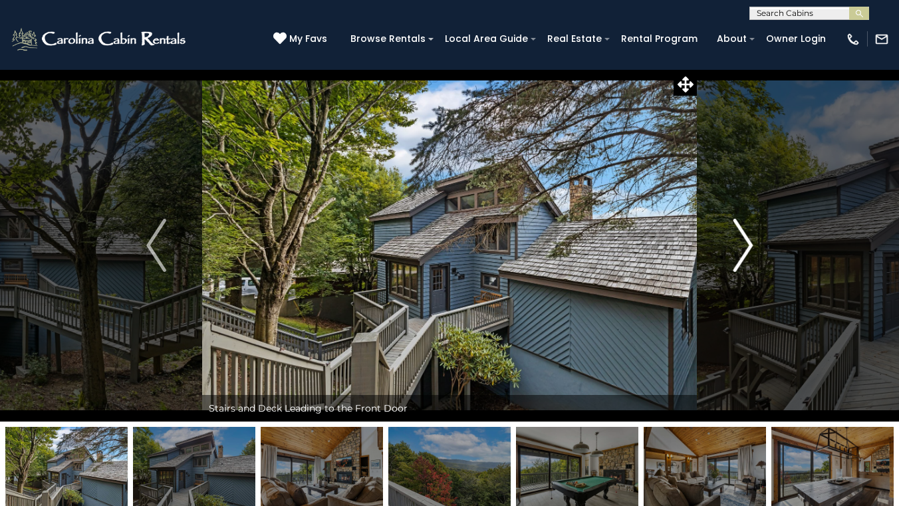
click at [750, 246] on img "Next" at bounding box center [742, 245] width 20 height 53
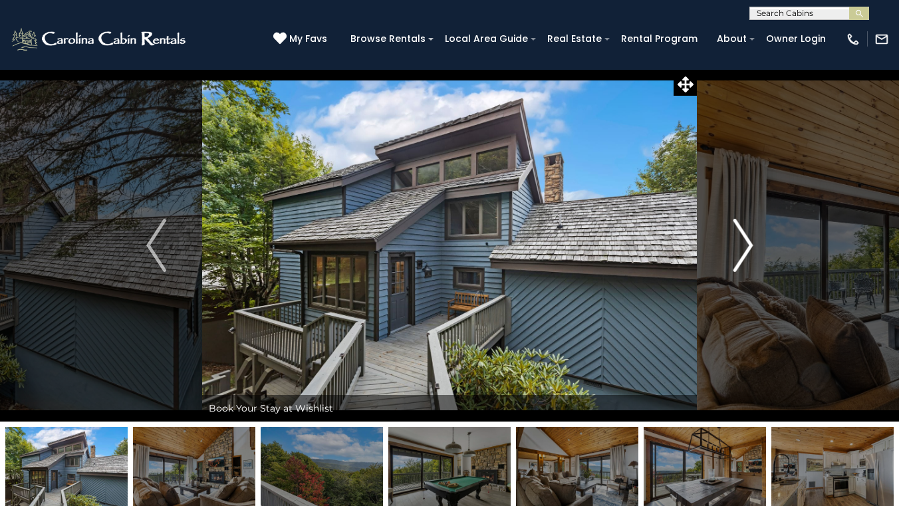
click at [750, 246] on img "Next" at bounding box center [742, 245] width 20 height 53
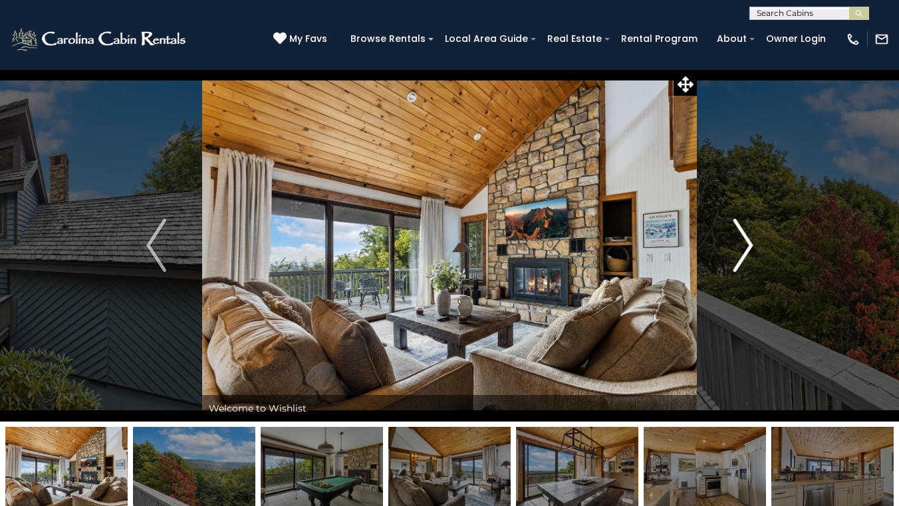
click at [750, 246] on img "Next" at bounding box center [742, 245] width 20 height 53
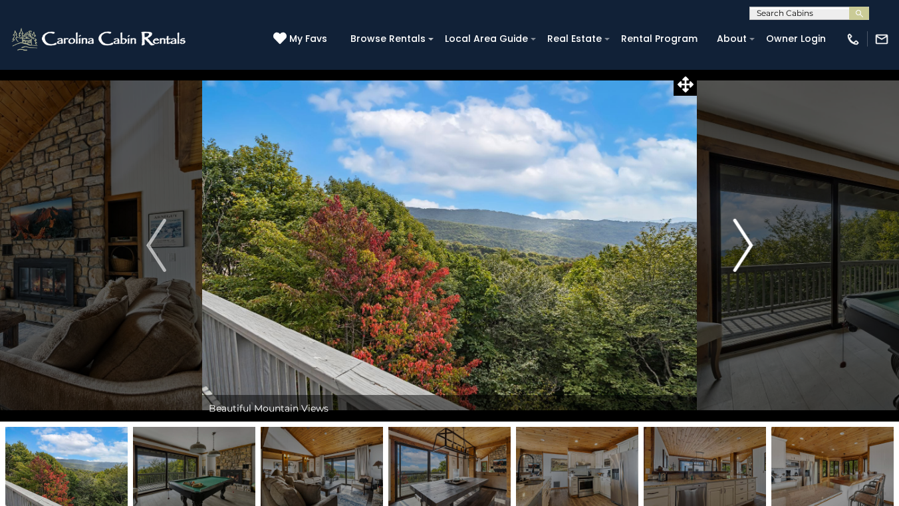
click at [750, 246] on img "Next" at bounding box center [742, 245] width 20 height 53
